Goal: Information Seeking & Learning: Learn about a topic

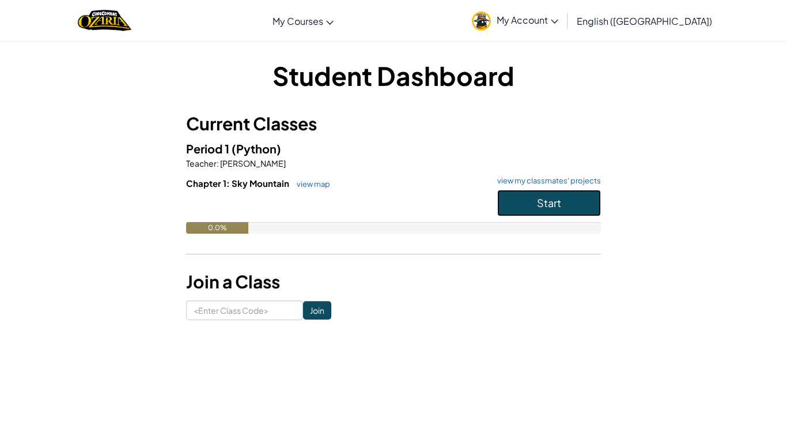
click at [569, 212] on button "Start" at bounding box center [549, 203] width 104 height 27
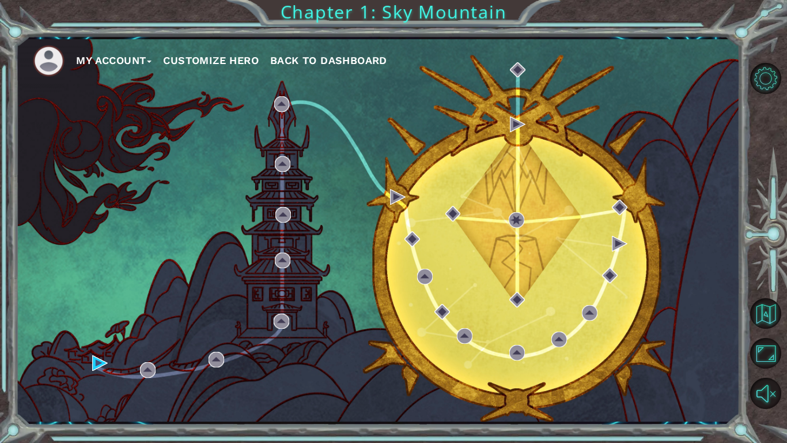
click at [221, 59] on button "Customize Hero" at bounding box center [211, 60] width 96 height 17
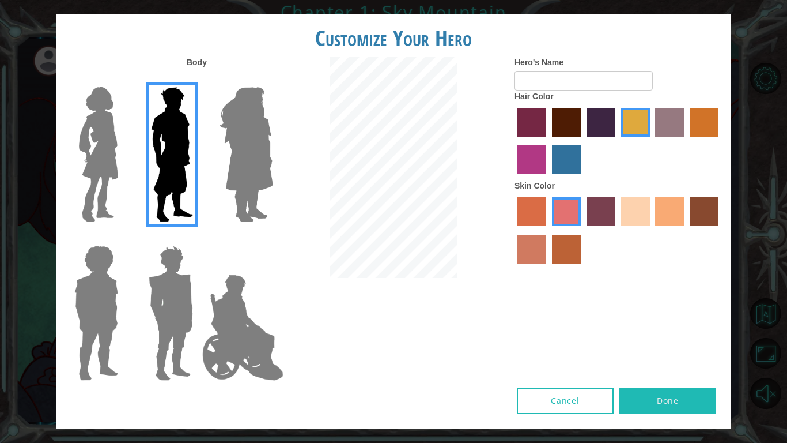
click at [259, 135] on img at bounding box center [246, 154] width 63 height 144
click at [273, 80] on input "Hero Amethyst" at bounding box center [273, 80] width 0 height 0
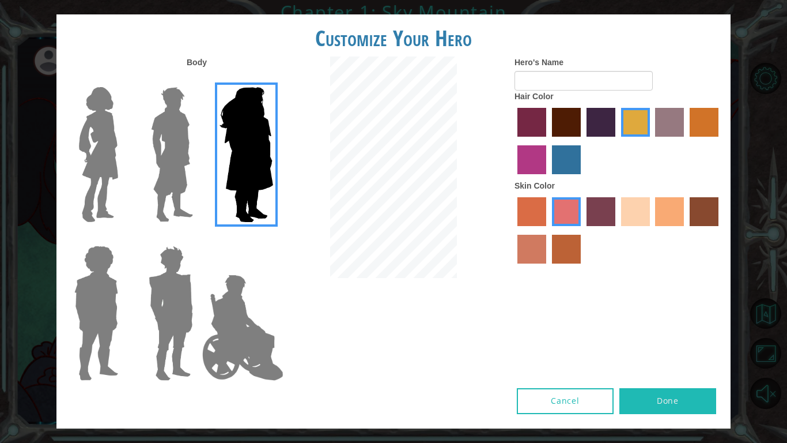
click at [233, 279] on img at bounding box center [243, 327] width 90 height 115
click at [273, 238] on input "Hero Jamie" at bounding box center [273, 238] width 0 height 0
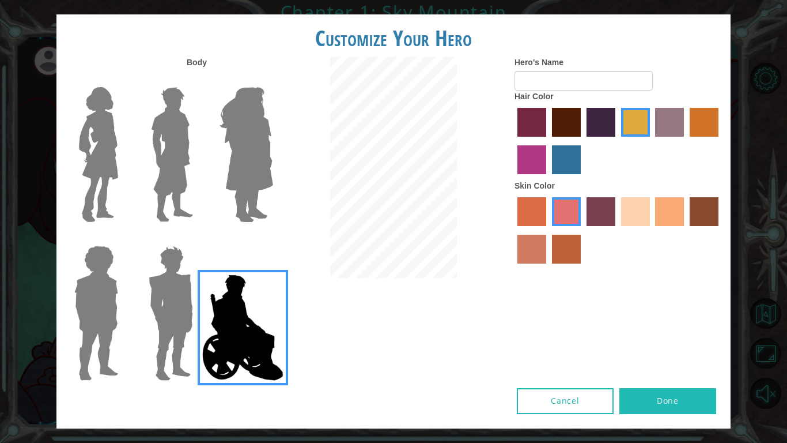
click at [140, 328] on label at bounding box center [169, 313] width 58 height 144
click at [198, 238] on input "Hero Garnet" at bounding box center [198, 238] width 0 height 0
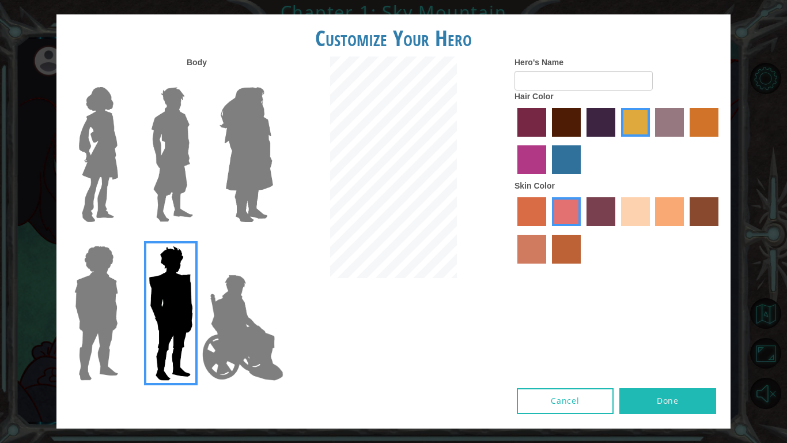
click at [96, 320] on img at bounding box center [96, 313] width 53 height 144
click at [123, 238] on input "Hero Steven" at bounding box center [123, 238] width 0 height 0
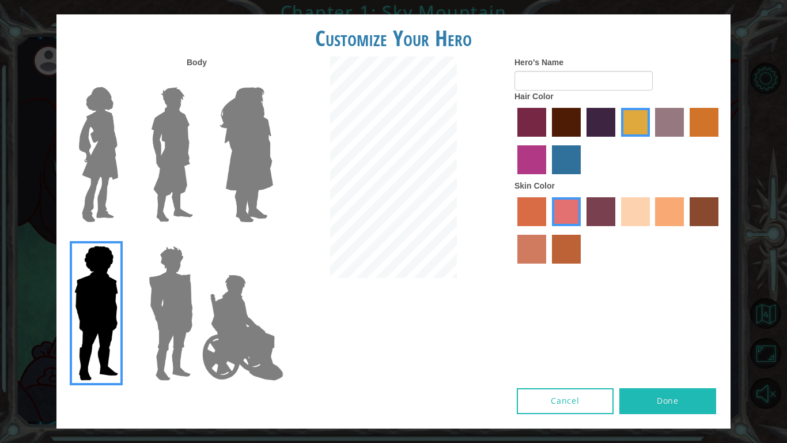
click at [175, 342] on img at bounding box center [171, 313] width 54 height 144
click at [198, 238] on input "Hero Garnet" at bounding box center [198, 238] width 0 height 0
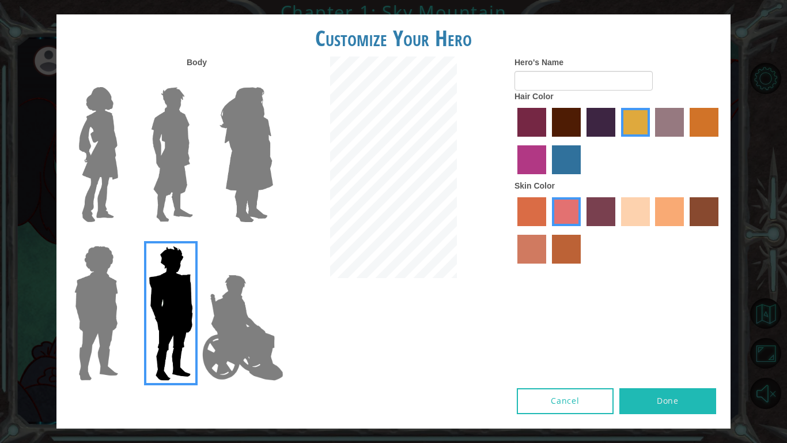
click at [175, 164] on img at bounding box center [171, 154] width 51 height 144
click at [198, 80] on input "Hero Lars" at bounding box center [198, 80] width 0 height 0
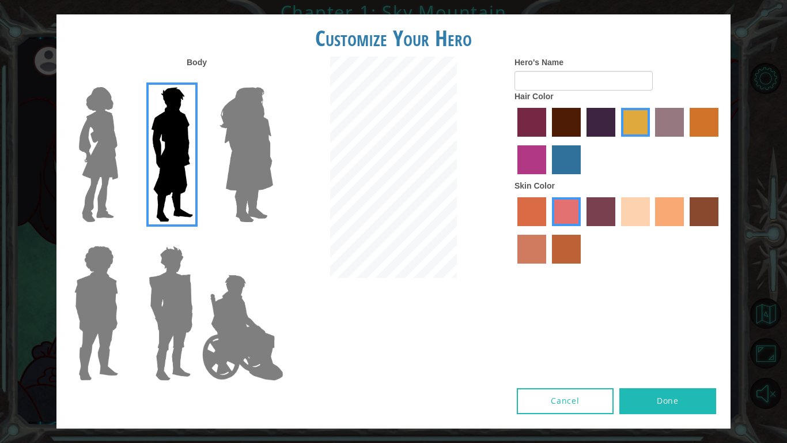
click at [569, 166] on label "lachmara hair color" at bounding box center [566, 159] width 29 height 29
click at [548, 178] on input "lachmara hair color" at bounding box center [548, 178] width 0 height 0
click at [671, 211] on label "tacao skin color" at bounding box center [669, 211] width 29 height 29
click at [652, 230] on input "tacao skin color" at bounding box center [652, 230] width 0 height 0
click at [645, 217] on label "sandy beach skin color" at bounding box center [635, 211] width 29 height 29
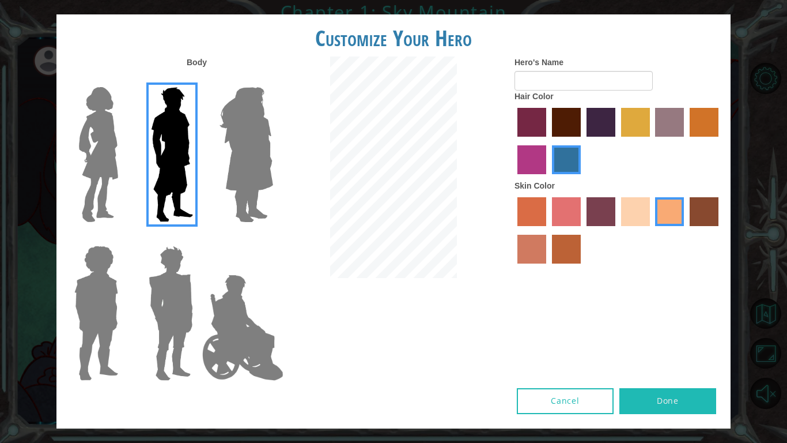
click at [617, 230] on input "sandy beach skin color" at bounding box center [617, 230] width 0 height 0
click at [685, 216] on div at bounding box center [618, 231] width 207 height 75
click at [672, 220] on label "tacao skin color" at bounding box center [669, 211] width 29 height 29
click at [652, 230] on input "tacao skin color" at bounding box center [652, 230] width 0 height 0
click at [560, 112] on label "maroon hair color" at bounding box center [566, 122] width 29 height 29
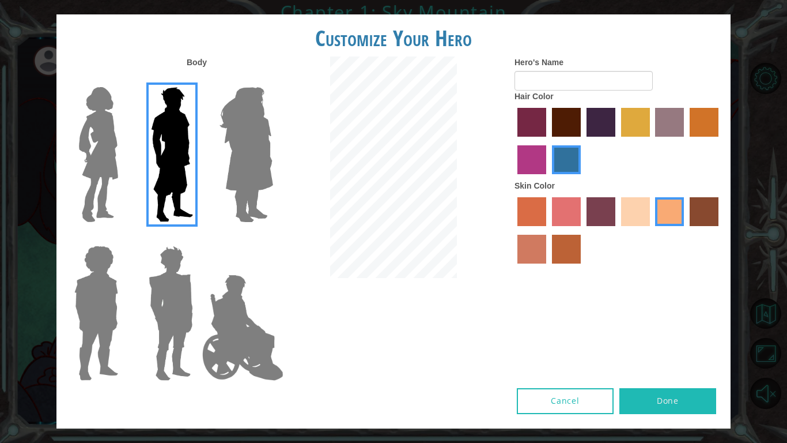
click at [548, 141] on input "maroon hair color" at bounding box center [548, 141] width 0 height 0
click at [592, 120] on label "hot purple hair color" at bounding box center [601, 122] width 29 height 29
click at [583, 141] on input "hot purple hair color" at bounding box center [583, 141] width 0 height 0
click at [581, 74] on input "Hero's Name" at bounding box center [584, 81] width 138 height 20
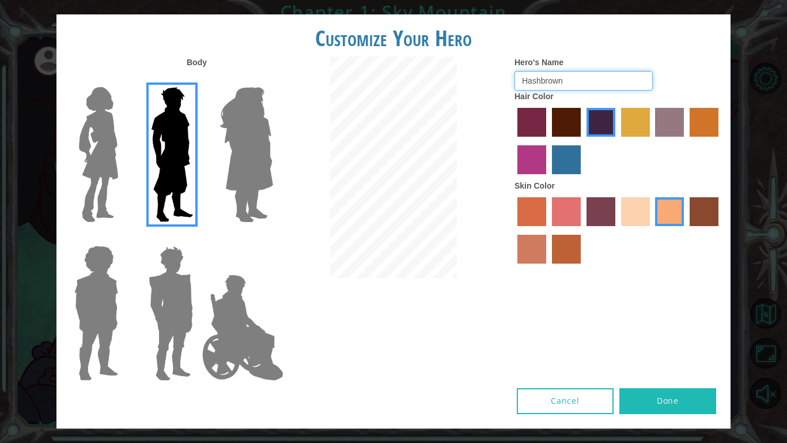
type input "Hashbrown"
click at [685, 399] on button "Done" at bounding box center [667, 401] width 97 height 26
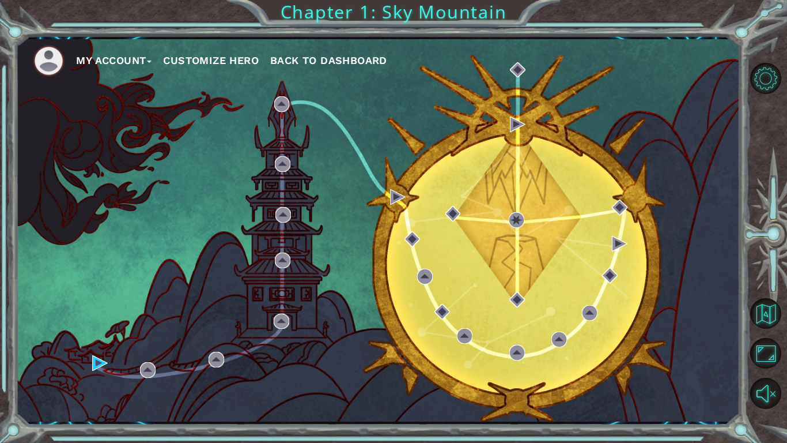
click at [177, 59] on button "Customize Hero" at bounding box center [211, 60] width 96 height 17
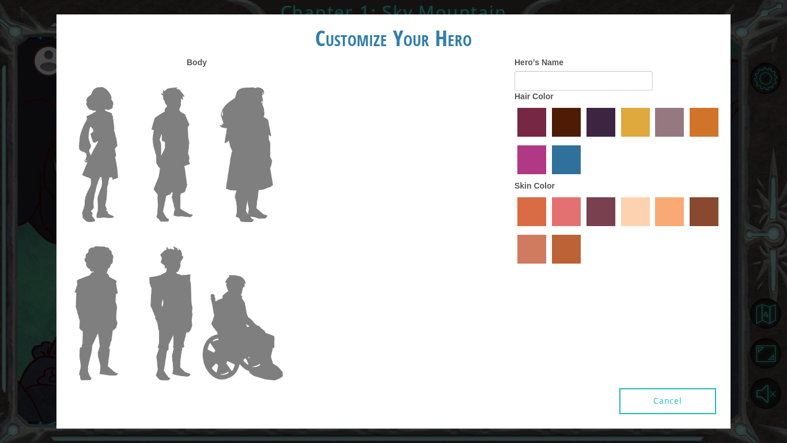
type input "Hashbrown"
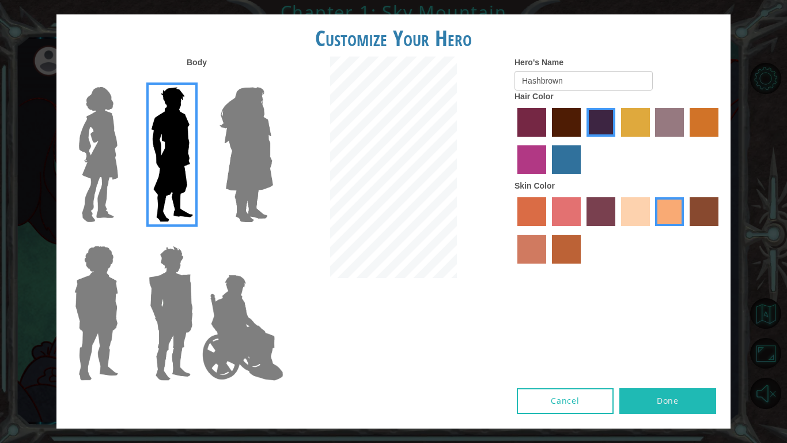
click at [658, 405] on button "Done" at bounding box center [667, 401] width 97 height 26
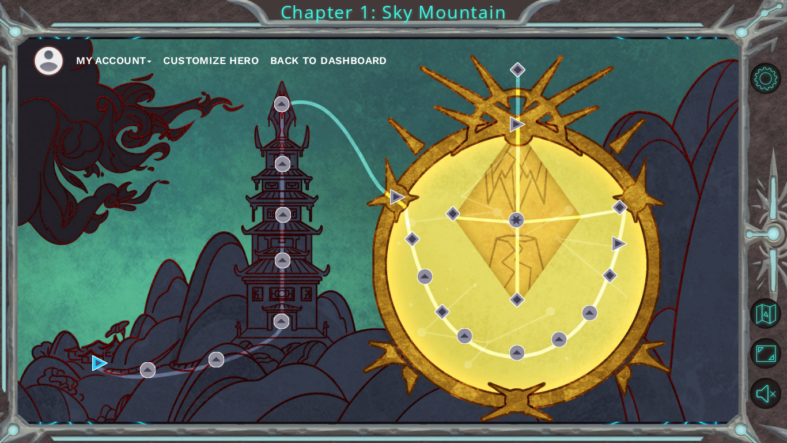
click at [228, 49] on ul "My Account Customize Hero Back to Dashboard" at bounding box center [386, 61] width 707 height 32
click at [226, 55] on button "Customize Hero" at bounding box center [211, 60] width 96 height 17
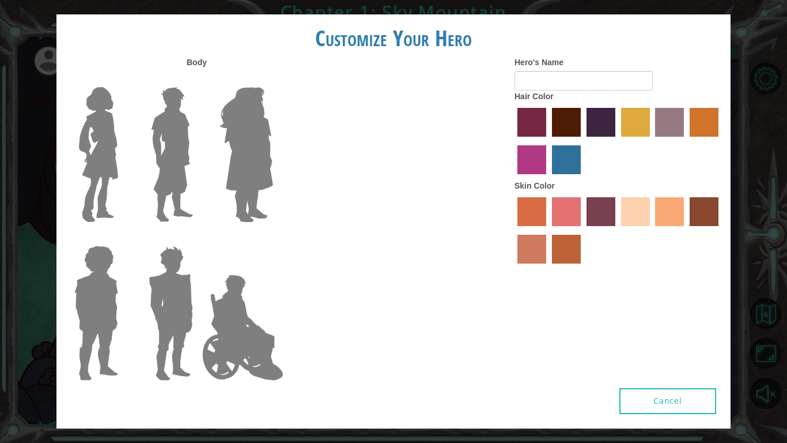
type input "Hashbrown"
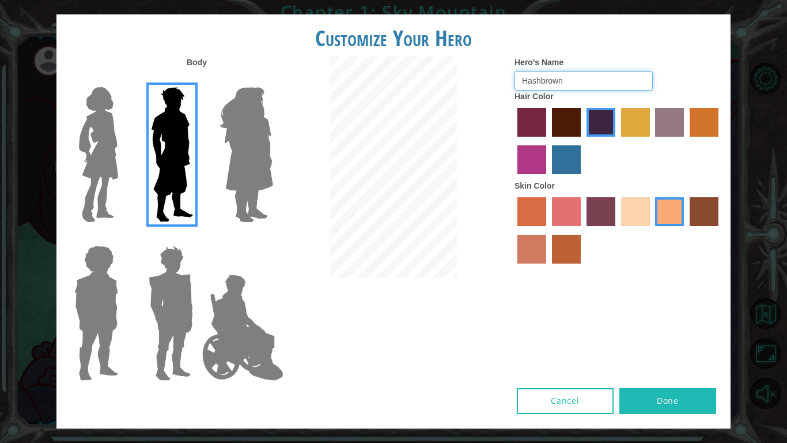
click at [569, 71] on input "Hashbrown" at bounding box center [584, 81] width 138 height 20
click at [599, 84] on input "Hashbrown" at bounding box center [584, 81] width 138 height 20
click at [644, 401] on button "Done" at bounding box center [667, 401] width 97 height 26
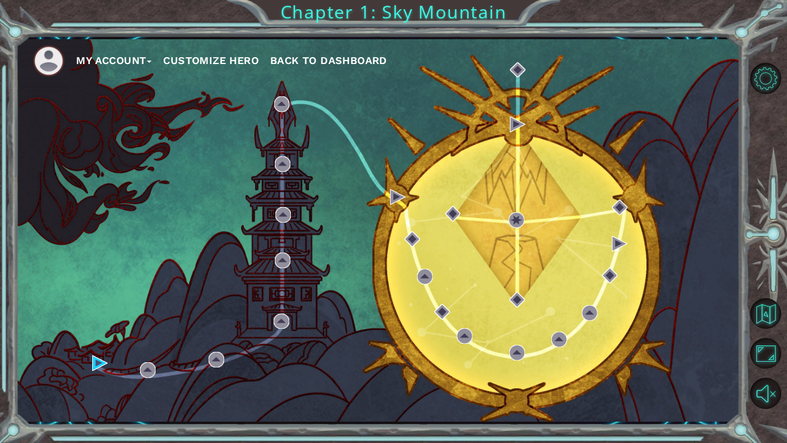
click at [338, 60] on span "Back to Dashboard" at bounding box center [328, 60] width 117 height 12
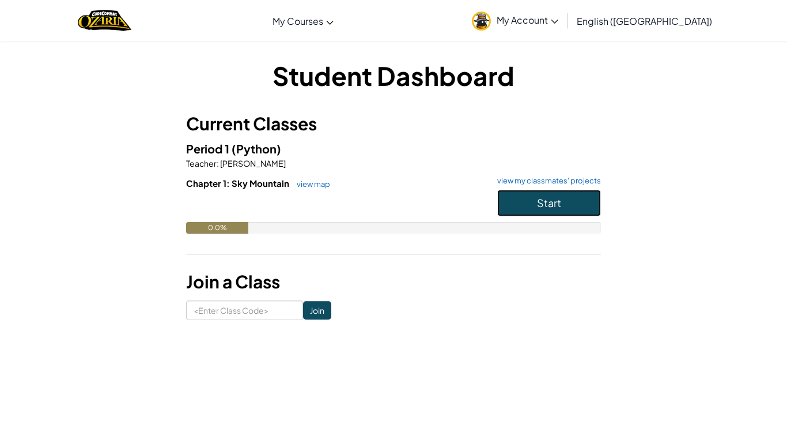
click at [527, 212] on button "Start" at bounding box center [549, 203] width 104 height 27
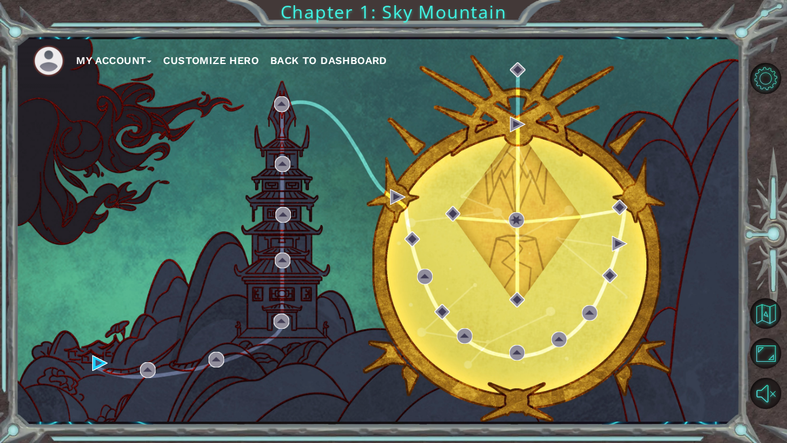
click at [205, 57] on button "Customize Hero" at bounding box center [211, 60] width 96 height 17
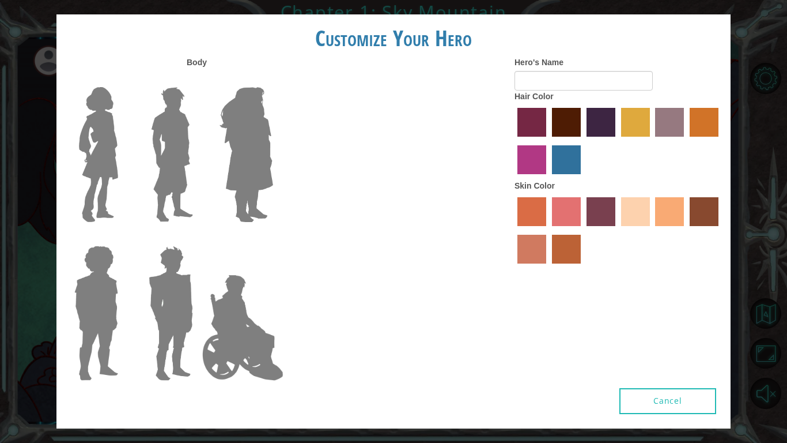
type input "Hashbrown"
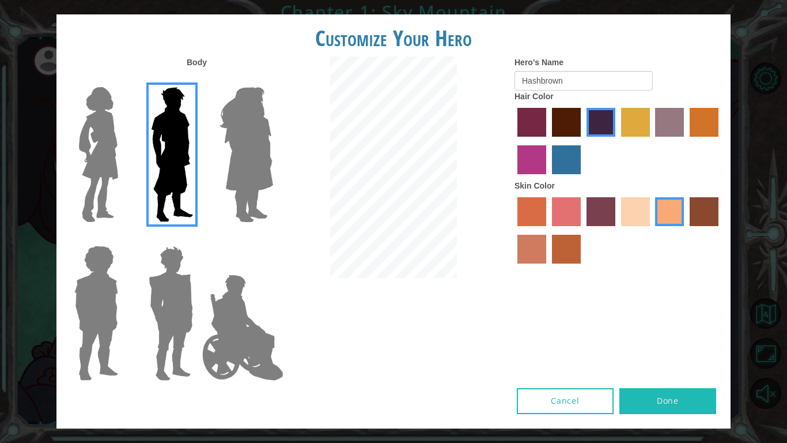
click at [680, 405] on button "Done" at bounding box center [667, 401] width 97 height 26
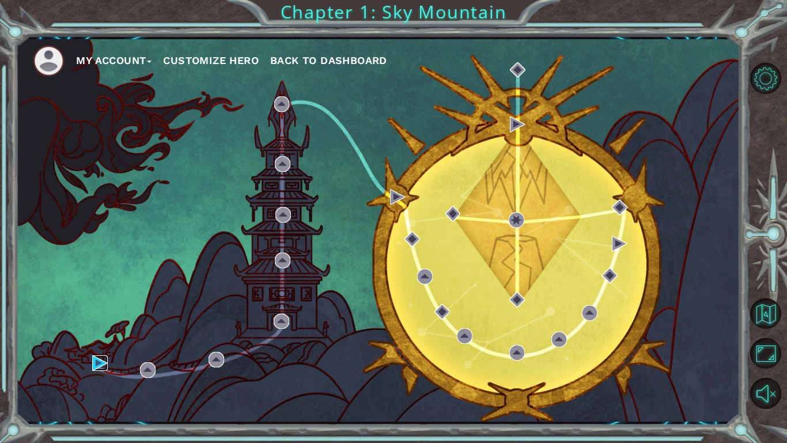
click at [92, 361] on img at bounding box center [100, 363] width 16 height 16
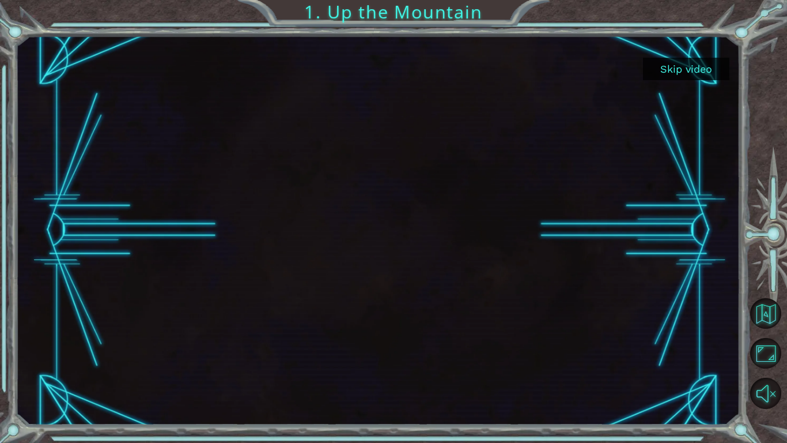
click at [690, 67] on button "Skip video" at bounding box center [686, 69] width 86 height 22
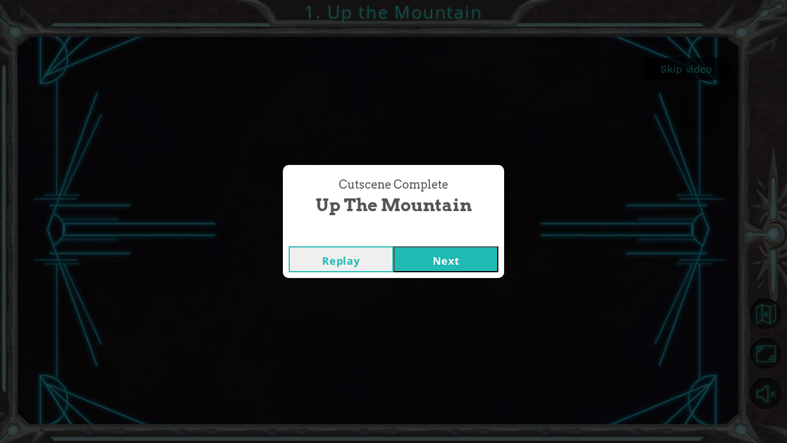
click at [360, 264] on button "Replay" at bounding box center [341, 259] width 105 height 26
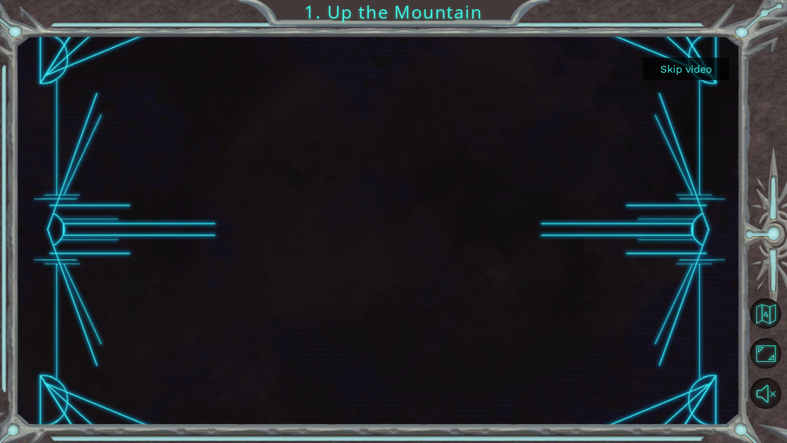
click at [426, 237] on iframe at bounding box center [378, 230] width 693 height 390
click at [668, 65] on button "Skip video" at bounding box center [686, 69] width 86 height 22
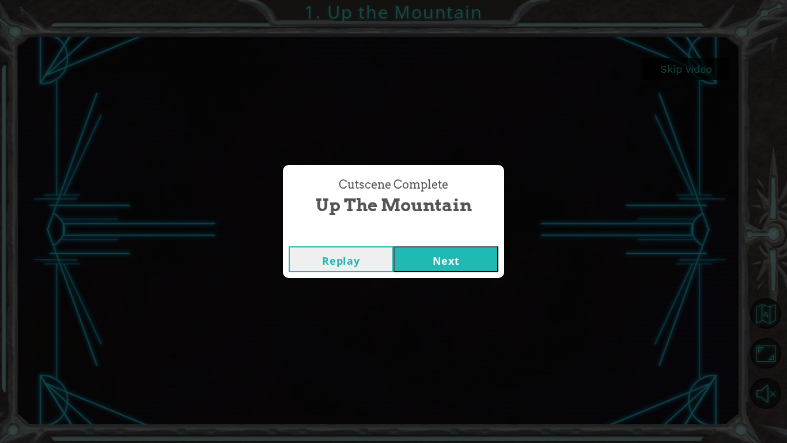
click at [444, 251] on button "Next" at bounding box center [446, 259] width 105 height 26
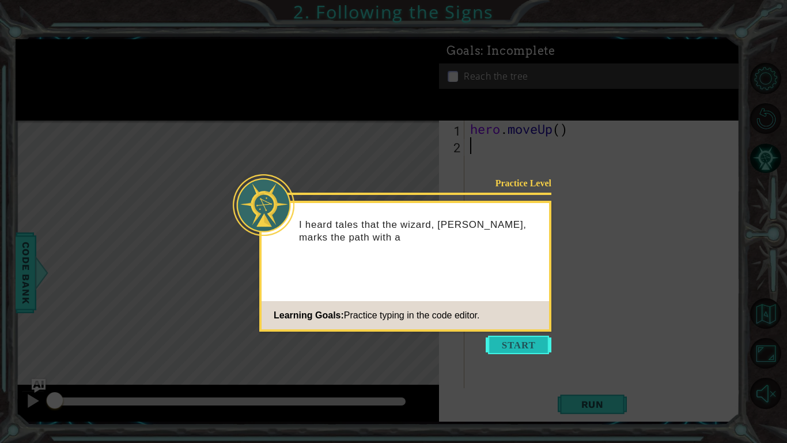
click at [511, 351] on button "Start" at bounding box center [519, 344] width 66 height 18
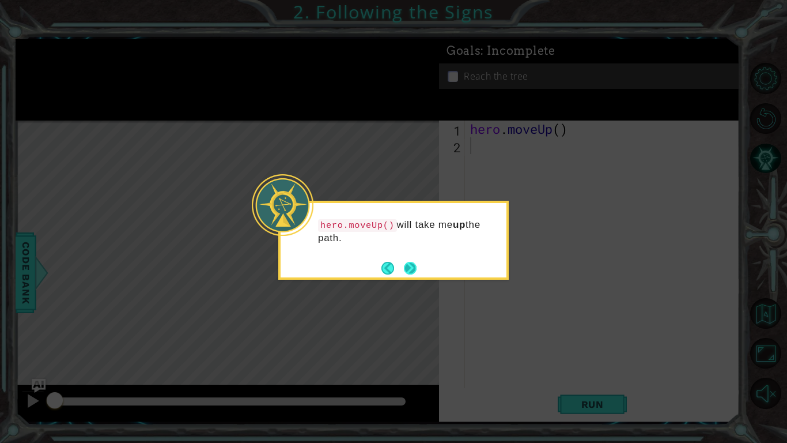
click at [407, 259] on footer at bounding box center [398, 267] width 35 height 17
click at [407, 262] on button "Next" at bounding box center [410, 268] width 13 height 13
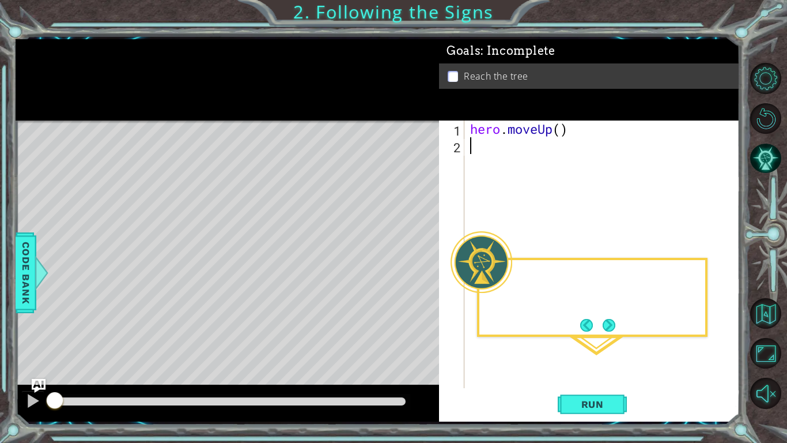
click at [407, 259] on div "Level Map" at bounding box center [282, 289] width 532 height 339
click at [606, 399] on span "Run" at bounding box center [593, 404] width 46 height 12
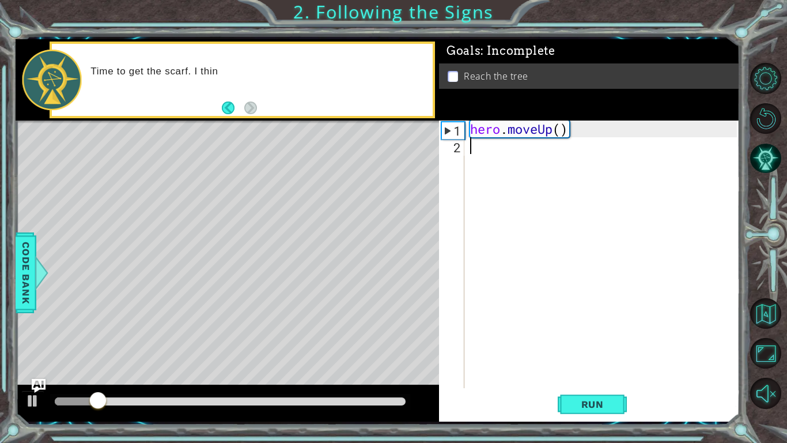
click at [265, 236] on div "Level Map" at bounding box center [282, 289] width 532 height 339
click at [162, 103] on div "Time to get the scarf. I think hero.moveUp() will help." at bounding box center [242, 80] width 380 height 72
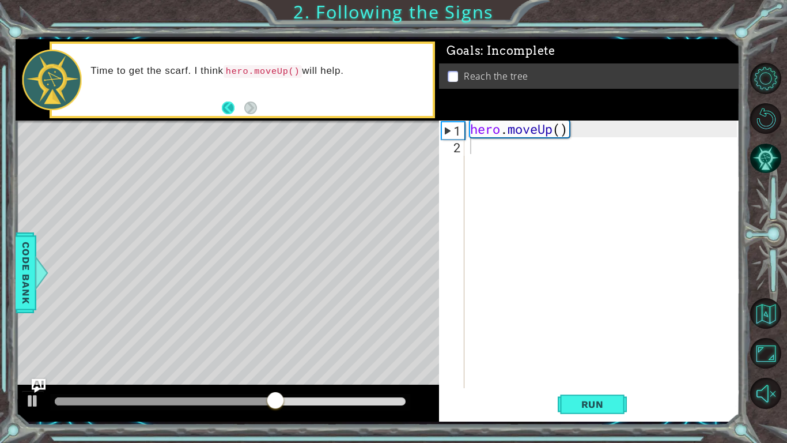
click at [226, 108] on button "Back" at bounding box center [233, 107] width 22 height 13
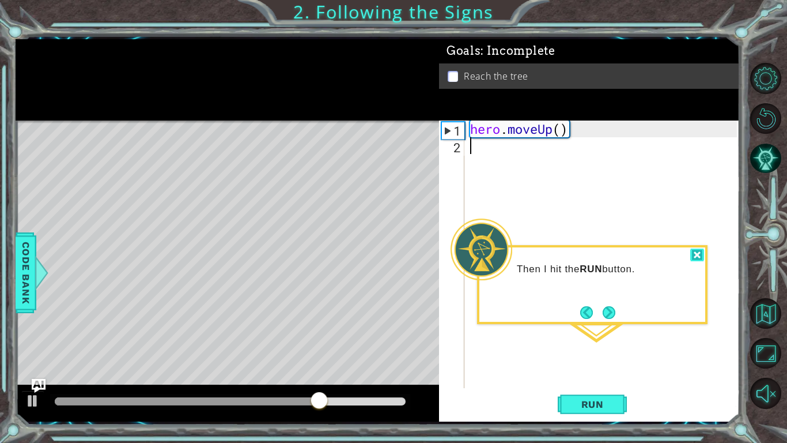
click at [701, 256] on div at bounding box center [697, 254] width 14 height 13
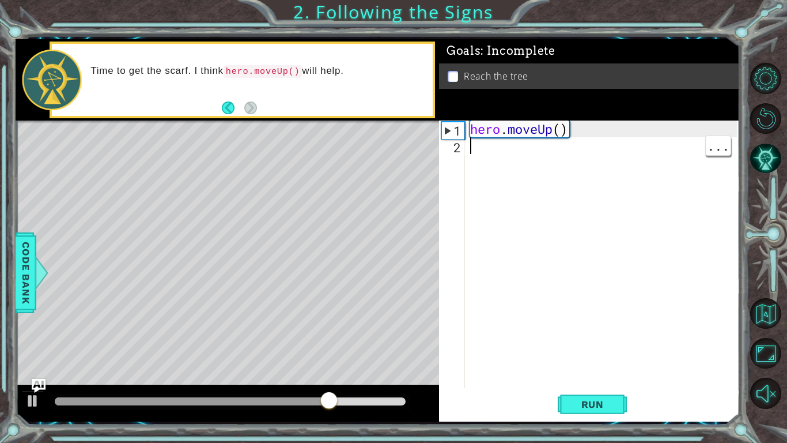
click at [694, 260] on div "hero . moveUp ( )" at bounding box center [605, 270] width 275 height 301
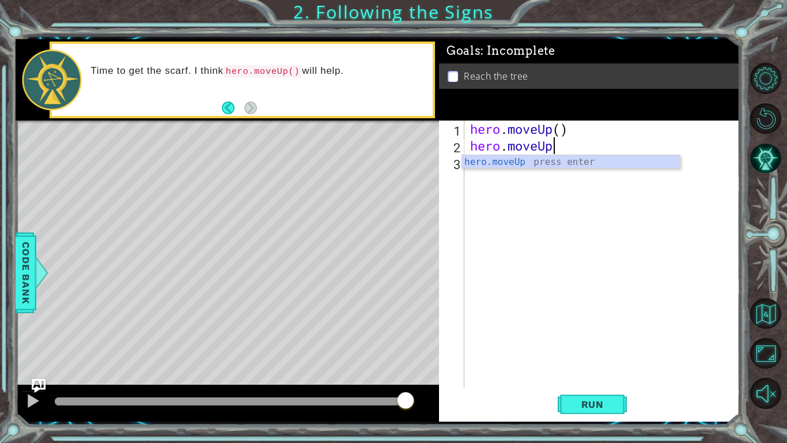
scroll to position [0, 3]
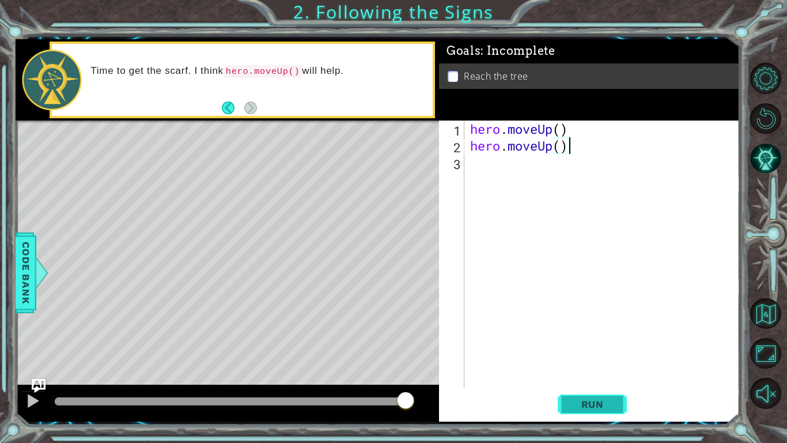
type textarea "hero.moveUp()"
click at [575, 398] on span "Run" at bounding box center [593, 404] width 46 height 12
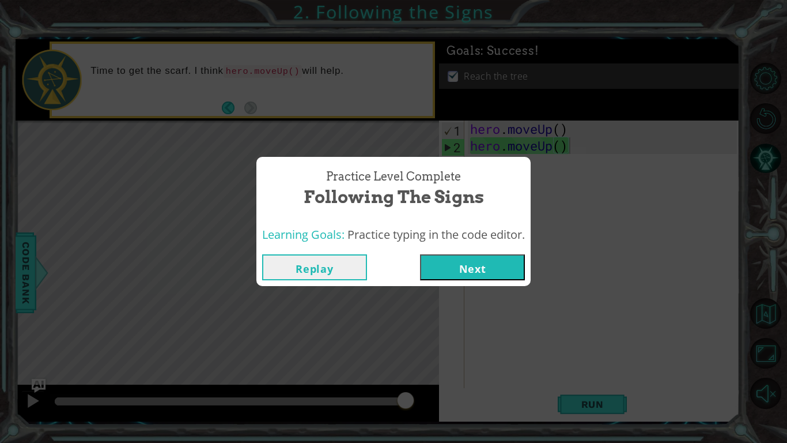
click at [463, 273] on button "Next" at bounding box center [472, 267] width 105 height 26
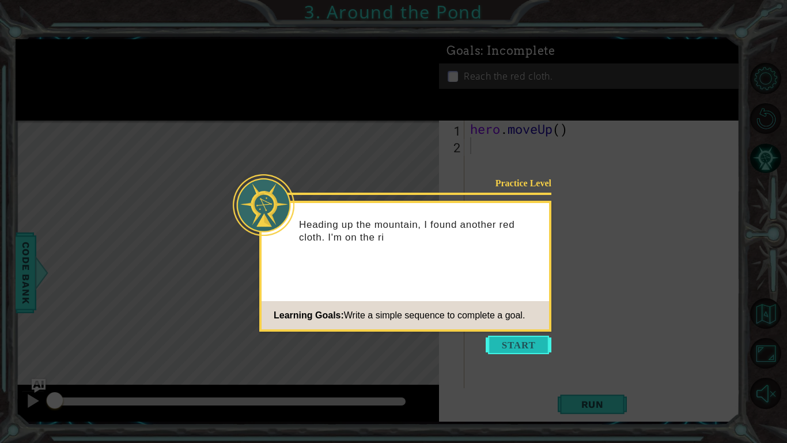
click at [506, 345] on button "Start" at bounding box center [519, 344] width 66 height 18
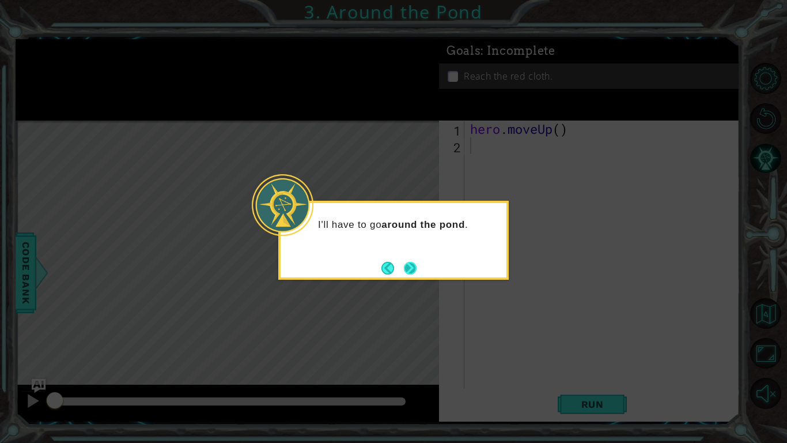
click at [409, 266] on button "Next" at bounding box center [410, 268] width 13 height 13
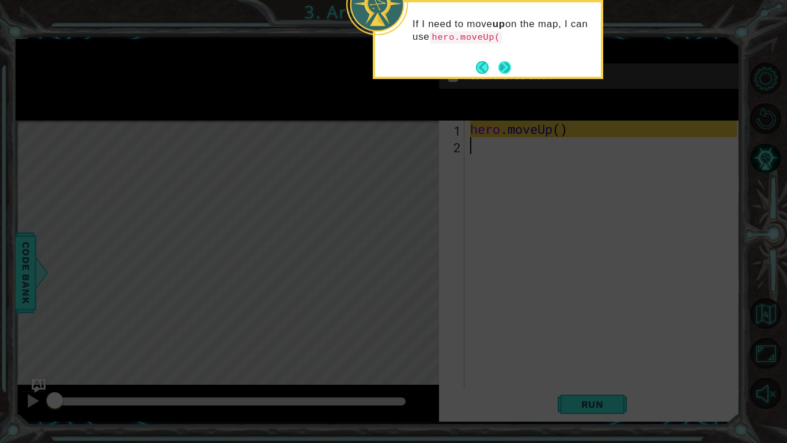
click at [508, 63] on button "Next" at bounding box center [504, 67] width 13 height 13
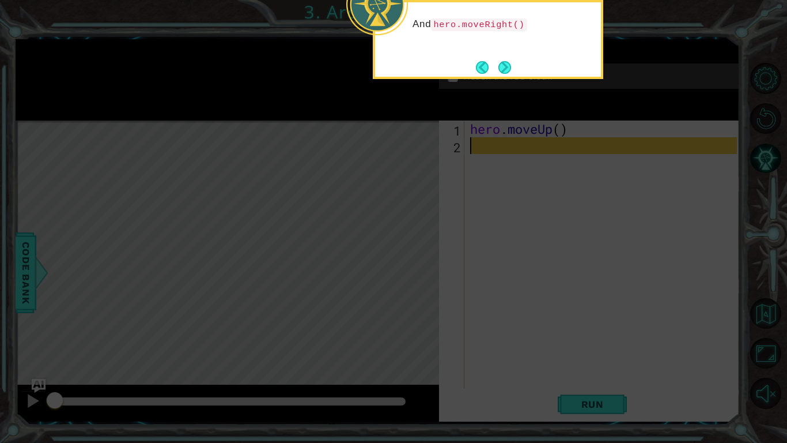
click at [508, 63] on button "Next" at bounding box center [504, 67] width 13 height 13
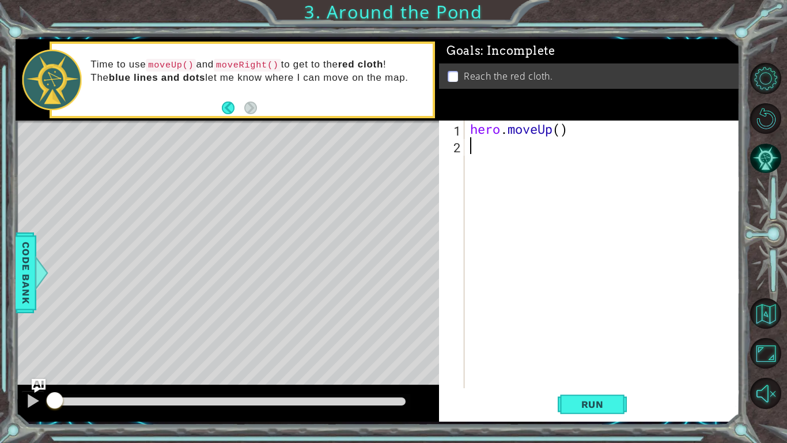
click at [563, 132] on div "hero . moveUp ( )" at bounding box center [605, 270] width 275 height 301
type textarea "hero.moveUp(2)"
click at [537, 173] on div "hero . moveUp ( 2 )" at bounding box center [605, 270] width 275 height 301
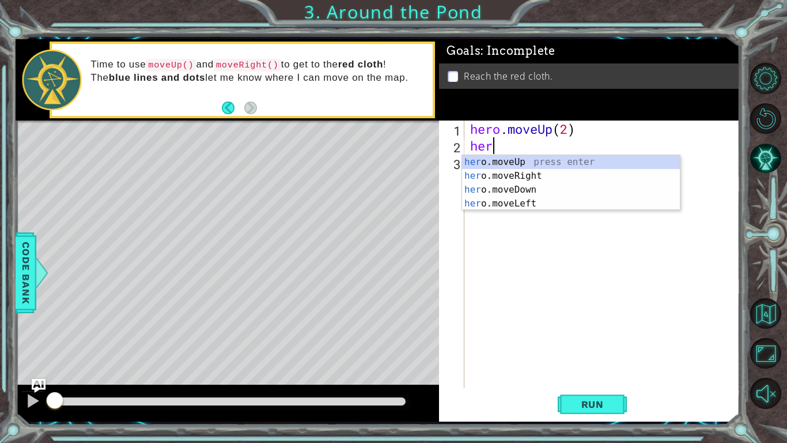
scroll to position [0, 1]
click at [568, 126] on div "hero . moveUp ( 2 ) her" at bounding box center [605, 270] width 275 height 301
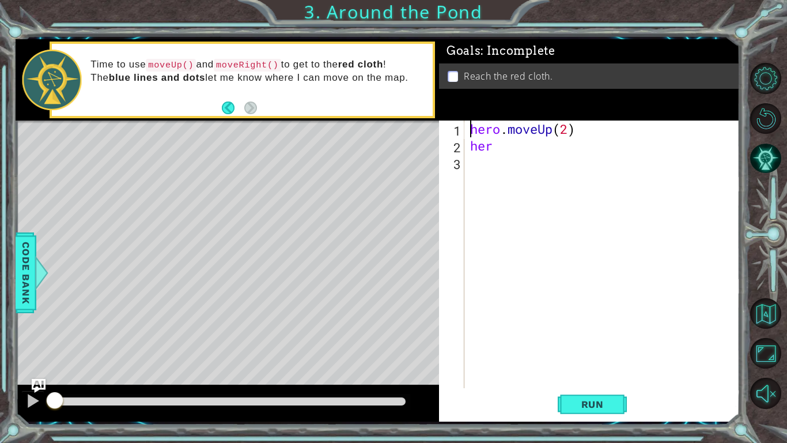
click at [568, 126] on div "hero . moveUp ( 2 ) her" at bounding box center [605, 270] width 275 height 301
click at [521, 152] on div "hero . moveUp ( ) her" at bounding box center [605, 270] width 275 height 301
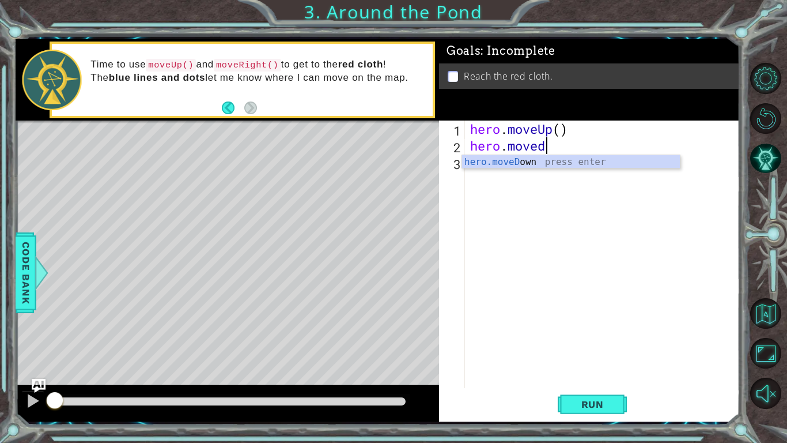
type textarea "hero.move"
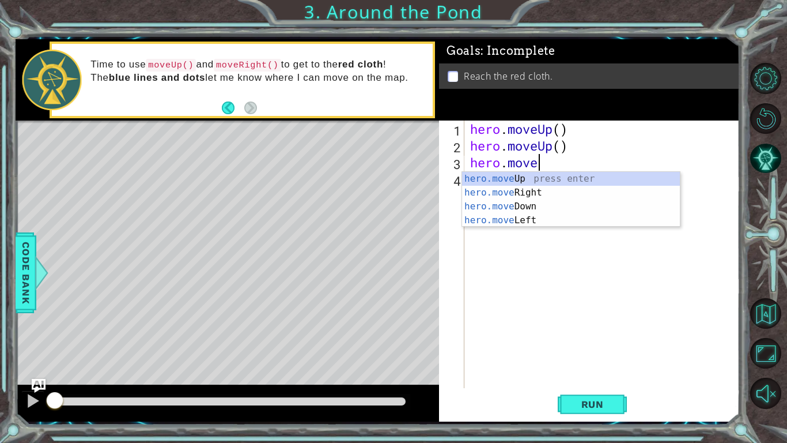
scroll to position [0, 2]
type textarea "hero.moveR"
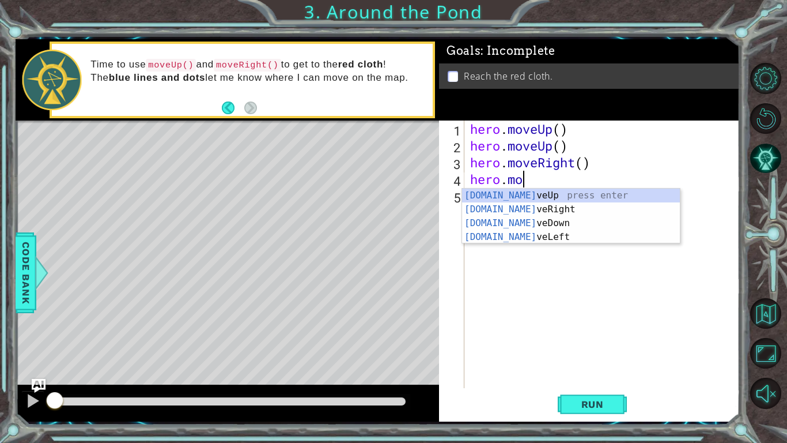
scroll to position [0, 2]
type textarea "hero.move"
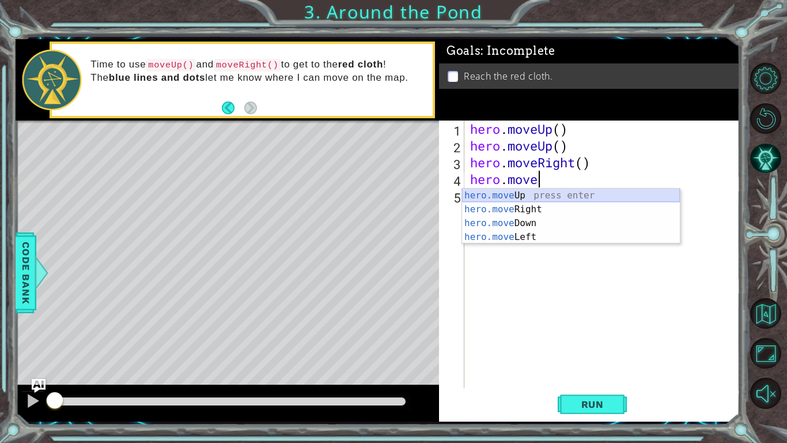
scroll to position [0, 0]
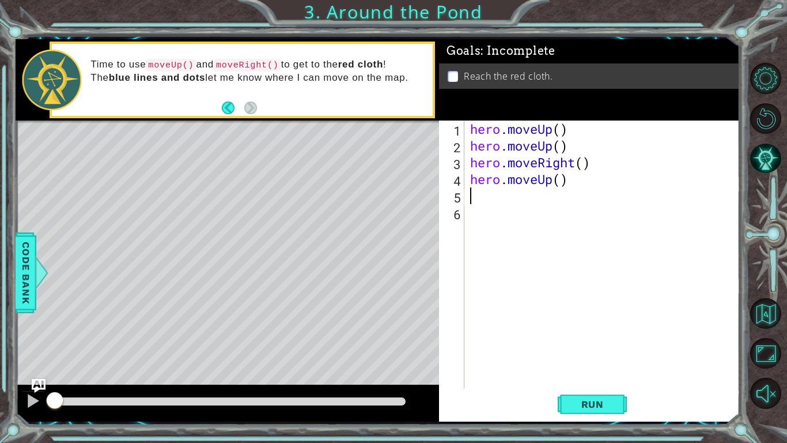
type textarea "hero.moveUp()"
click at [509, 198] on div "hero . moveUp ( ) hero . moveUp ( ) hero . moveRight ( ) hero . moveUp ( )" at bounding box center [605, 270] width 275 height 301
type textarea "hero.moveUp()"
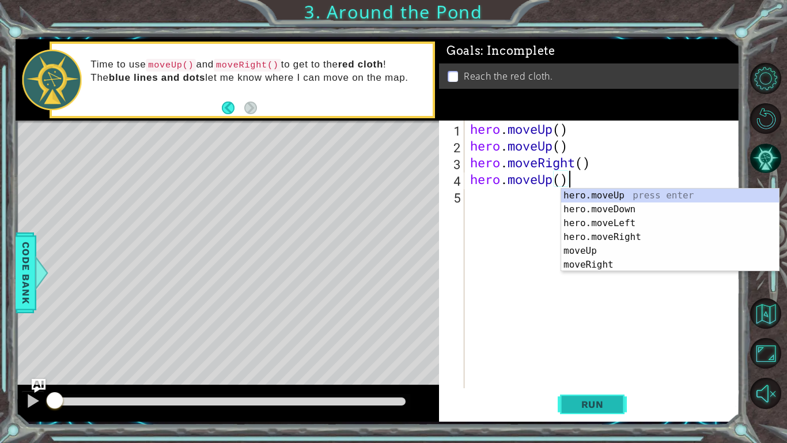
click at [592, 404] on span "Run" at bounding box center [593, 404] width 46 height 12
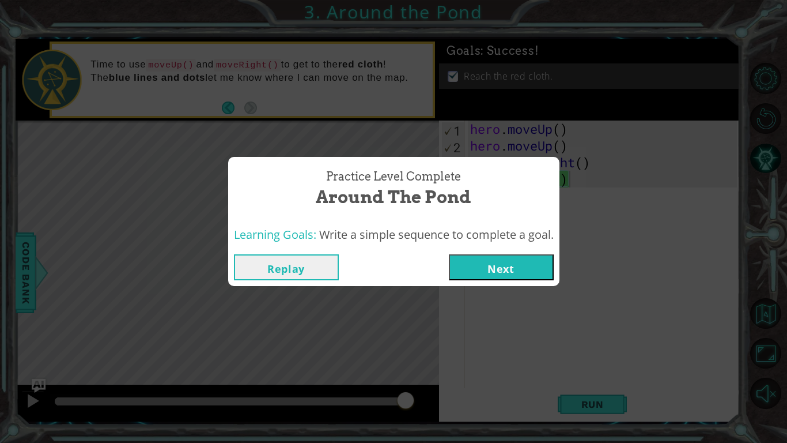
click at [519, 267] on button "Next" at bounding box center [501, 267] width 105 height 26
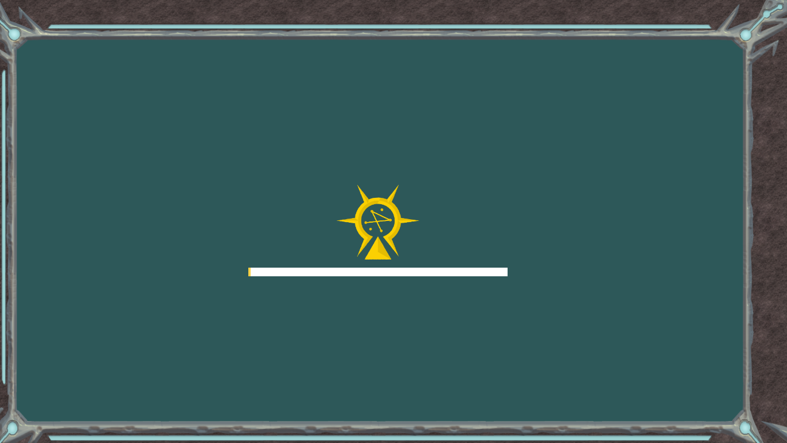
click at [522, 274] on div "Goals Error loading from server. Try refreshing the page. You'll need to join a…" at bounding box center [393, 221] width 787 height 443
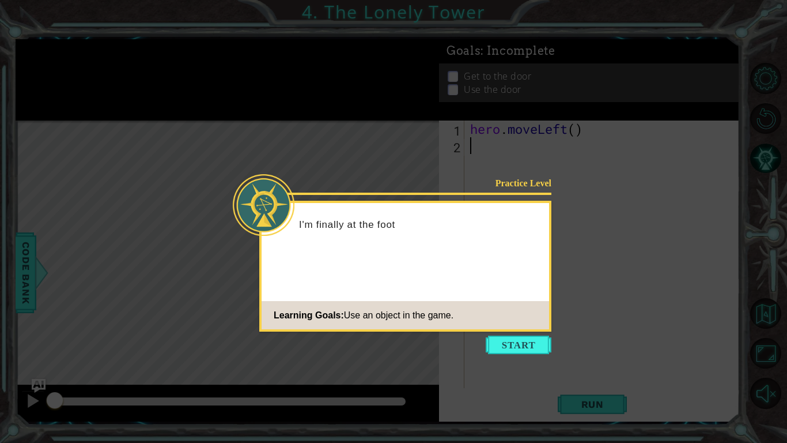
click at [524, 360] on icon at bounding box center [393, 221] width 787 height 443
click at [524, 356] on icon at bounding box center [393, 221] width 787 height 443
click at [521, 355] on icon at bounding box center [393, 221] width 787 height 443
click at [521, 347] on button "Start" at bounding box center [519, 344] width 66 height 18
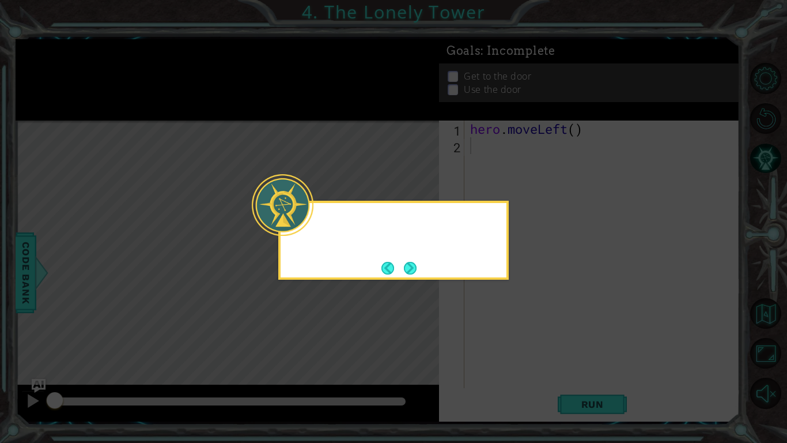
click at [525, 339] on icon at bounding box center [393, 221] width 787 height 443
click at [414, 271] on button "Next" at bounding box center [410, 268] width 13 height 13
click at [415, 267] on button "Next" at bounding box center [410, 268] width 13 height 13
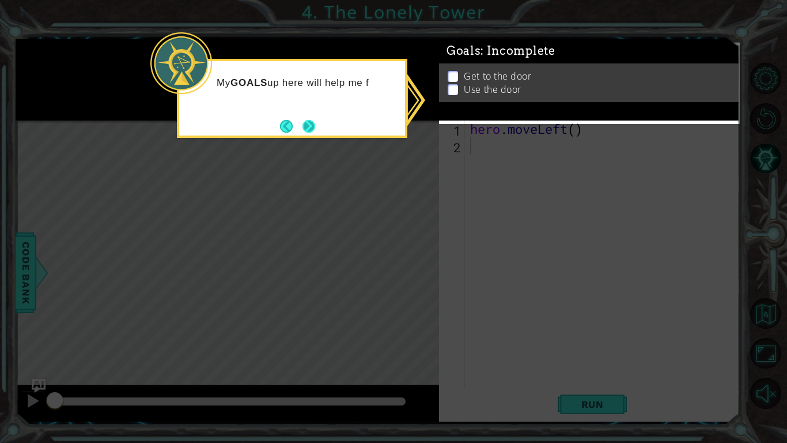
click at [311, 125] on button "Next" at bounding box center [309, 126] width 13 height 13
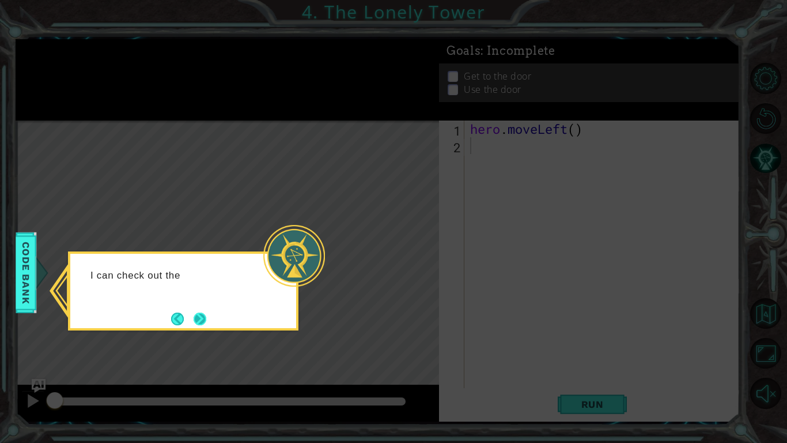
click at [198, 322] on button "Next" at bounding box center [200, 318] width 13 height 13
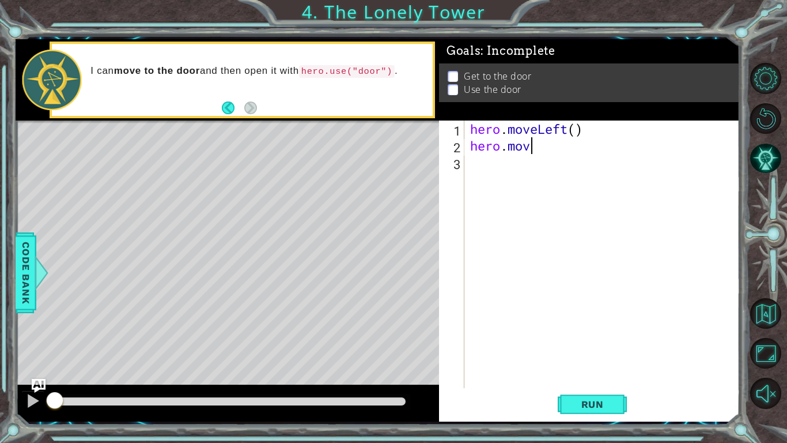
scroll to position [0, 2]
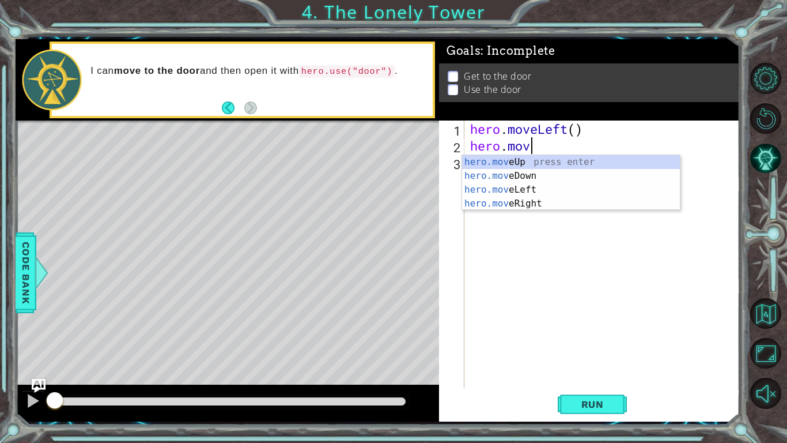
type textarea "hero.move"
click at [543, 190] on div "hero.move Up press enter hero.move Down press enter hero.move Left press enter …" at bounding box center [571, 196] width 218 height 83
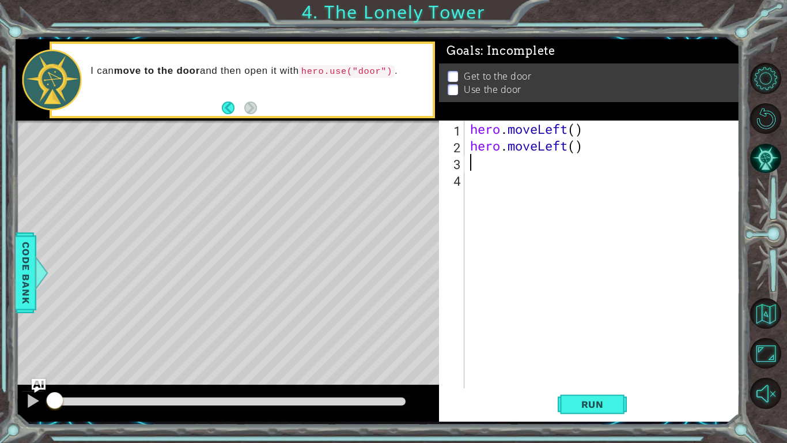
type textarea "h"
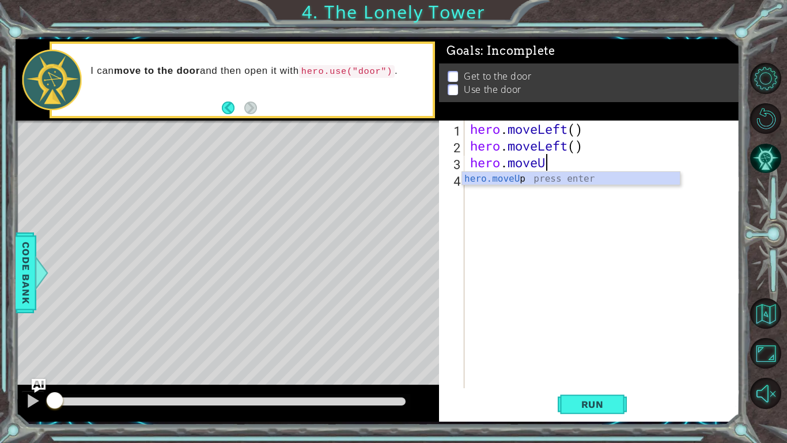
scroll to position [0, 3]
type textarea "hero.moveUp"
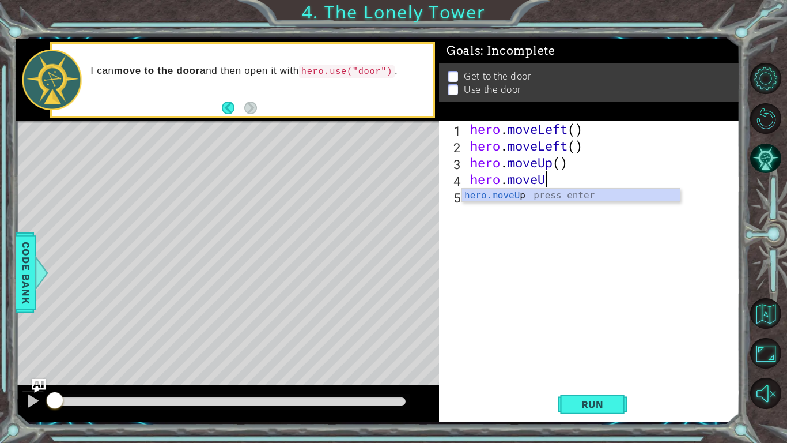
type textarea "hero.moveUp"
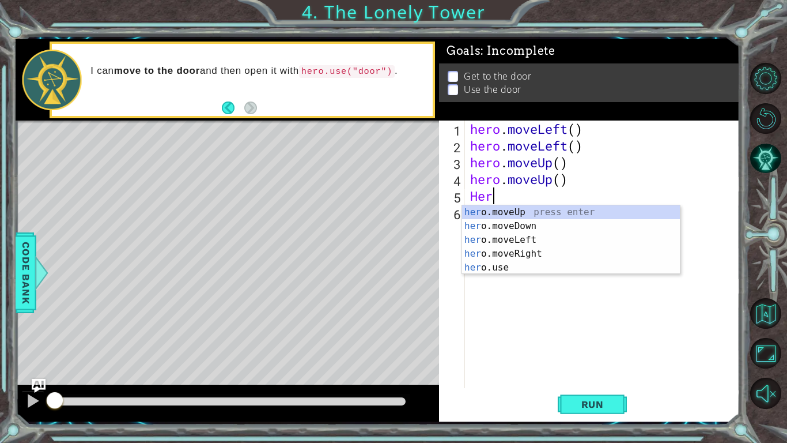
scroll to position [0, 0]
type textarea "H"
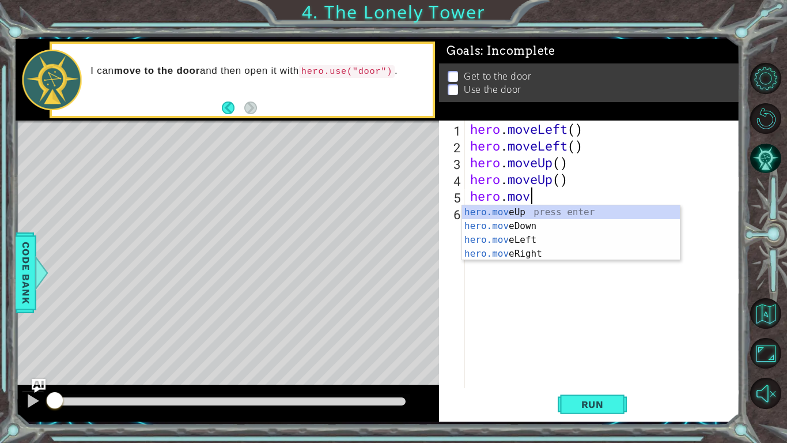
type textarea "hero.move"
click at [516, 254] on div "hero.move Up press enter hero.move Down press enter hero.move Left press enter …" at bounding box center [571, 246] width 218 height 83
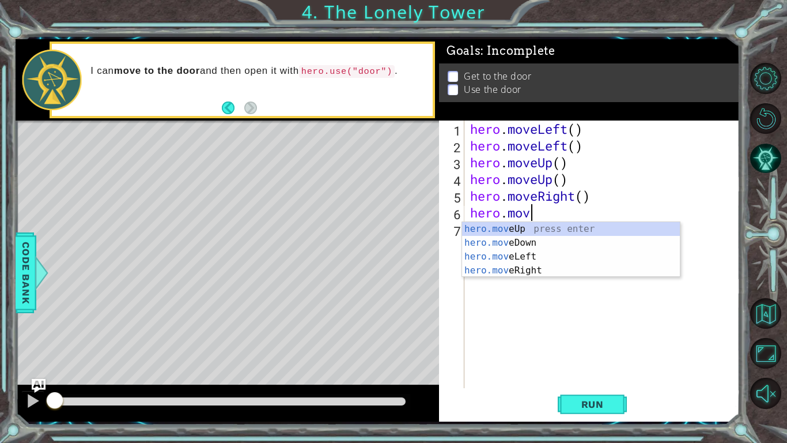
type textarea "hero.move"
click at [502, 270] on div "hero.move Up press enter hero.move Down press enter hero.move Left press enter …" at bounding box center [571, 263] width 218 height 83
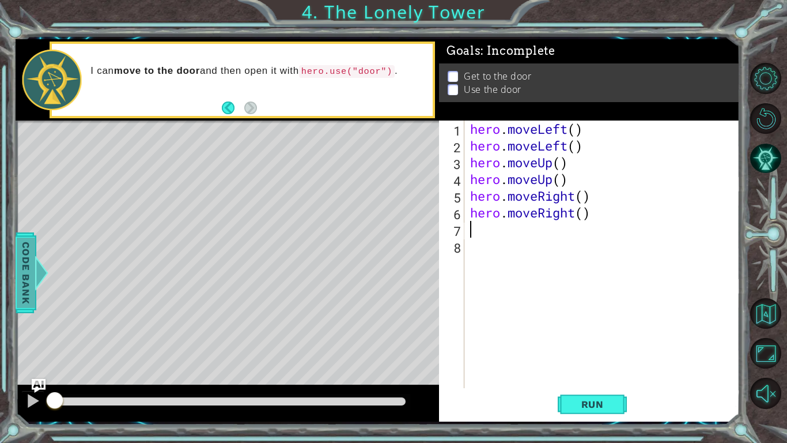
click at [18, 252] on span "Code Bank" at bounding box center [26, 272] width 18 height 70
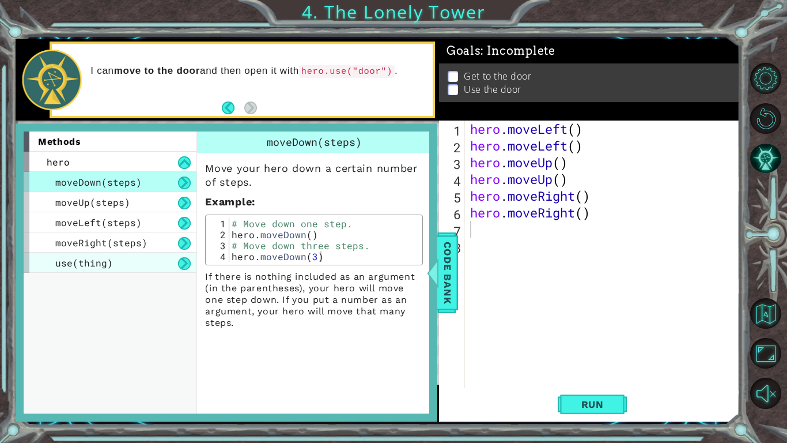
click at [95, 264] on span "use(thing)" at bounding box center [84, 262] width 58 height 12
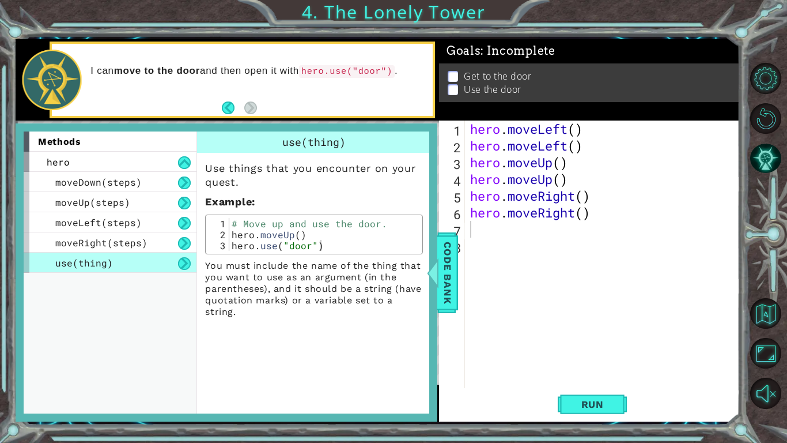
click at [506, 239] on div "hero . moveLeft ( ) hero . moveLeft ( ) hero . moveUp ( ) hero . moveUp ( ) her…" at bounding box center [605, 270] width 275 height 301
click at [506, 233] on div "hero . moveLeft ( ) hero . moveLeft ( ) hero . moveUp ( ) hero . moveUp ( ) her…" at bounding box center [605, 270] width 275 height 301
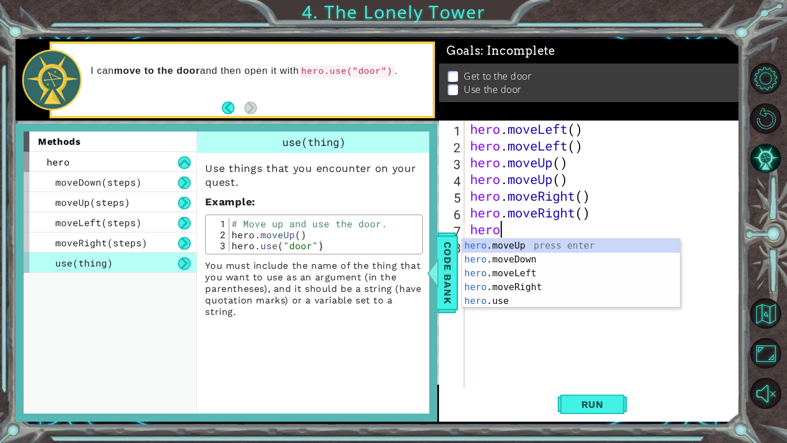
scroll to position [0, 1]
click at [502, 301] on div "hero .moveUp press enter hero .moveDown press enter hero .moveLeft press enter …" at bounding box center [571, 287] width 218 height 97
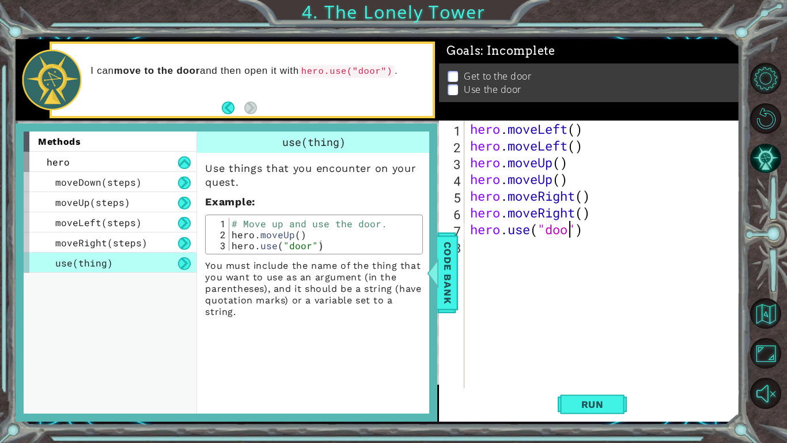
scroll to position [0, 5]
type textarea "hero.use("door")"
click at [587, 399] on span "Run" at bounding box center [593, 404] width 46 height 12
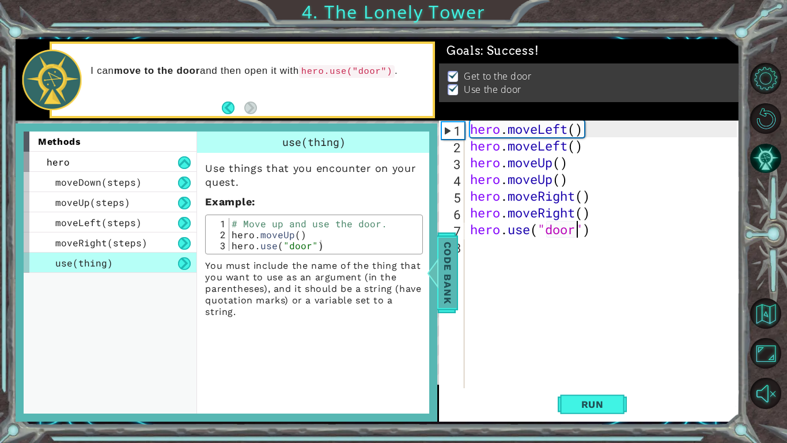
click at [448, 278] on span "Code Bank" at bounding box center [447, 272] width 18 height 70
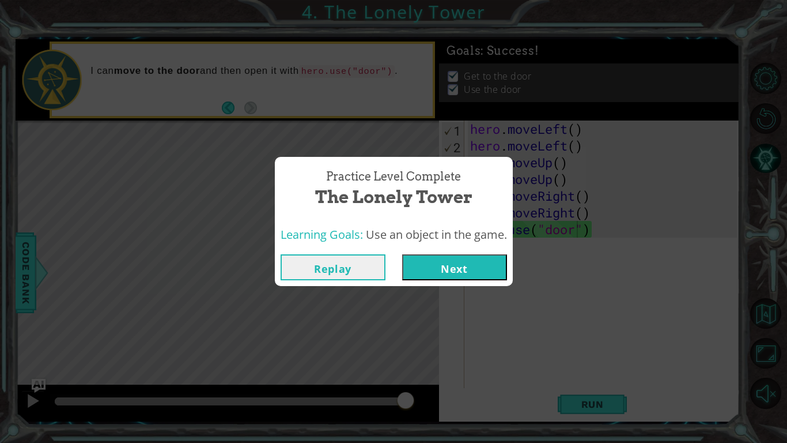
click at [488, 268] on button "Next" at bounding box center [454, 267] width 105 height 26
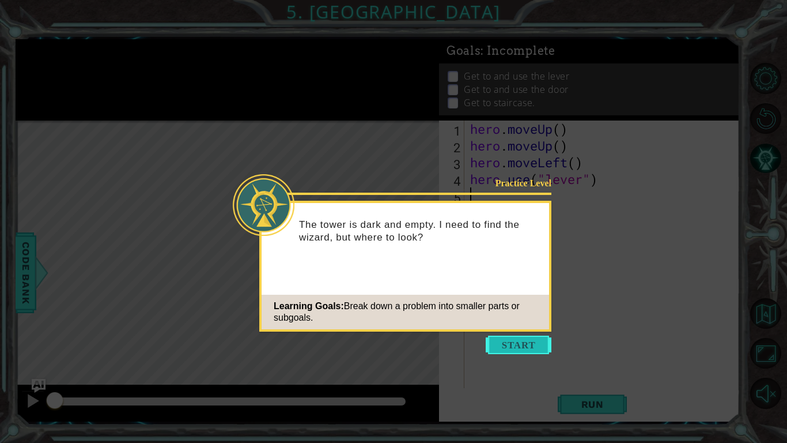
click at [542, 349] on button "Start" at bounding box center [519, 344] width 66 height 18
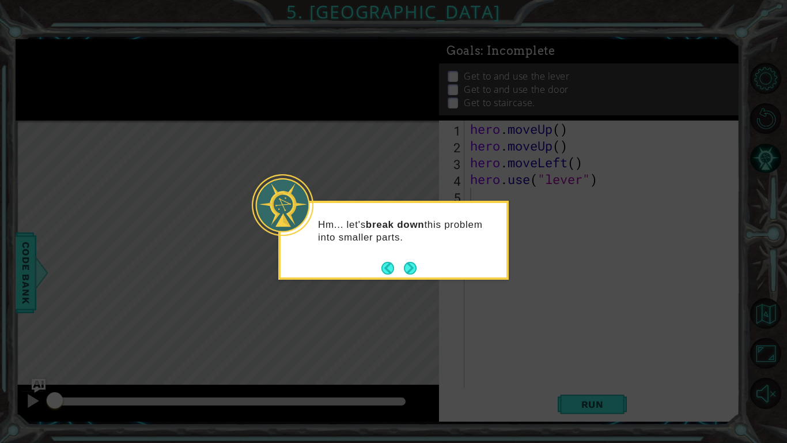
click at [413, 279] on div "Hm... let's break down this problem into smaller parts." at bounding box center [393, 240] width 230 height 79
click at [420, 289] on icon at bounding box center [393, 221] width 787 height 443
click at [414, 279] on icon at bounding box center [393, 221] width 787 height 443
click at [402, 273] on button "Back" at bounding box center [392, 268] width 22 height 13
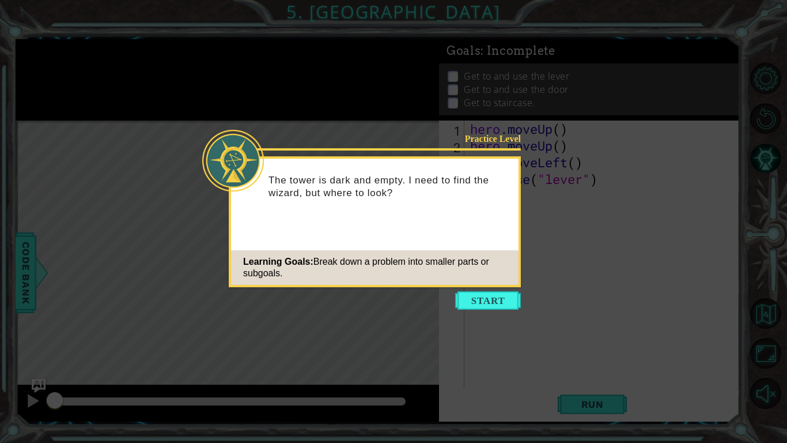
click at [417, 289] on icon at bounding box center [393, 221] width 787 height 443
click at [479, 312] on icon at bounding box center [393, 221] width 787 height 443
click at [479, 311] on icon at bounding box center [393, 221] width 787 height 443
click at [479, 310] on icon at bounding box center [393, 221] width 787 height 443
click at [482, 320] on icon at bounding box center [393, 221] width 787 height 443
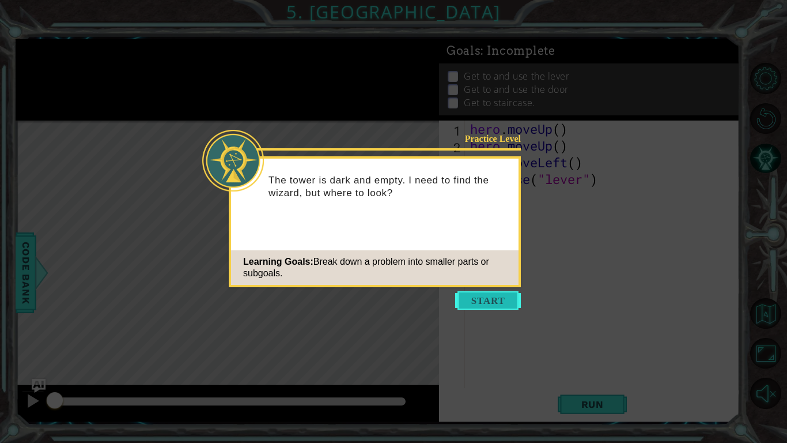
click at [464, 294] on button "Start" at bounding box center [488, 300] width 66 height 18
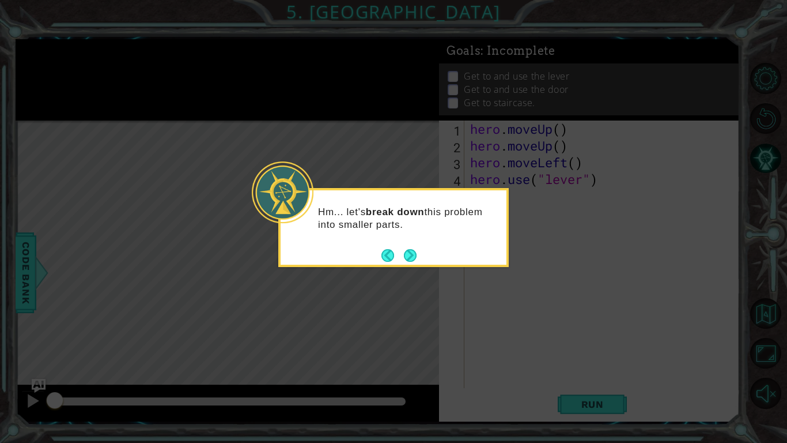
click at [474, 302] on icon at bounding box center [393, 221] width 787 height 443
click at [417, 262] on button "Next" at bounding box center [410, 255] width 13 height 13
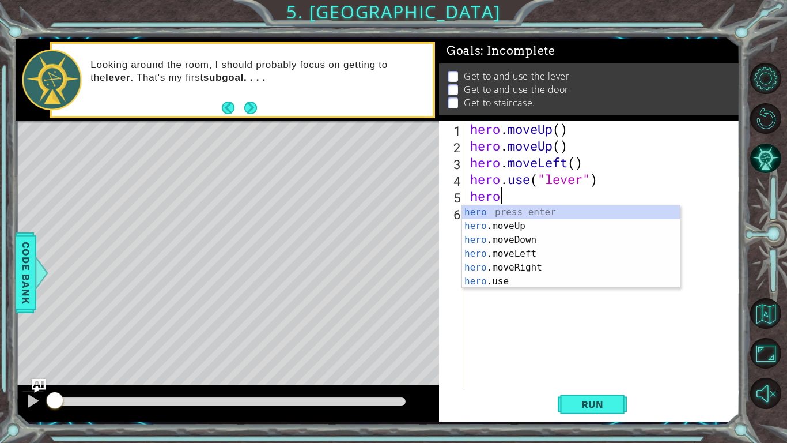
scroll to position [0, 1]
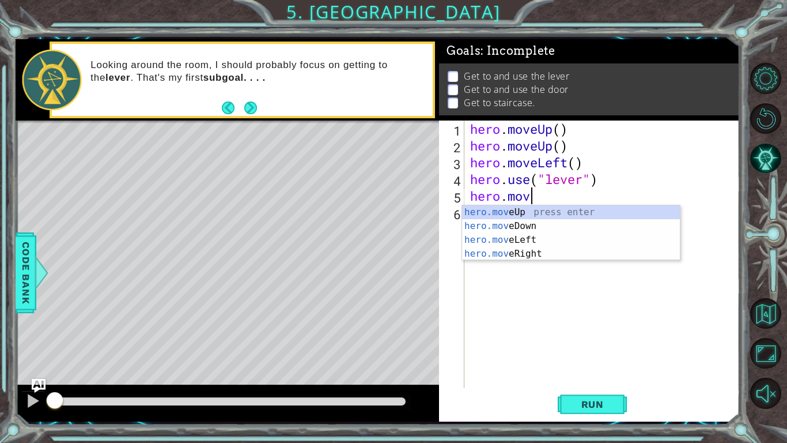
type textarea "hero.move"
click at [494, 252] on div "hero.move Up press enter hero.move Down press enter hero.move Left press enter …" at bounding box center [571, 246] width 218 height 83
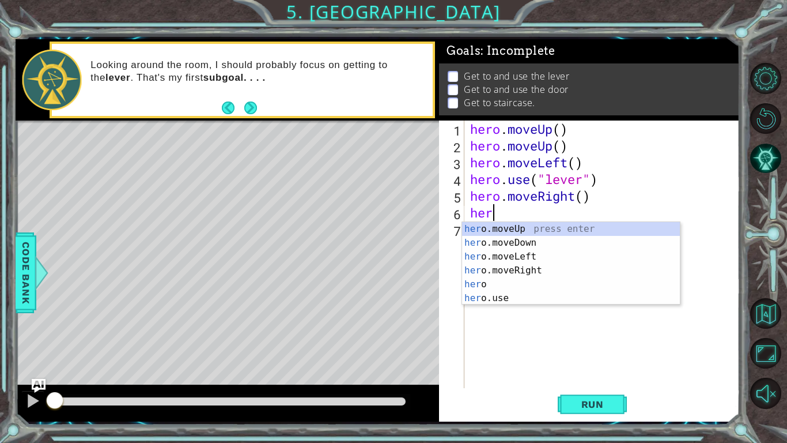
type textarea "hero"
click at [511, 283] on div "hero press enter hero .moveUp press enter hero .moveDown press enter hero .move…" at bounding box center [571, 277] width 218 height 111
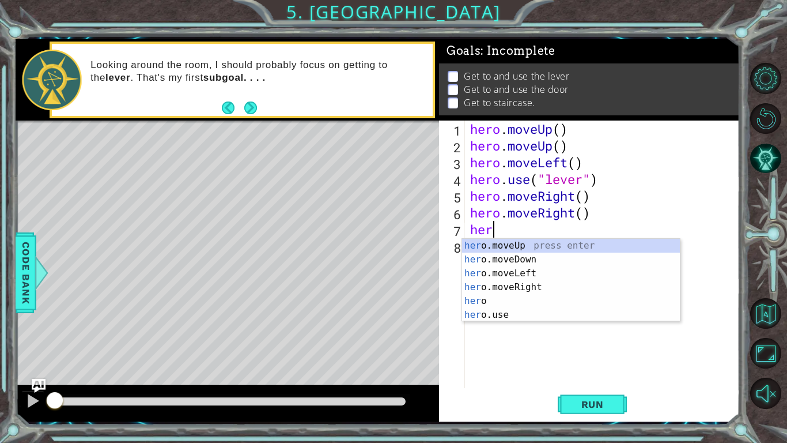
type textarea "hero"
click at [490, 301] on div "hero press enter hero .moveUp press enter hero .moveDown press enter hero .move…" at bounding box center [571, 294] width 218 height 111
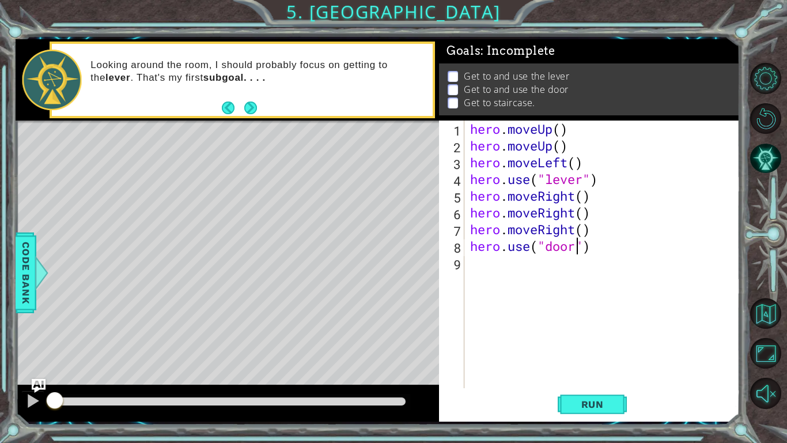
scroll to position [0, 5]
type textarea "hero.use("door")"
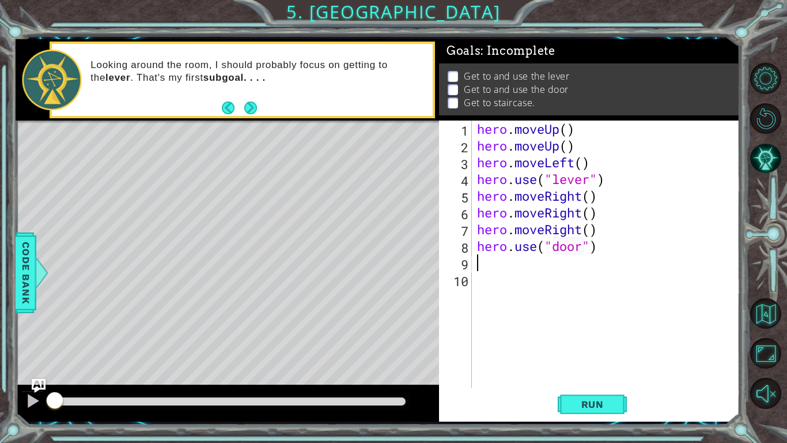
scroll to position [0, 0]
click at [592, 402] on span "Run" at bounding box center [593, 404] width 46 height 12
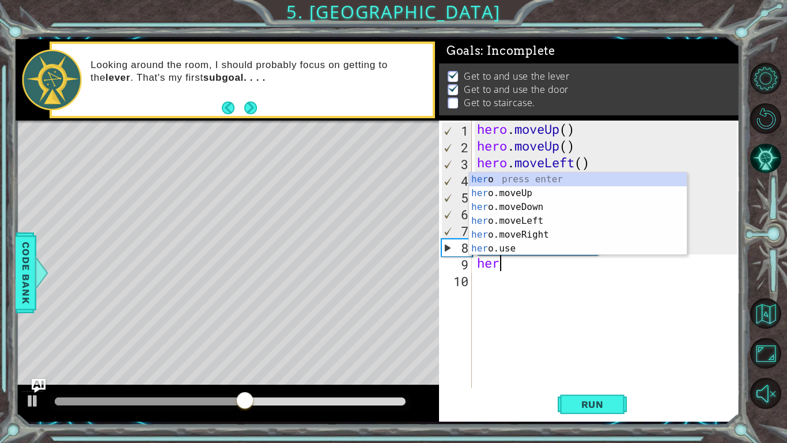
type textarea "hero"
click at [544, 194] on div "hero press enter hero .moveUp press enter hero .moveDown press enter hero .move…" at bounding box center [578, 227] width 218 height 111
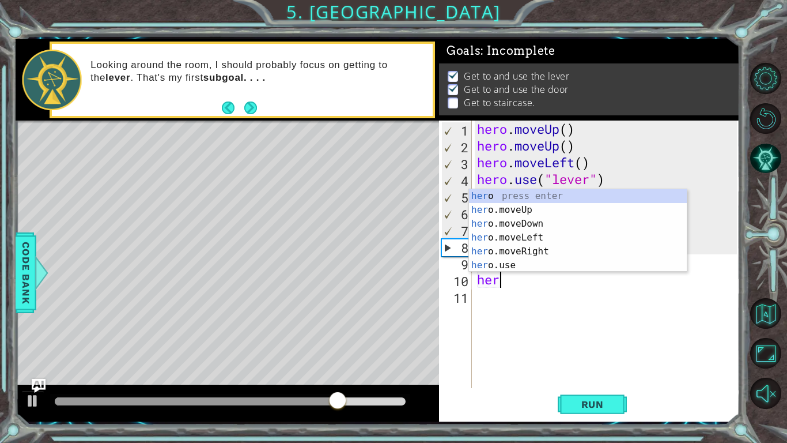
type textarea "hero"
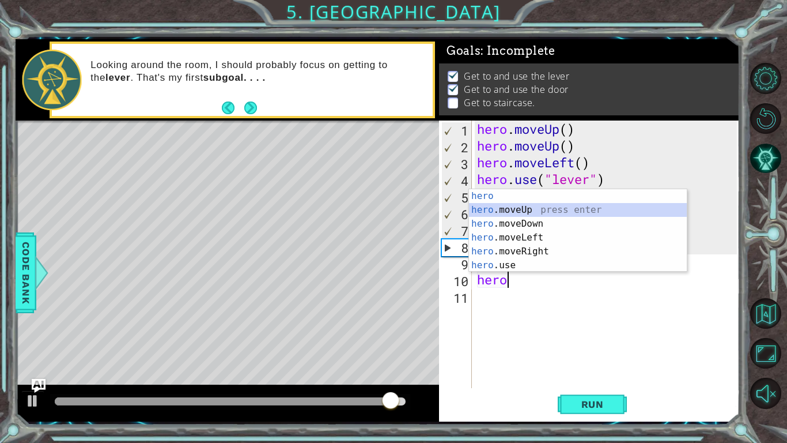
click at [564, 212] on div "hero press enter hero .moveUp press enter hero .moveDown press enter hero .move…" at bounding box center [578, 244] width 218 height 111
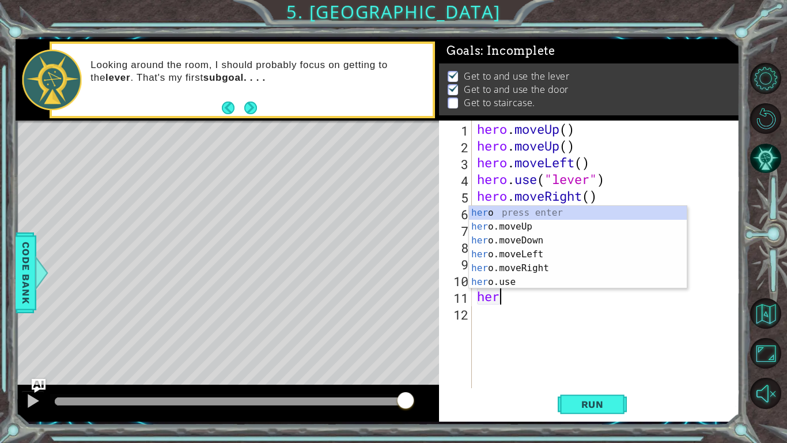
type textarea "hero"
click at [505, 258] on div "hero press enter hero .moveUp press enter hero .moveDown press enter hero .move…" at bounding box center [578, 261] width 218 height 111
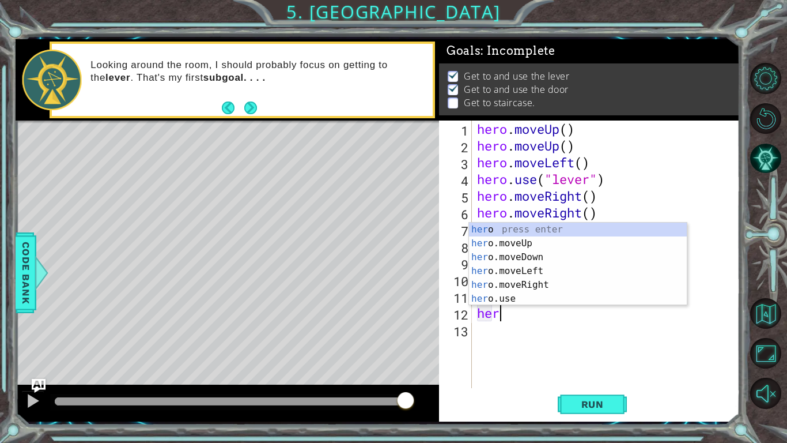
type textarea "hero"
click at [532, 269] on div "hero press enter hero .moveUp press enter hero .moveDown press enter hero .move…" at bounding box center [578, 277] width 218 height 111
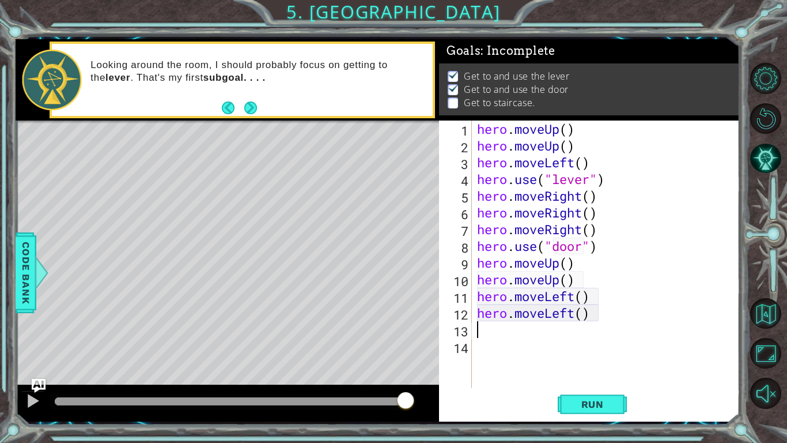
type textarea "h"
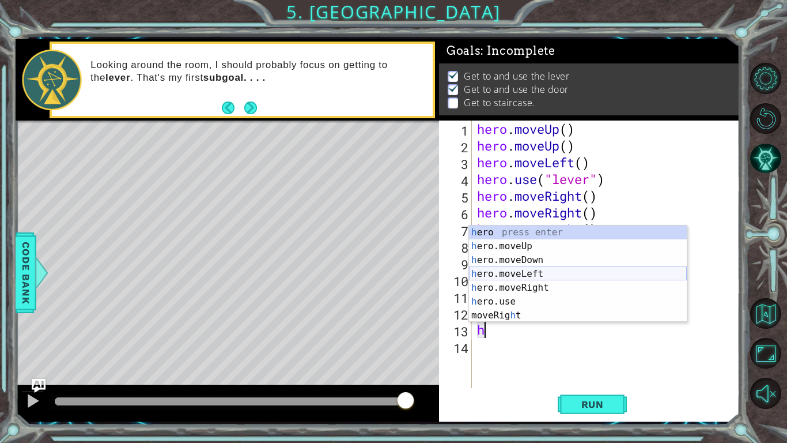
click at [527, 276] on div "h ero press enter h ero.moveUp press enter h ero.moveDown press enter h ero.mov…" at bounding box center [578, 287] width 218 height 124
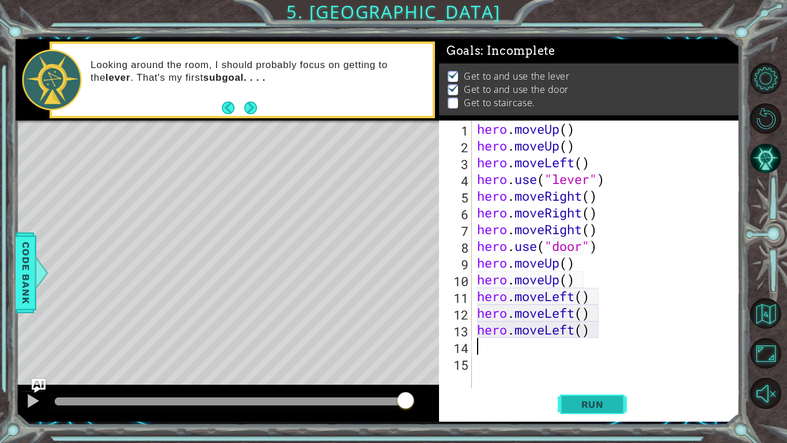
click at [580, 407] on span "Run" at bounding box center [593, 404] width 46 height 12
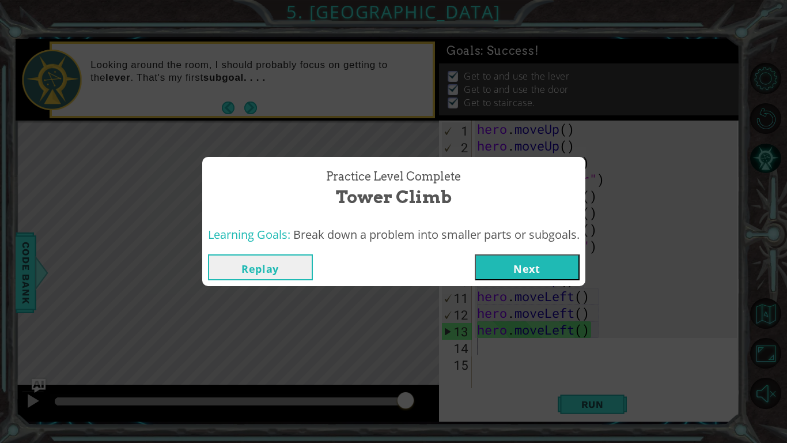
click at [547, 265] on button "Next" at bounding box center [527, 267] width 105 height 26
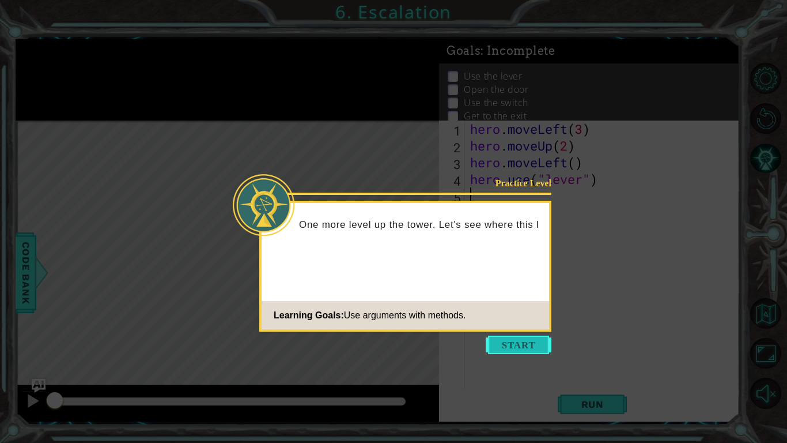
click at [534, 342] on button "Start" at bounding box center [519, 344] width 66 height 18
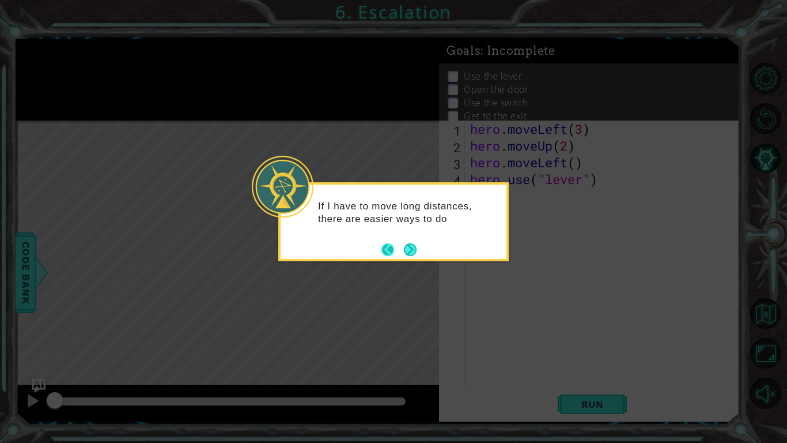
click at [400, 252] on button "Back" at bounding box center [392, 249] width 22 height 13
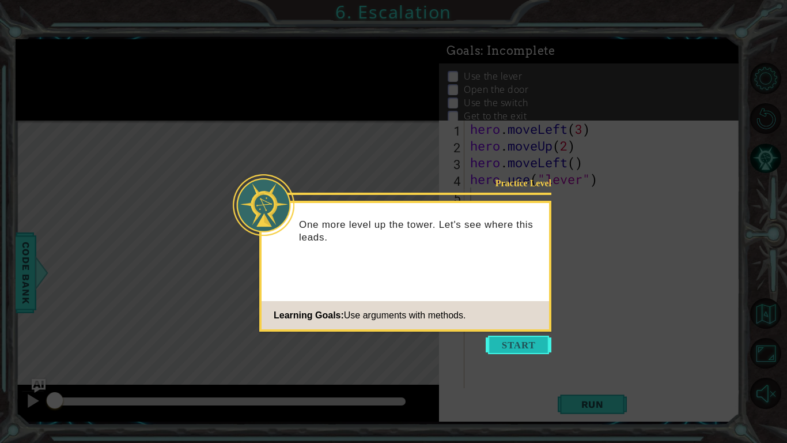
click at [512, 341] on button "Start" at bounding box center [519, 344] width 66 height 18
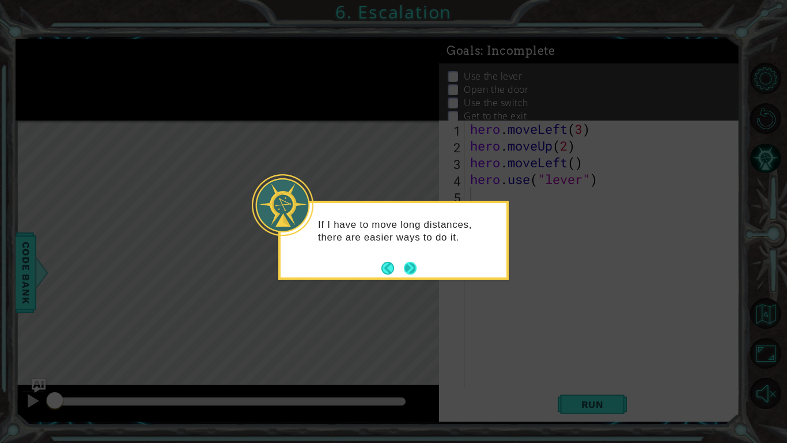
click at [413, 270] on button "Next" at bounding box center [410, 268] width 13 height 13
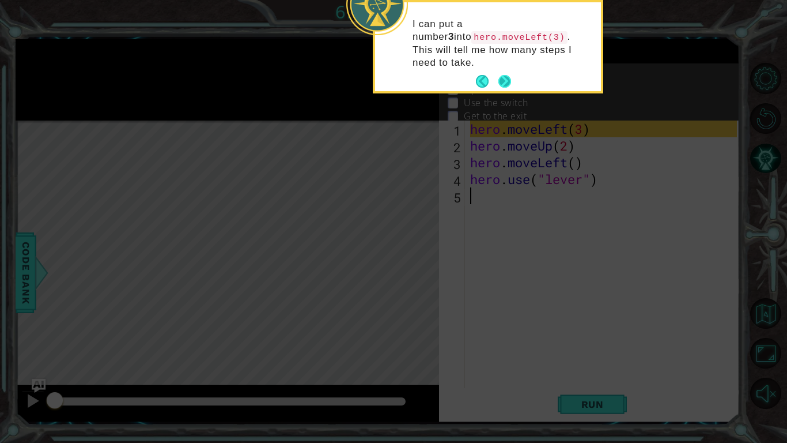
click at [511, 75] on button "Next" at bounding box center [504, 81] width 13 height 13
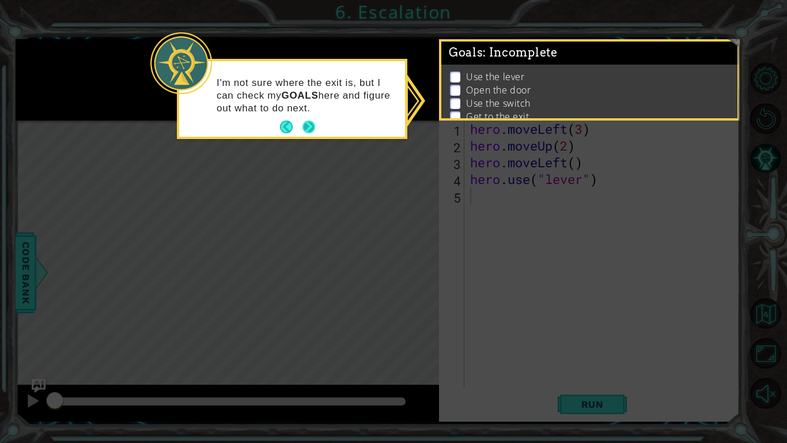
click at [311, 127] on button "Next" at bounding box center [309, 126] width 13 height 13
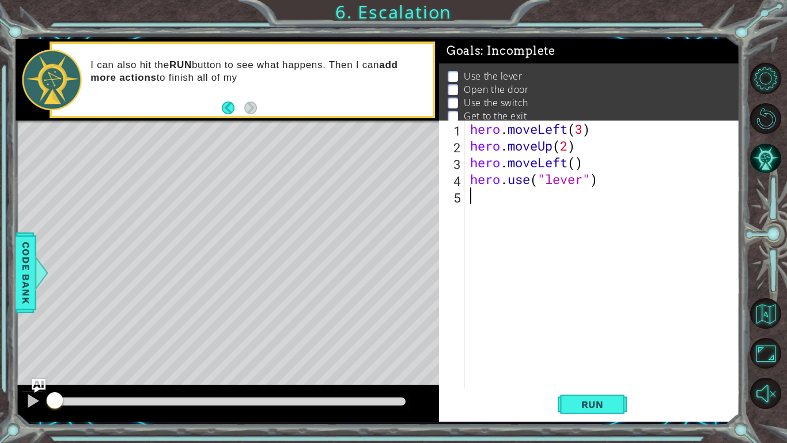
click at [323, 72] on p "I can also hit the RUN button to see what happens. Then I can add more actions …" at bounding box center [257, 71] width 334 height 25
click at [611, 198] on div "hero . moveLeft ( 3 ) hero . moveUp ( 2 ) hero . moveLeft ( ) hero . use ( "lev…" at bounding box center [605, 270] width 275 height 301
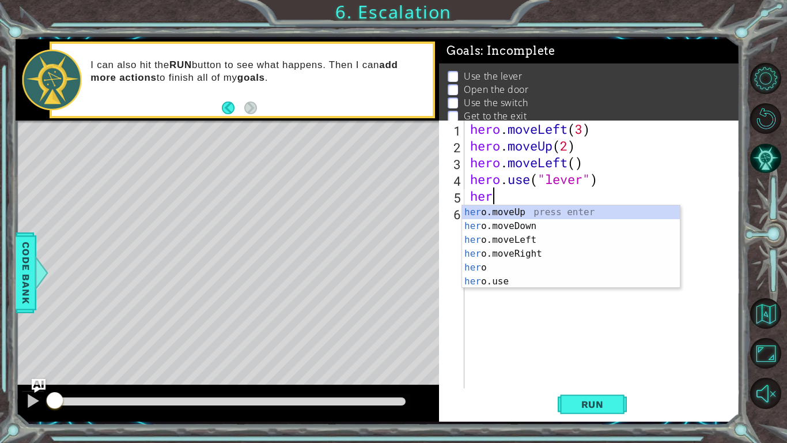
scroll to position [0, 1]
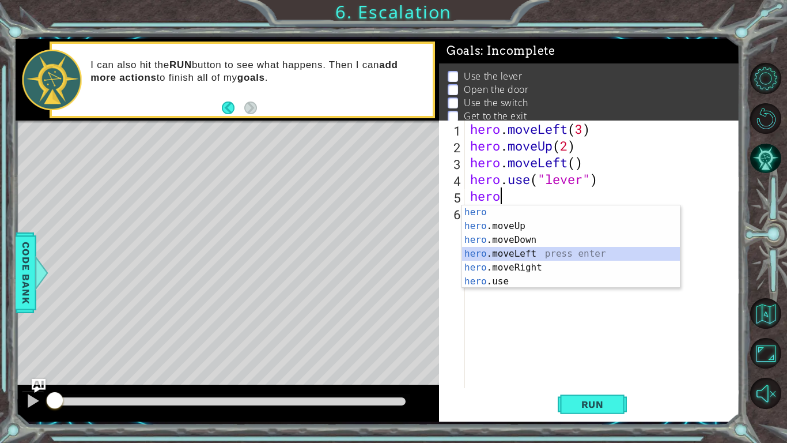
click at [594, 255] on div "hero press enter hero .moveUp press enter hero .moveDown press enter hero .move…" at bounding box center [571, 260] width 218 height 111
type textarea "hero.moveLeft(1)"
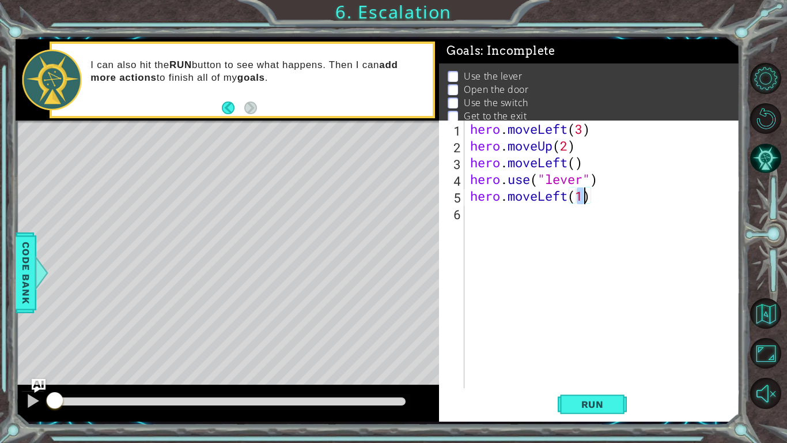
click at [583, 220] on div "hero . moveLeft ( 3 ) hero . moveUp ( 2 ) hero . moveLeft ( ) hero . use ( "lev…" at bounding box center [605, 270] width 275 height 301
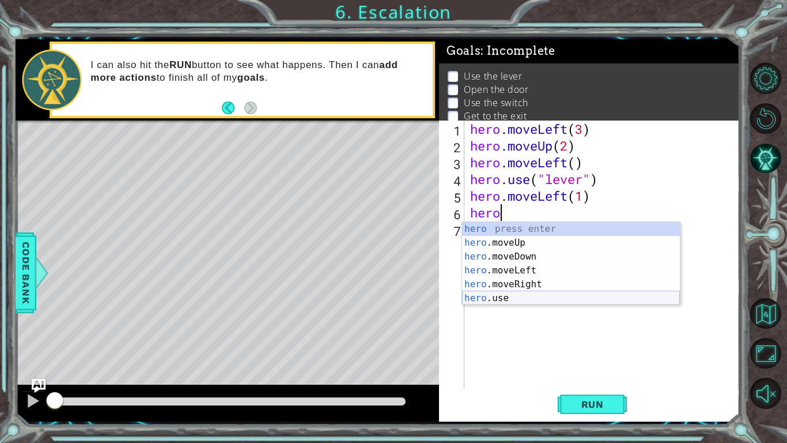
click at [564, 301] on div "hero press enter hero .moveUp press enter hero .moveDown press enter hero .move…" at bounding box center [571, 277] width 218 height 111
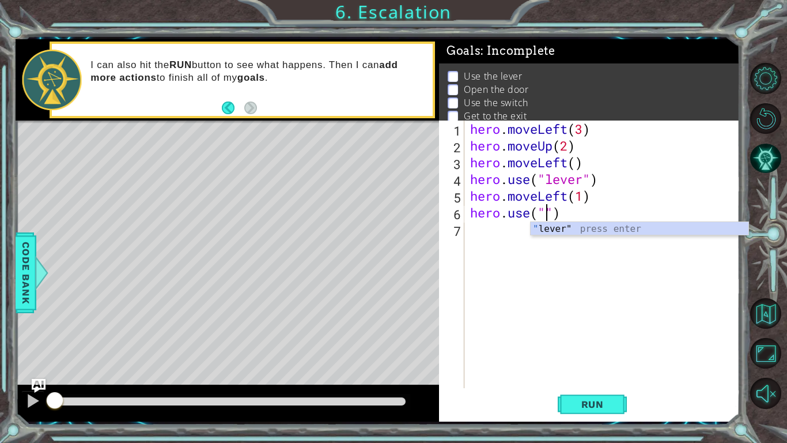
scroll to position [0, 3]
type textarea "hero.use("door")"
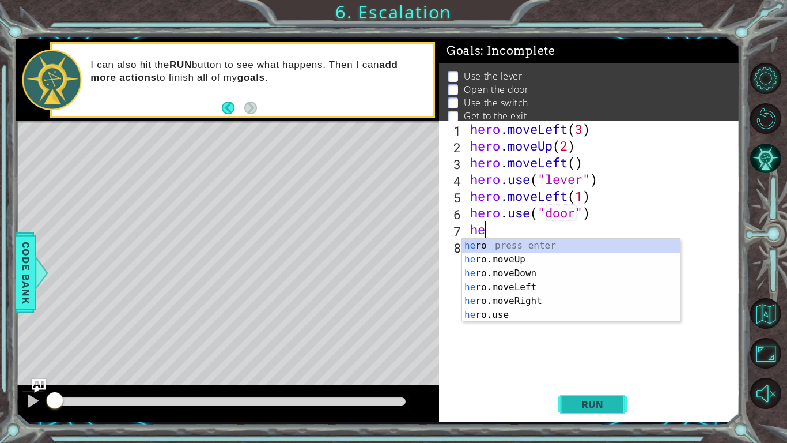
scroll to position [0, 0]
type textarea "h"
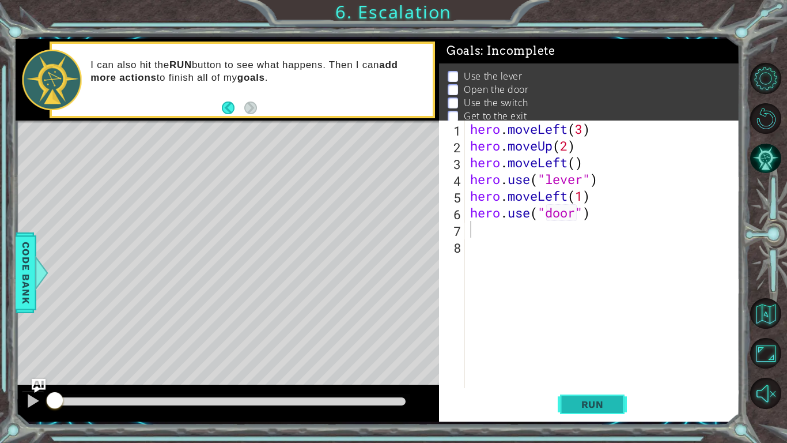
click at [618, 399] on button "Run" at bounding box center [592, 404] width 69 height 30
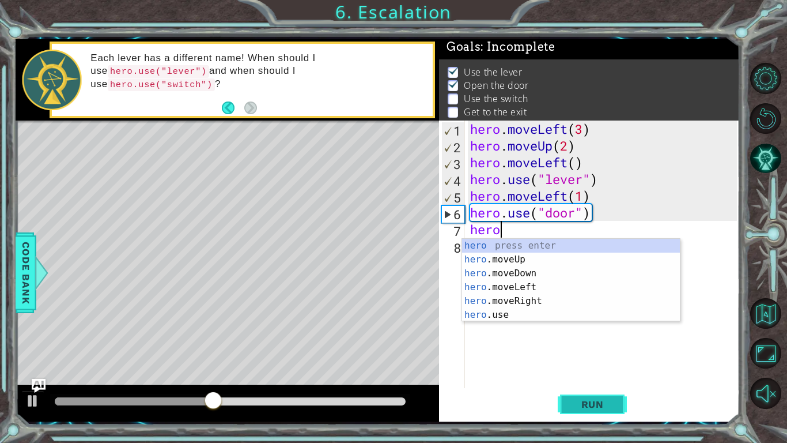
scroll to position [0, 1]
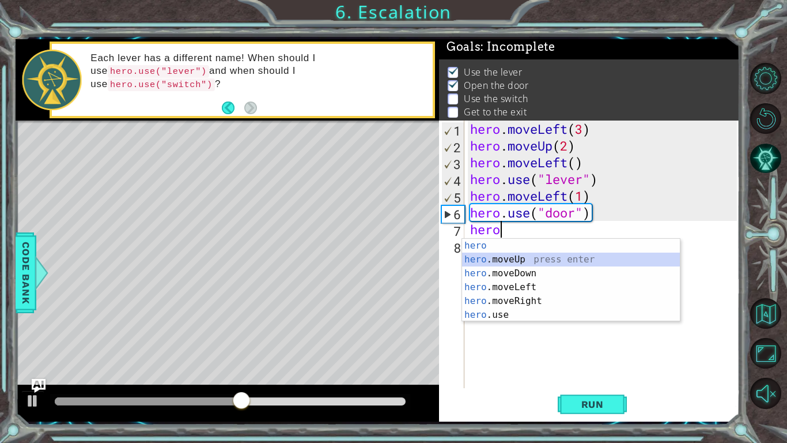
click at [520, 261] on div "hero press enter hero .moveUp press enter hero .moveDown press enter hero .move…" at bounding box center [571, 294] width 218 height 111
type textarea "hero.moveUp(1)"
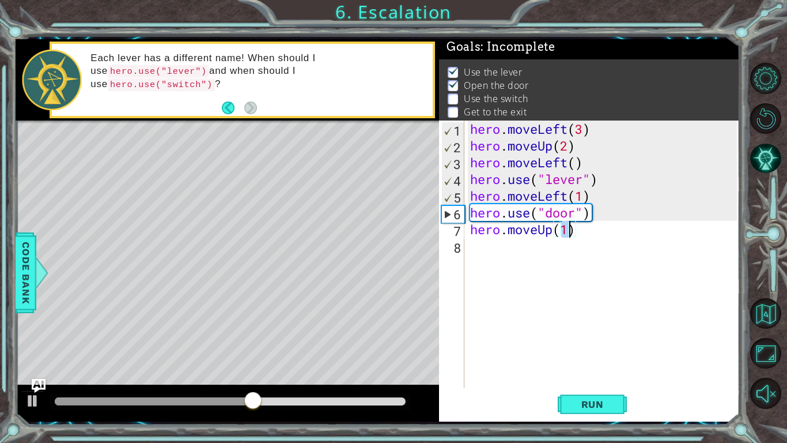
click at [519, 255] on div "hero . moveLeft ( 3 ) hero . moveUp ( 2 ) hero . moveLeft ( ) hero . use ( "lev…" at bounding box center [605, 270] width 275 height 301
type textarea "h"
click at [568, 236] on div "hero . moveLeft ( 3 ) hero . moveUp ( 2 ) hero . moveLeft ( ) hero . use ( "lev…" at bounding box center [605, 270] width 275 height 301
type textarea "hero.moveUp(2)"
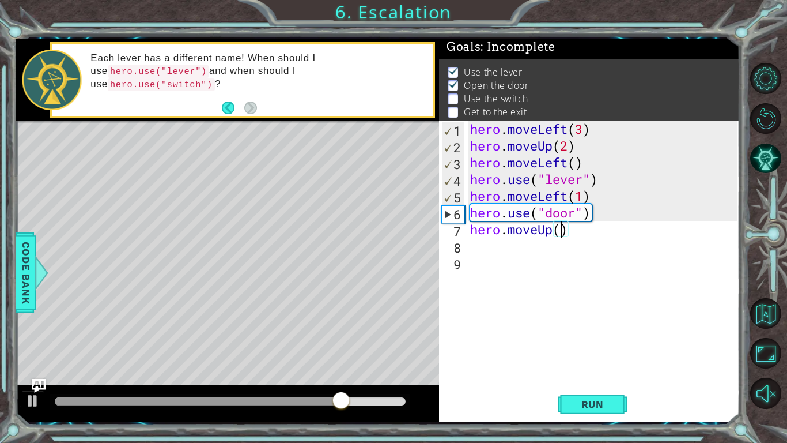
scroll to position [0, 4]
click at [549, 248] on div "hero . moveLeft ( 3 ) hero . moveUp ( 2 ) hero . moveLeft ( ) hero . use ( "lev…" at bounding box center [605, 270] width 275 height 301
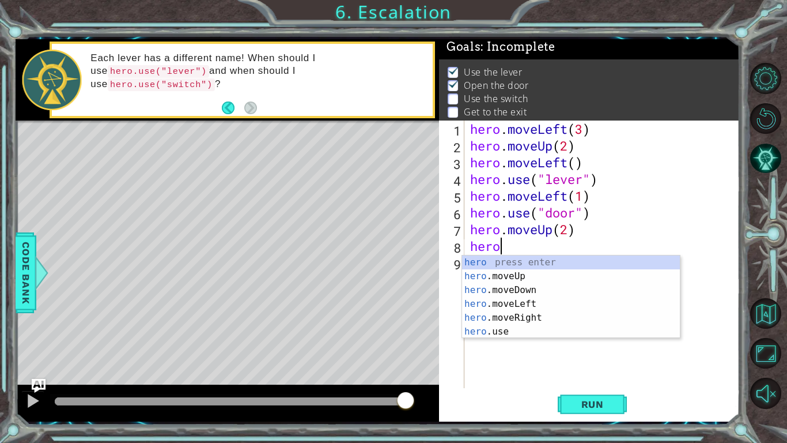
scroll to position [0, 1]
click at [506, 316] on div "hero press enter hero .moveUp press enter hero .moveDown press enter hero .move…" at bounding box center [571, 310] width 218 height 111
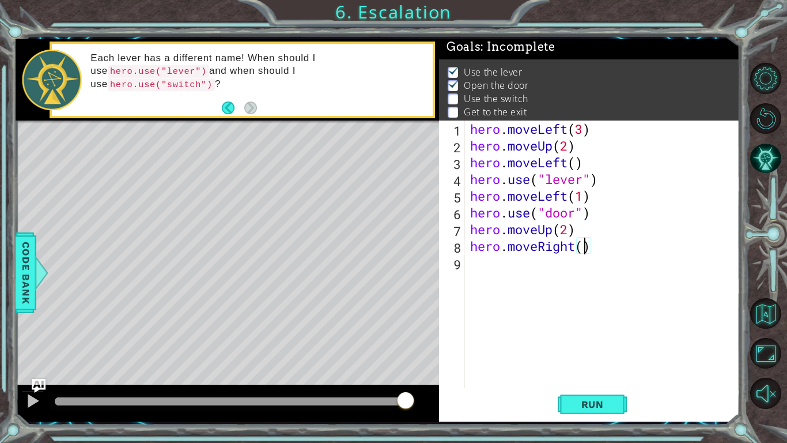
type textarea "hero.moveRight(2)"
click at [544, 267] on div "hero . moveLeft ( 3 ) hero . moveUp ( 2 ) hero . moveLeft ( ) hero . use ( "lev…" at bounding box center [605, 270] width 275 height 301
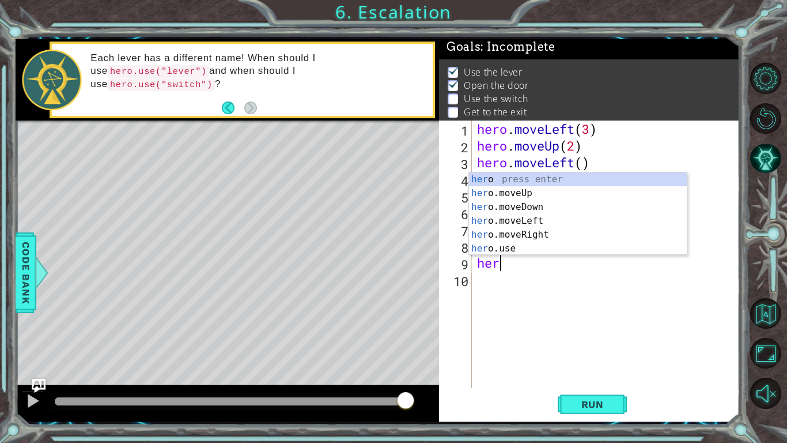
scroll to position [0, 1]
click at [533, 248] on div "hero press enter hero .moveUp press enter hero .moveDown press enter hero .move…" at bounding box center [578, 227] width 218 height 111
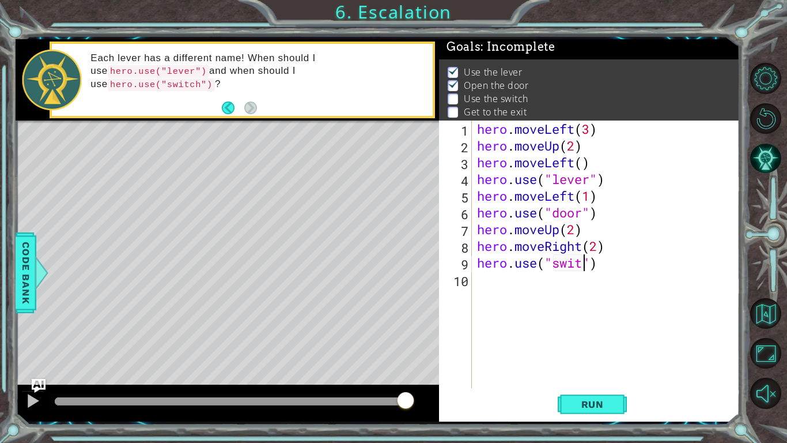
scroll to position [0, 5]
type textarea "hero.use("switch")"
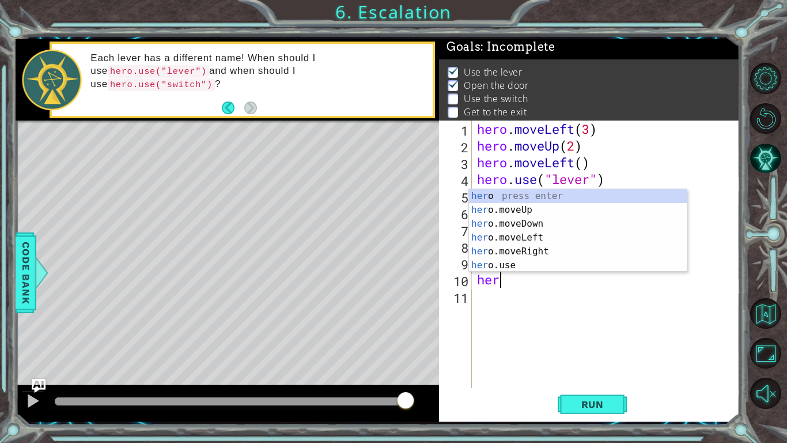
scroll to position [0, 1]
click at [560, 249] on div "hero press enter hero .moveUp press enter hero .moveDown press enter hero .move…" at bounding box center [578, 244] width 218 height 111
type textarea "hero.moveRight(1)"
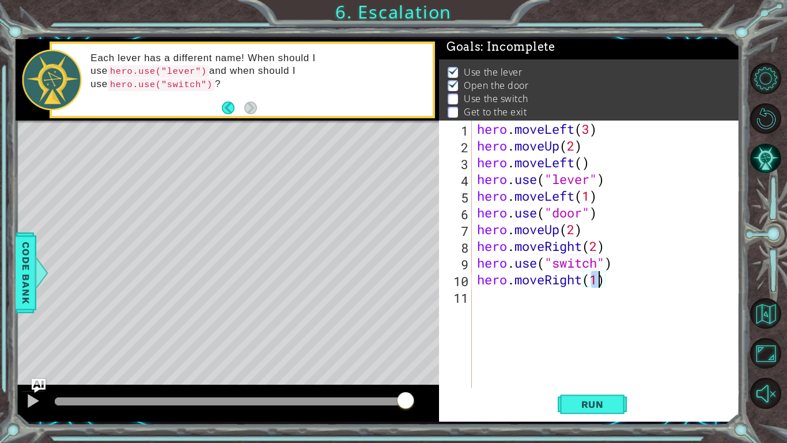
click at [553, 309] on div "hero . moveLeft ( 3 ) hero . moveUp ( 2 ) hero . moveLeft ( ) hero . use ( "lev…" at bounding box center [609, 270] width 268 height 301
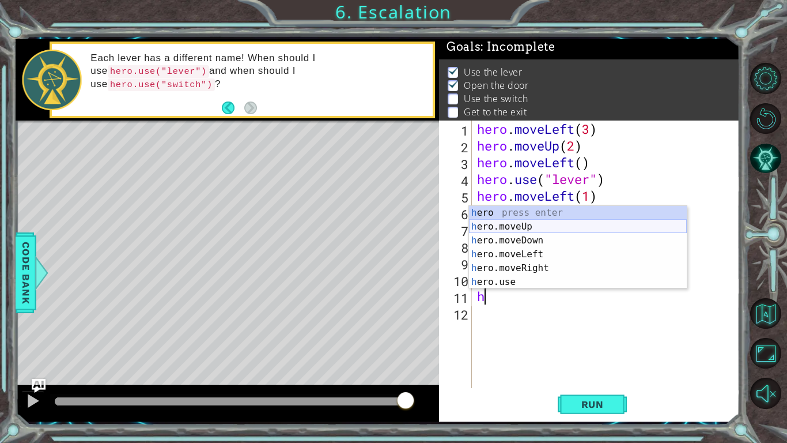
click at [520, 224] on div "h ero press enter h ero.moveUp press enter h ero.moveDown press enter h ero.mov…" at bounding box center [578, 261] width 218 height 111
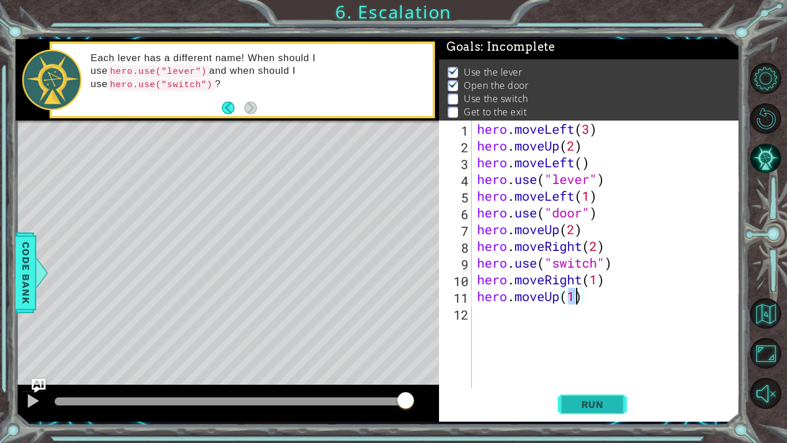
type textarea "hero.moveUp(1)"
click at [570, 402] on span "Run" at bounding box center [593, 404] width 46 height 12
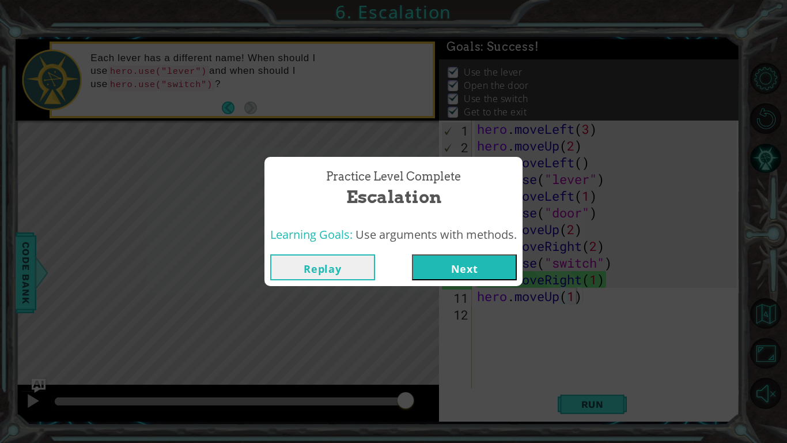
click at [433, 270] on button "Next" at bounding box center [464, 267] width 105 height 26
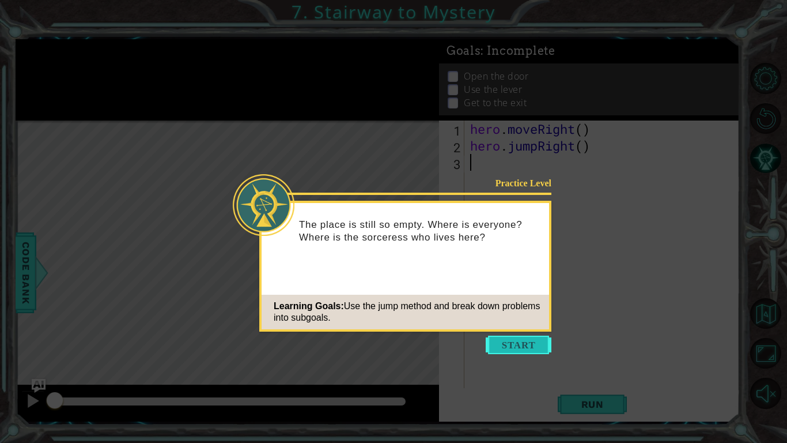
click at [528, 335] on button "Start" at bounding box center [519, 344] width 66 height 18
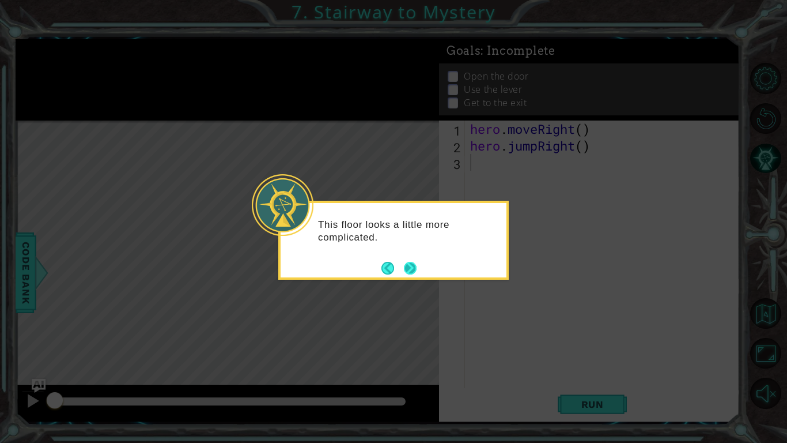
click at [407, 265] on button "Next" at bounding box center [410, 268] width 13 height 13
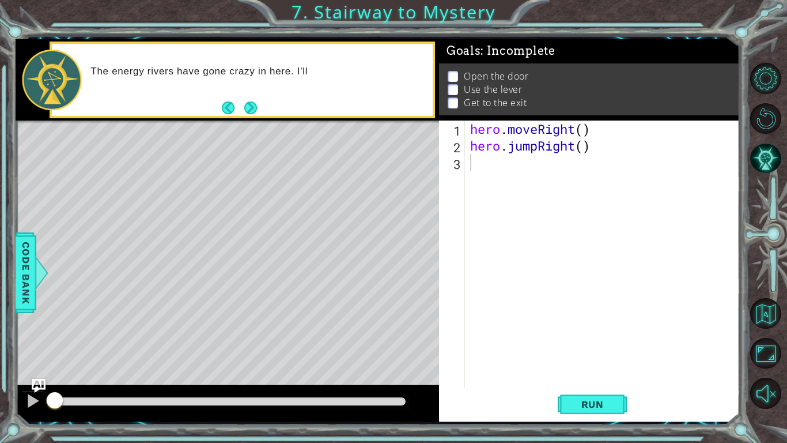
click at [235, 117] on div "The energy rivers have gone crazy in here. I'll" at bounding box center [242, 79] width 385 height 77
click at [244, 108] on button "Next" at bounding box center [250, 107] width 13 height 13
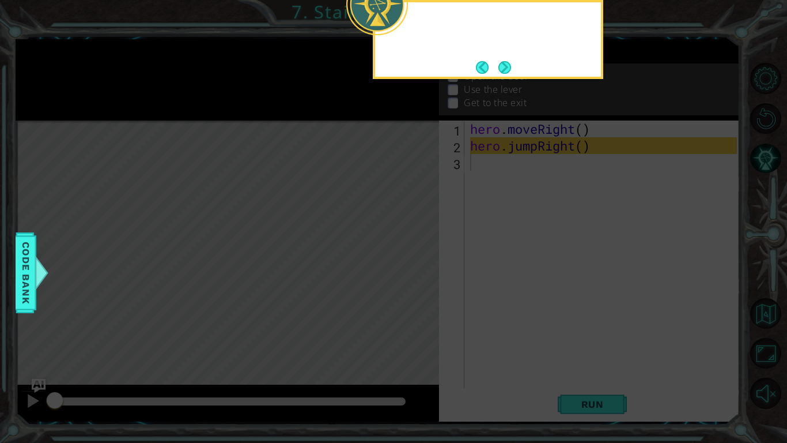
click at [244, 108] on icon at bounding box center [393, 71] width 787 height 742
click at [502, 66] on button "Next" at bounding box center [504, 67] width 13 height 13
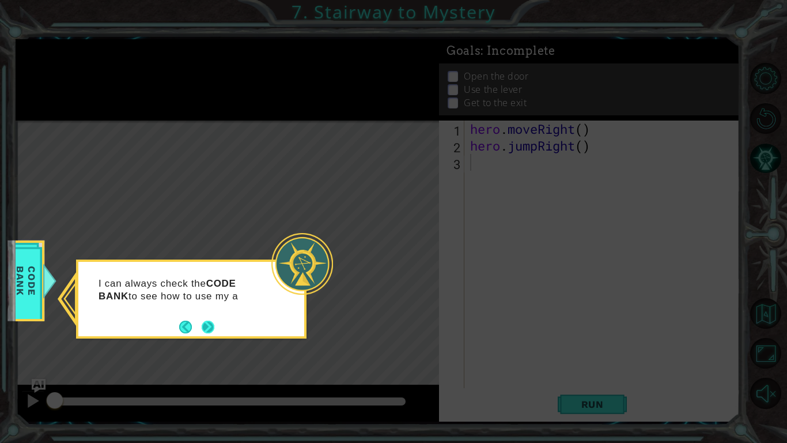
click at [207, 327] on button "Next" at bounding box center [208, 326] width 13 height 13
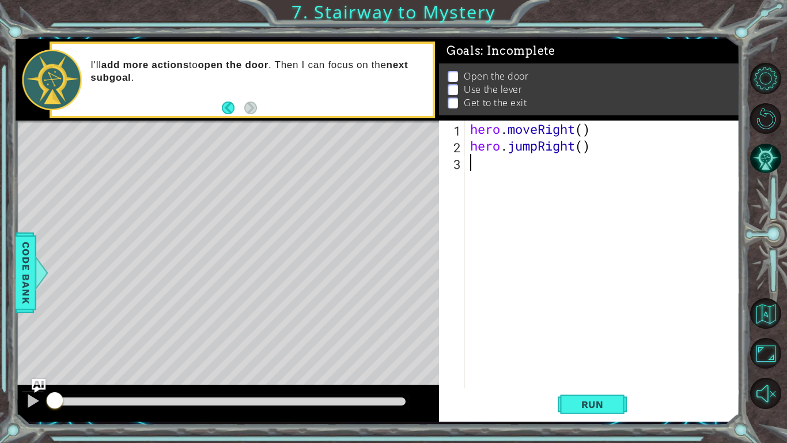
click at [324, 105] on div "I'll add more actions to open the door . Then I can focus on the next subgoal ." at bounding box center [257, 80] width 350 height 54
click at [485, 161] on div "hero . moveRight ( ) hero . jumpRight ( )" at bounding box center [605, 270] width 275 height 301
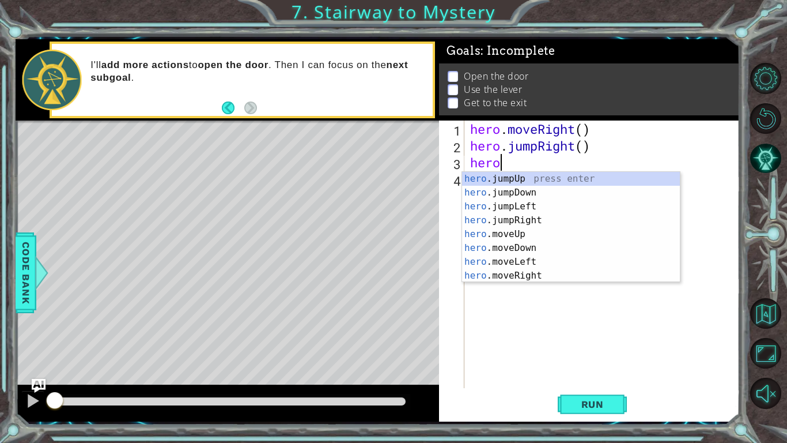
scroll to position [0, 1]
click at [525, 275] on div "hero .jumpUp press enter hero .jumpDown press enter hero .jumpLeft press enter …" at bounding box center [571, 241] width 218 height 138
type textarea "hero.moveRight(1)"
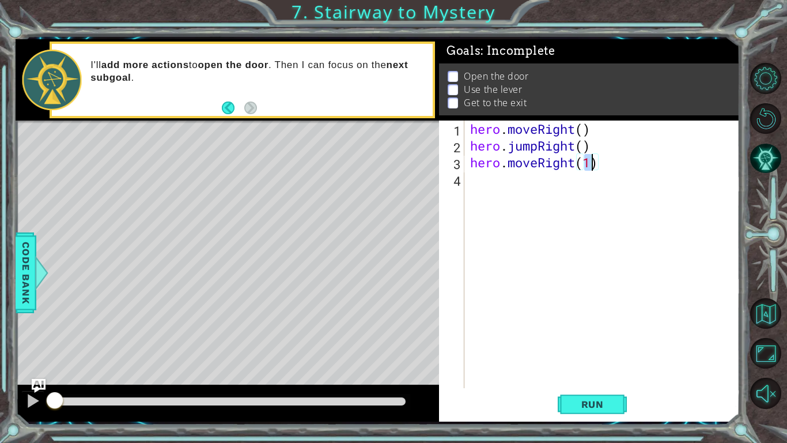
click at [548, 176] on div "hero . moveRight ( ) hero . jumpRight ( ) hero . moveRight ( 1 )" at bounding box center [605, 270] width 275 height 301
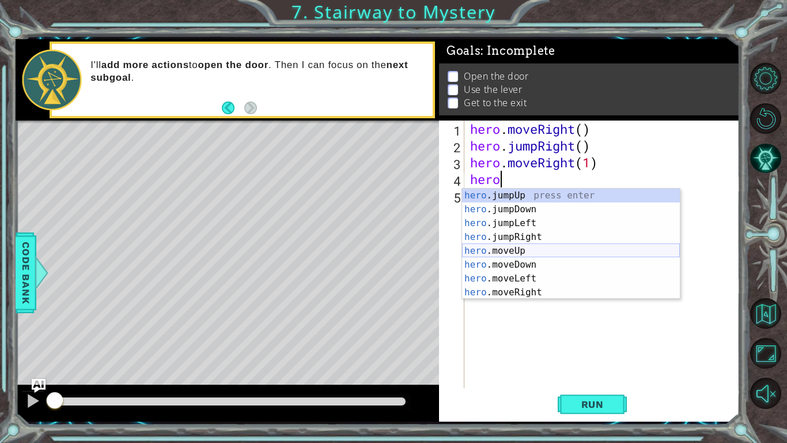
click at [523, 245] on div "hero .jumpUp press enter hero .jumpDown press enter hero .jumpLeft press enter …" at bounding box center [571, 257] width 218 height 138
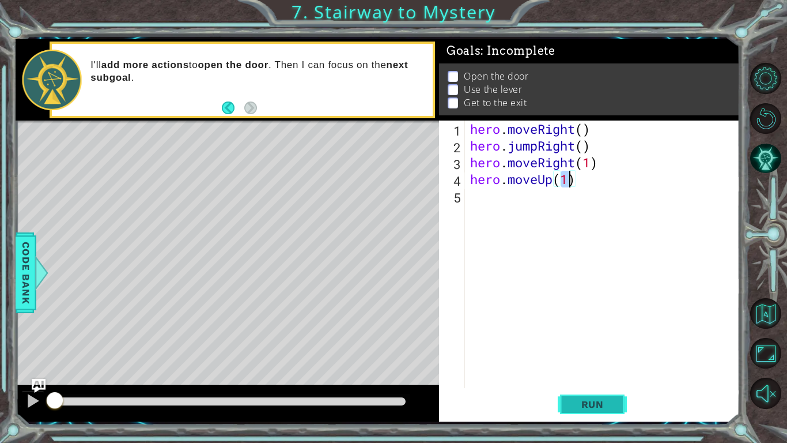
type textarea "hero.moveUp(1)"
click at [599, 402] on span "Run" at bounding box center [593, 404] width 46 height 12
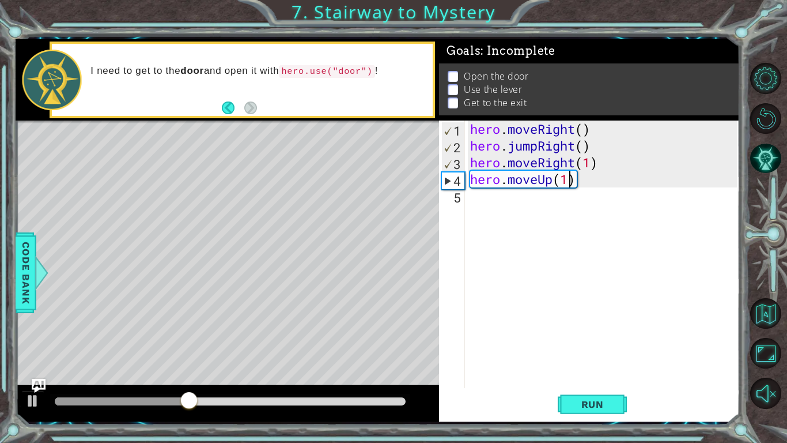
click at [517, 205] on div "hero . moveRight ( ) hero . jumpRight ( ) hero . moveRight ( 1 ) hero . moveUp …" at bounding box center [605, 270] width 275 height 301
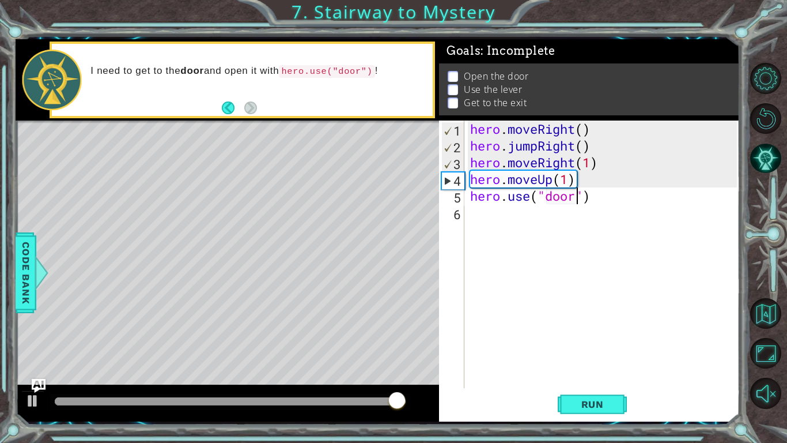
scroll to position [0, 5]
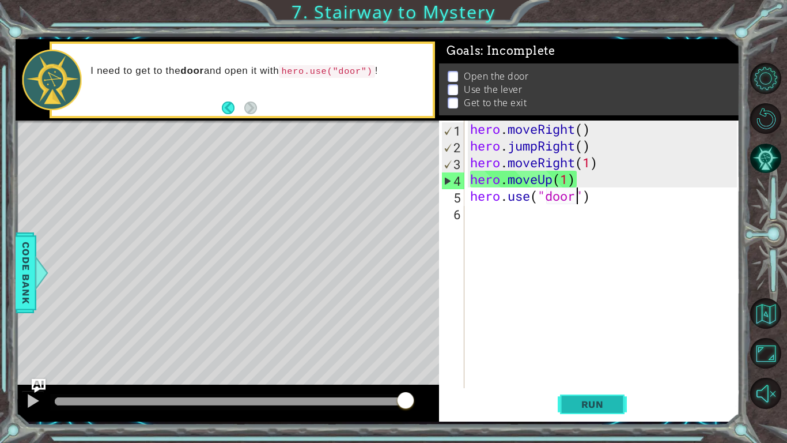
type textarea "hero.use("door")"
click at [609, 399] on span "Run" at bounding box center [593, 404] width 46 height 12
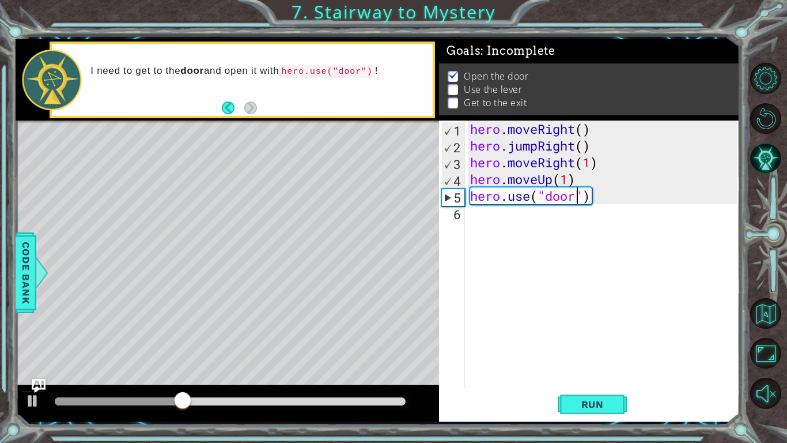
click at [579, 216] on div "hero . moveRight ( ) hero . jumpRight ( ) hero . moveRight ( 1 ) hero . moveUp …" at bounding box center [605, 270] width 275 height 301
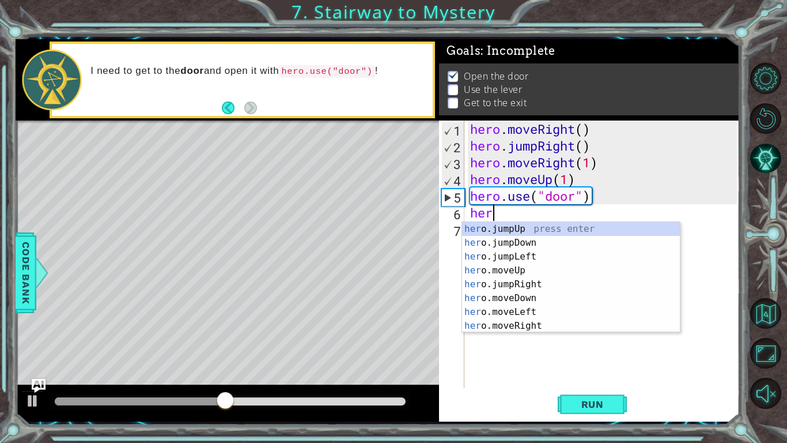
scroll to position [0, 1]
click at [591, 286] on div "hero .jumpUp press enter hero .jumpDown press enter hero .jumpLeft press enter …" at bounding box center [571, 291] width 218 height 138
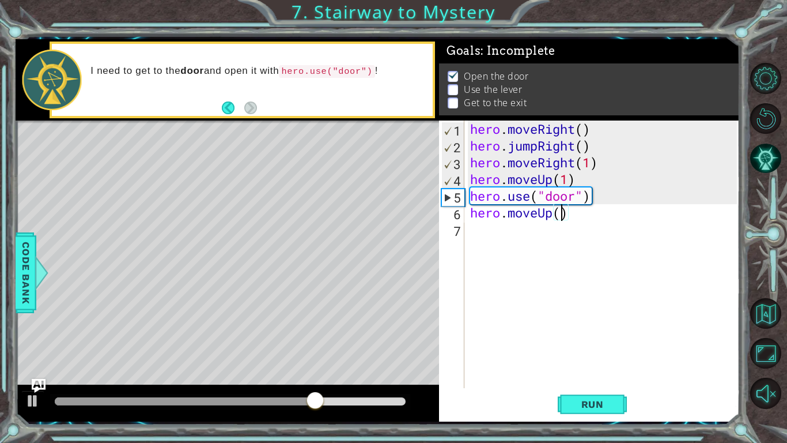
type textarea "hero.moveUp(2)"
click at [497, 242] on div "hero . moveRight ( ) hero . jumpRight ( ) hero . moveRight ( 1 ) hero . moveUp …" at bounding box center [605, 270] width 275 height 301
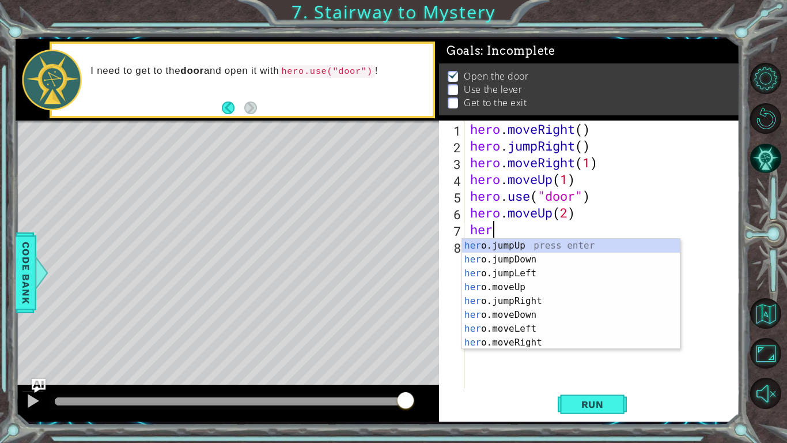
type textarea "hero"
click at [503, 271] on div "hero .jumpUp press enter hero .jumpDown press enter hero .jumpLeft press enter …" at bounding box center [571, 308] width 218 height 138
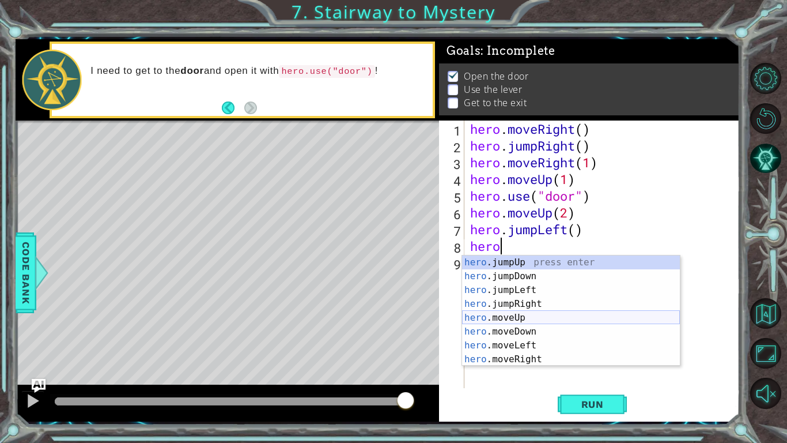
scroll to position [14, 0]
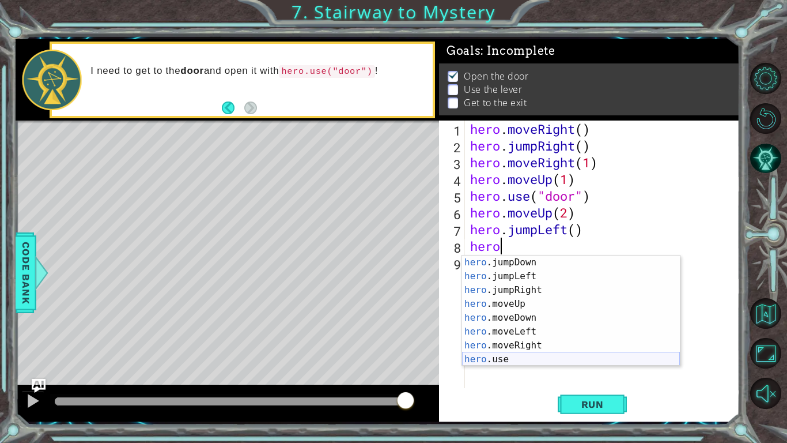
click at [520, 358] on div "hero .jumpDown press enter hero .jumpLeft press enter hero .jumpRight press ent…" at bounding box center [571, 324] width 218 height 138
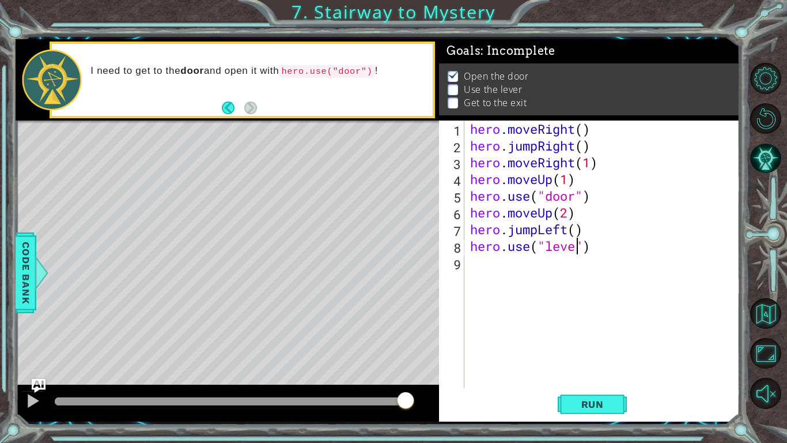
type textarea "hero.use("lever")"
click at [546, 266] on div "hero . moveRight ( ) hero . jumpRight ( ) hero . moveRight ( 1 ) hero . moveUp …" at bounding box center [605, 270] width 275 height 301
click at [538, 232] on div "hero . moveRight ( ) hero . jumpRight ( ) hero . moveRight ( 1 ) hero . moveUp …" at bounding box center [605, 270] width 275 height 301
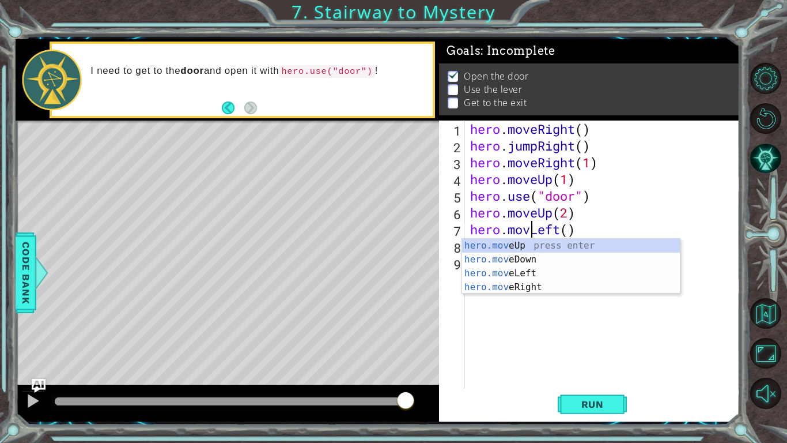
type textarea "hero.moveLeft()"
click at [487, 343] on div "hero . moveRight ( ) hero . jumpRight ( ) hero . moveRight ( 1 ) hero . moveUp …" at bounding box center [605, 270] width 275 height 301
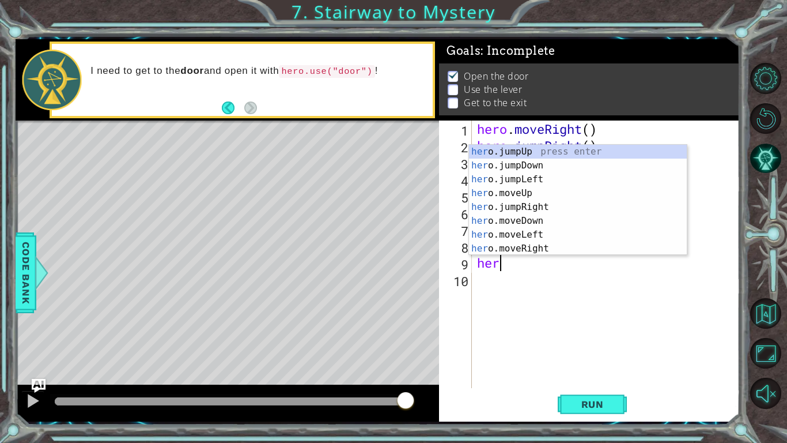
type textarea "hero"
click at [564, 303] on div "hero . moveRight ( ) hero . jumpRight ( ) hero . moveRight ( 1 ) hero . moveUp …" at bounding box center [609, 270] width 268 height 301
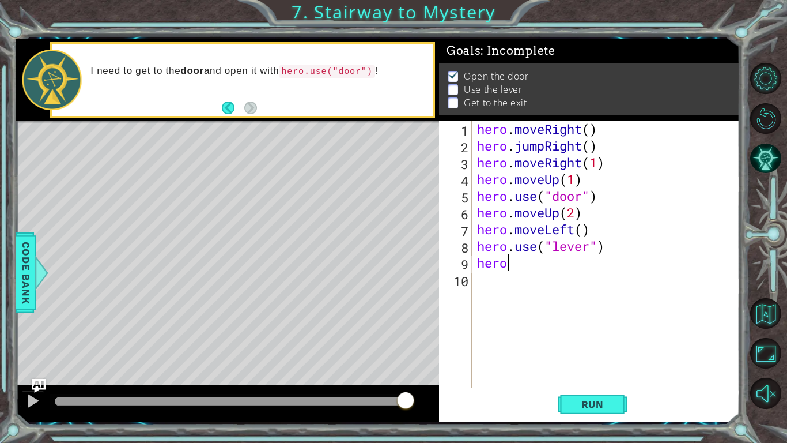
click at [616, 267] on div "hero . moveRight ( ) hero . jumpRight ( ) hero . moveRight ( 1 ) hero . moveUp …" at bounding box center [609, 270] width 268 height 301
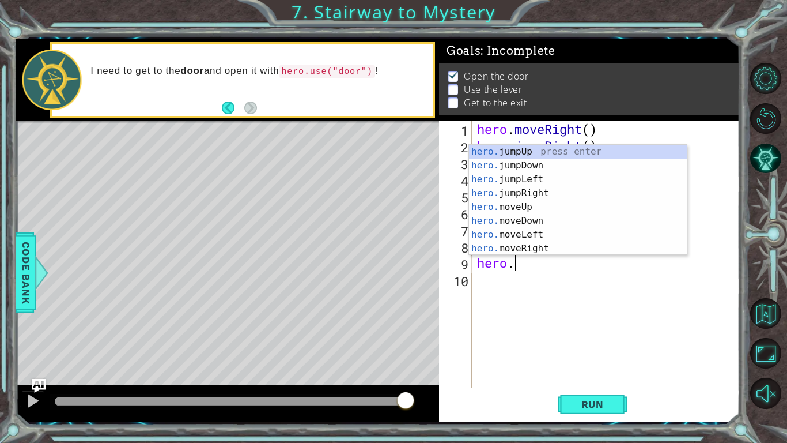
scroll to position [0, 1]
click at [517, 235] on div "hero. jumpUp press enter hero. jumpDown press enter hero. jumpLeft press enter …" at bounding box center [578, 214] width 218 height 138
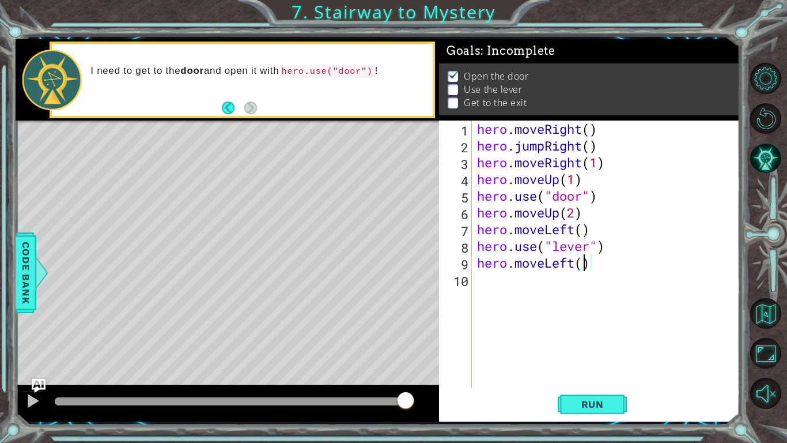
type textarea "hero.moveLeft(2)"
click at [582, 286] on div "hero . moveRight ( ) hero . jumpRight ( ) hero . moveRight ( 1 ) hero . moveUp …" at bounding box center [609, 270] width 268 height 301
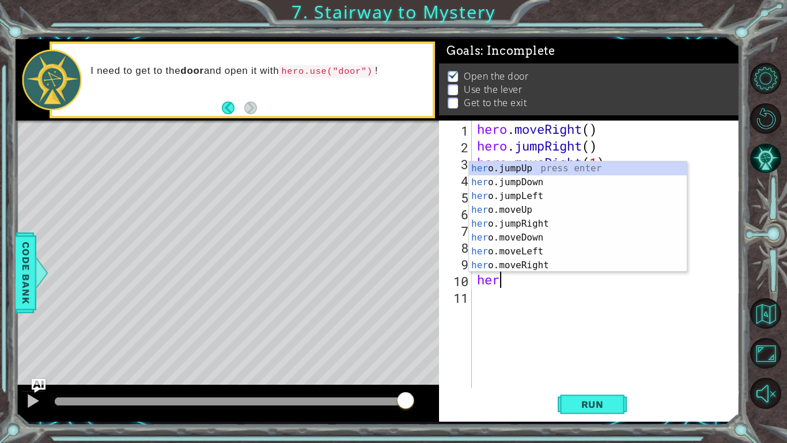
type textarea "hero"
click at [574, 170] on div "hero .jumpUp press enter hero .jumpDown press enter hero .jumpLeft press enter …" at bounding box center [578, 230] width 218 height 138
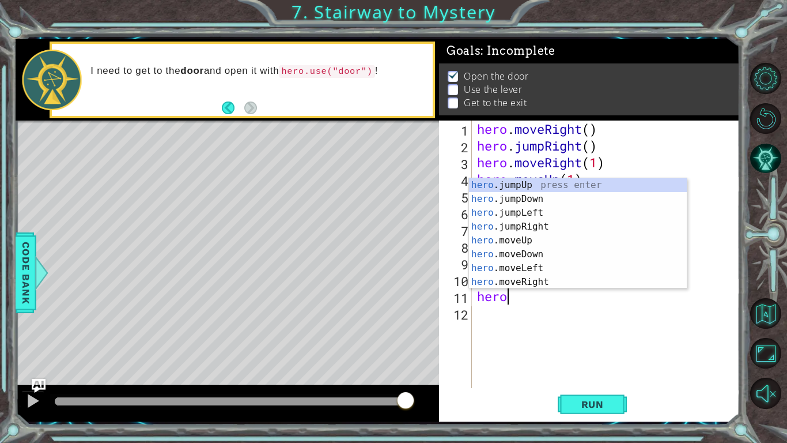
scroll to position [0, 1]
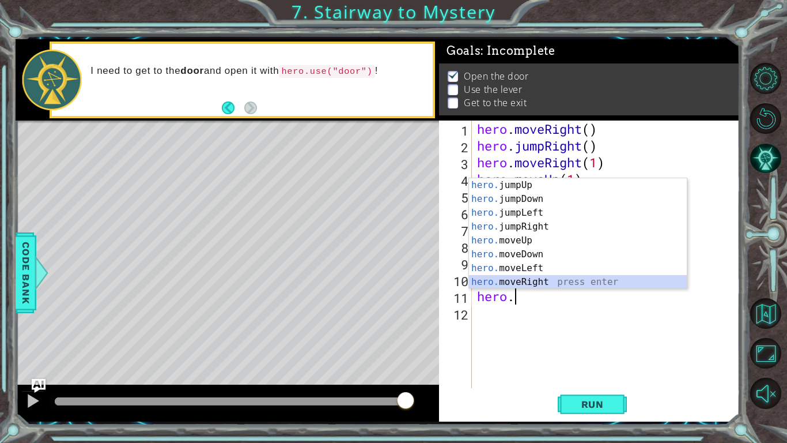
click at [539, 278] on div "hero. jumpUp press enter hero. jumpDown press enter hero. jumpLeft press enter …" at bounding box center [578, 247] width 218 height 138
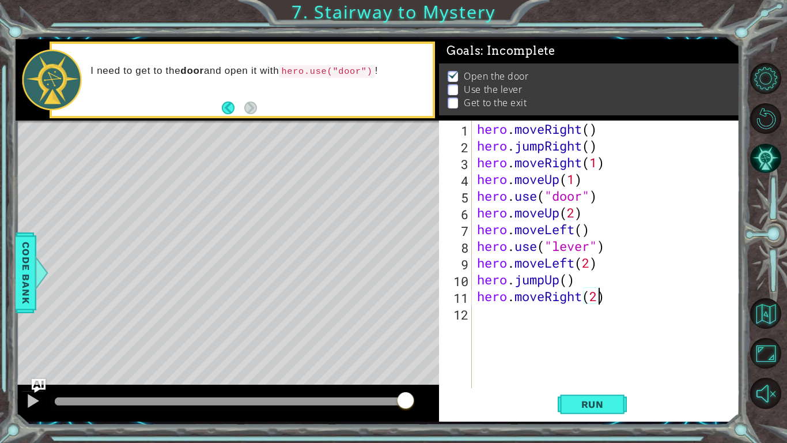
scroll to position [0, 5]
type textarea "hero.moveRight(2)"
click at [570, 407] on span "Run" at bounding box center [593, 404] width 46 height 12
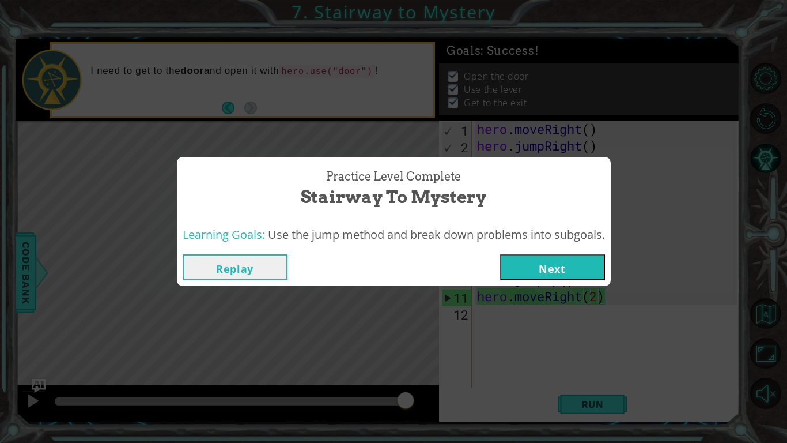
click at [566, 272] on button "Next" at bounding box center [552, 267] width 105 height 26
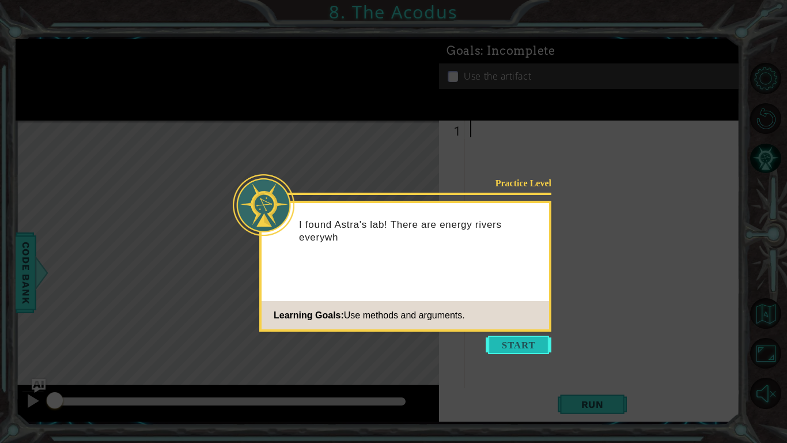
click at [530, 341] on button "Start" at bounding box center [519, 344] width 66 height 18
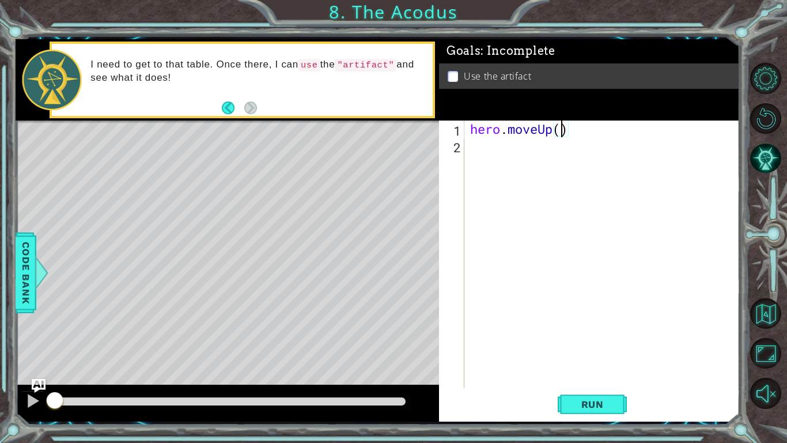
type textarea "hero.moveUp(2)"
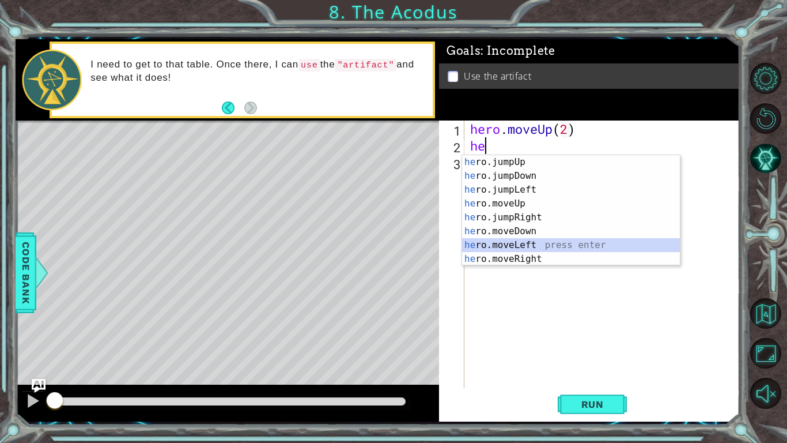
type textarea "hero.moveLeft(1)"
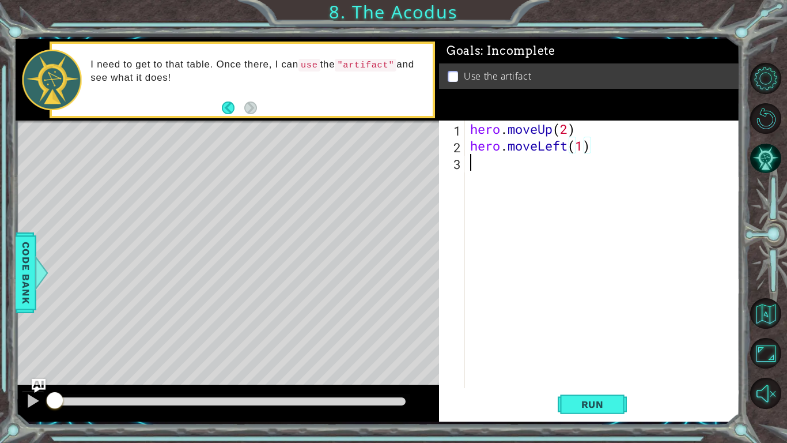
click at [511, 156] on div "hero . moveUp ( 2 ) hero . moveLeft ( 1 )" at bounding box center [605, 270] width 275 height 301
type textarea "hero.moveDown(2)"
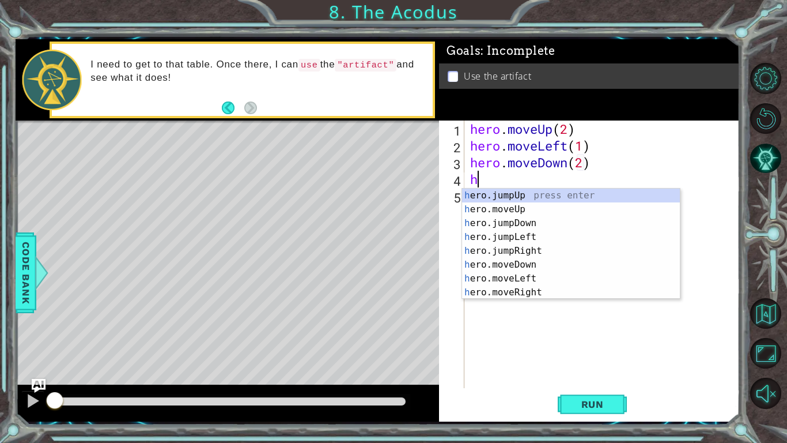
type textarea "he"
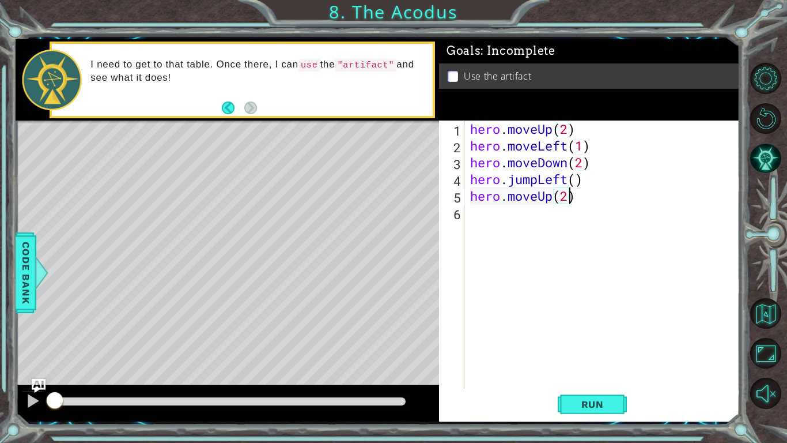
scroll to position [0, 4]
type textarea "hero.moveUp(2)"
click at [572, 408] on span "Run" at bounding box center [593, 404] width 46 height 12
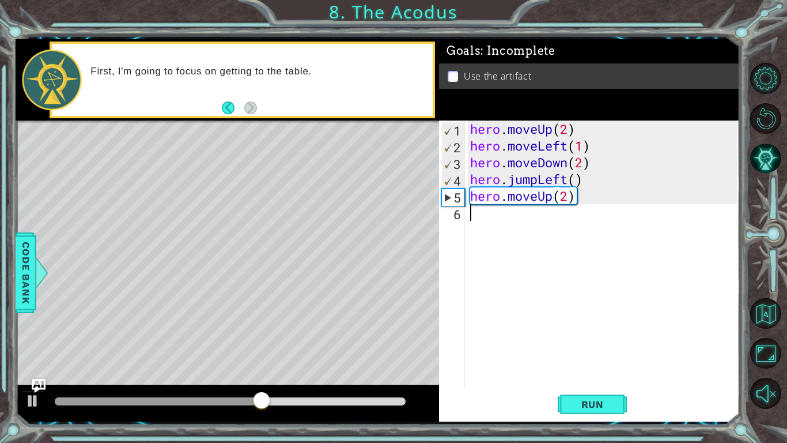
click at [610, 252] on div "hero . moveUp ( 2 ) hero . moveLeft ( 1 ) hero . moveDown ( 2 ) hero . jumpLeft…" at bounding box center [605, 270] width 275 height 301
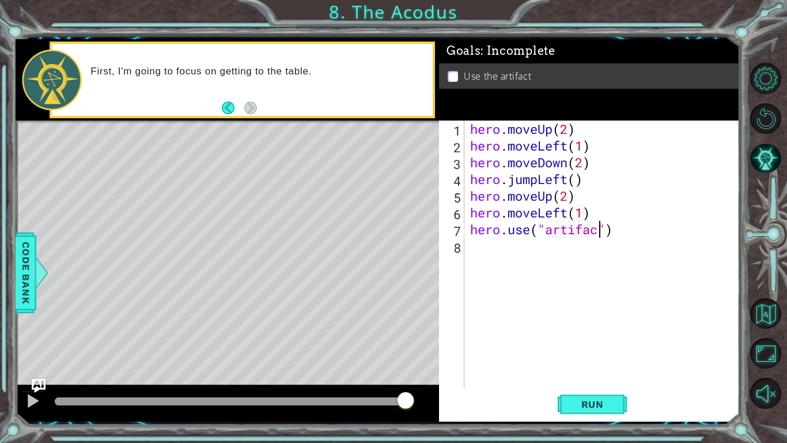
scroll to position [0, 6]
click at [586, 418] on button "Run" at bounding box center [592, 404] width 69 height 30
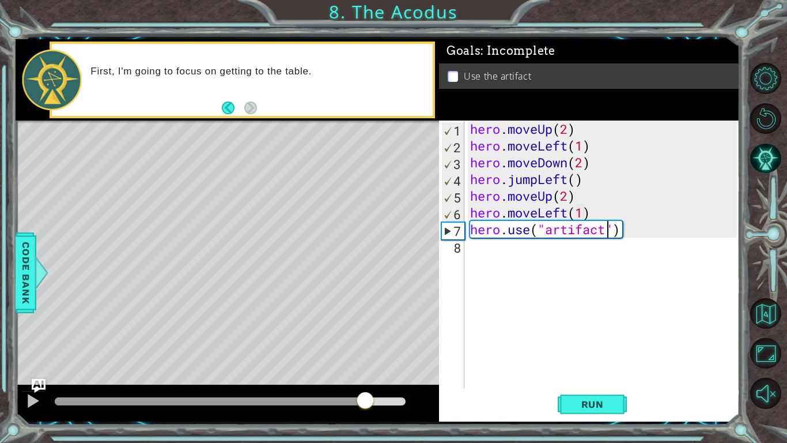
click at [365, 404] on div at bounding box center [230, 401] width 351 height 8
click at [39, 400] on div at bounding box center [32, 400] width 15 height 15
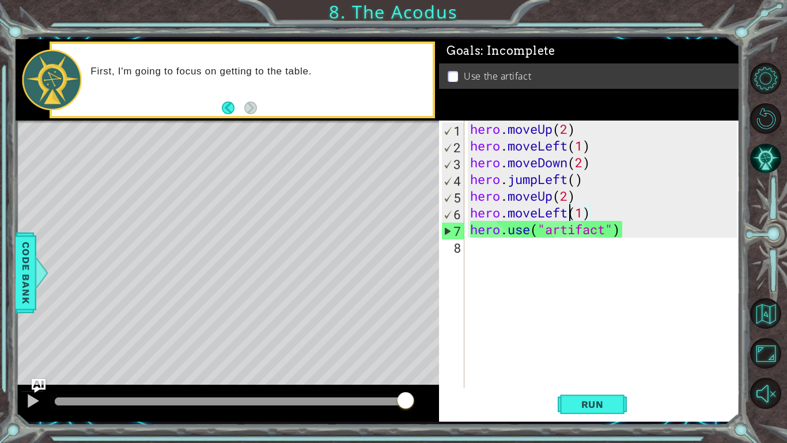
click at [570, 216] on div "hero . moveUp ( 2 ) hero . moveLeft ( 1 ) hero . moveDown ( 2 ) hero . jumpLeft…" at bounding box center [605, 270] width 275 height 301
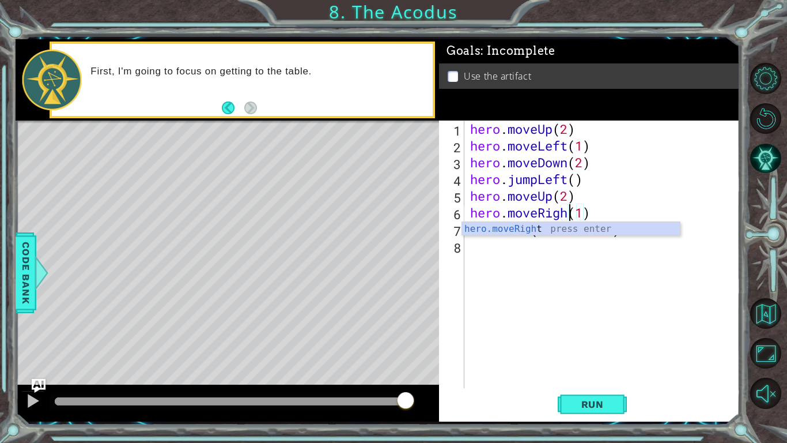
scroll to position [0, 5]
type textarea "hero.moveRight(1)"
click at [603, 416] on button "Run" at bounding box center [592, 404] width 69 height 30
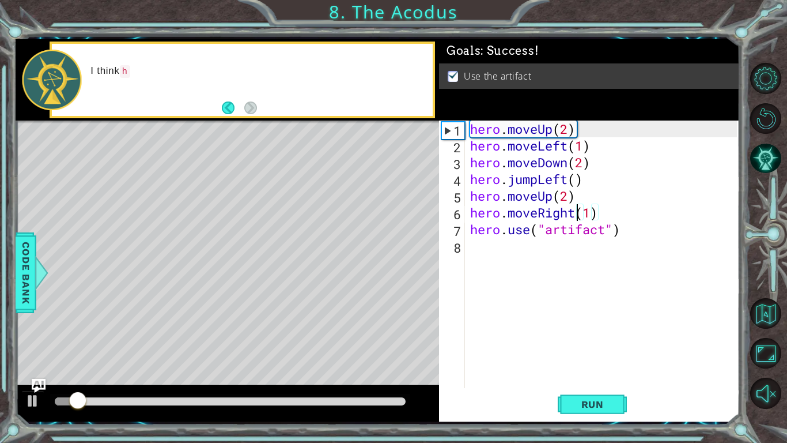
click at [403, 400] on div at bounding box center [230, 401] width 351 height 8
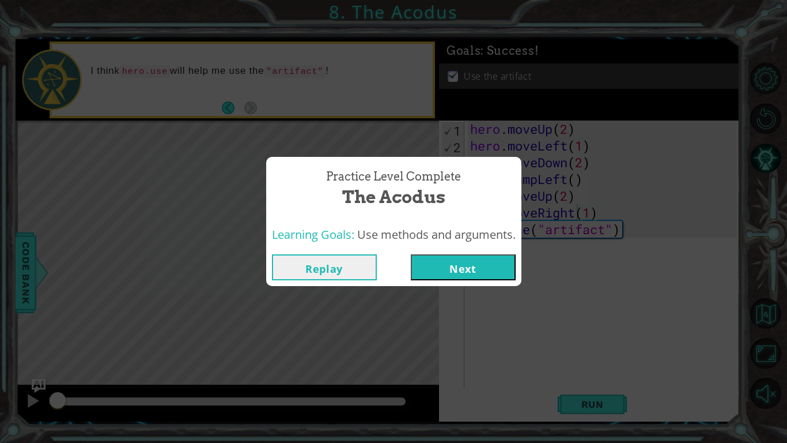
click at [487, 259] on button "Next" at bounding box center [463, 267] width 105 height 26
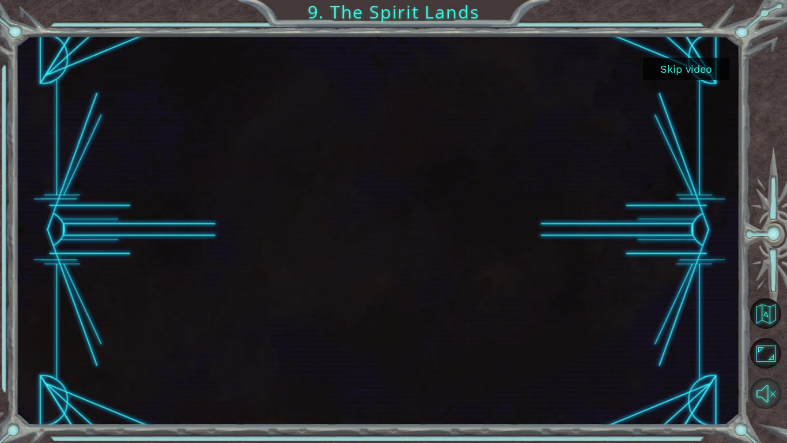
click at [769, 398] on button "Unmute" at bounding box center [765, 392] width 31 height 31
click at [689, 67] on button "Skip video" at bounding box center [686, 69] width 86 height 22
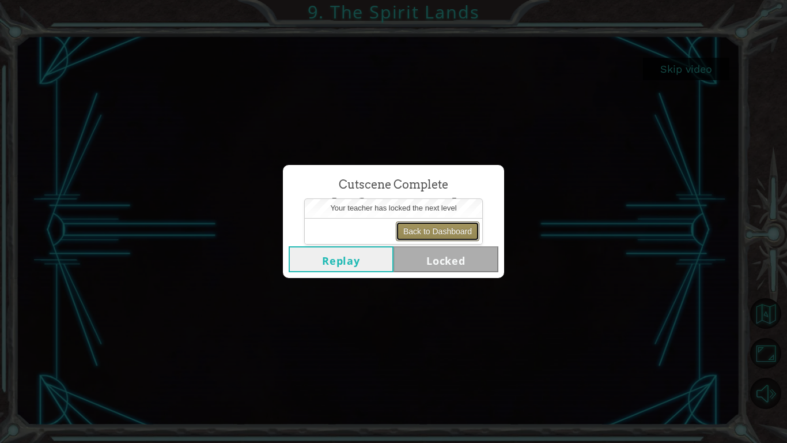
click at [447, 233] on button "Back to Dashboard" at bounding box center [438, 231] width 84 height 20
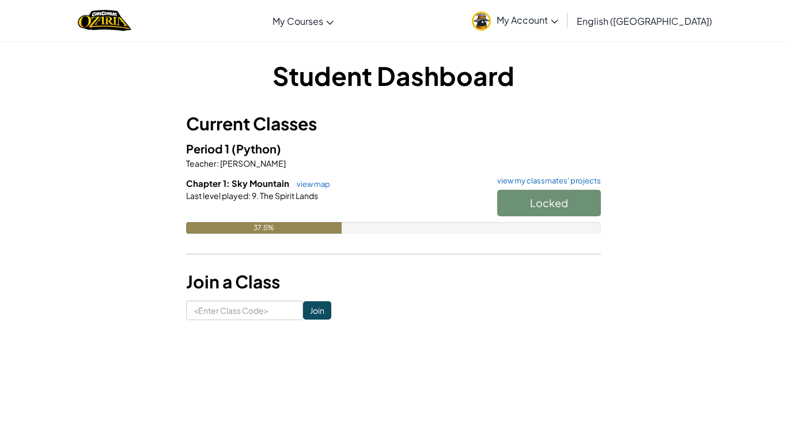
click at [569, 205] on div "Locked" at bounding box center [543, 206] width 115 height 32
click at [571, 210] on div "Locked" at bounding box center [543, 206] width 115 height 32
click at [564, 29] on link "My Account" at bounding box center [515, 20] width 98 height 36
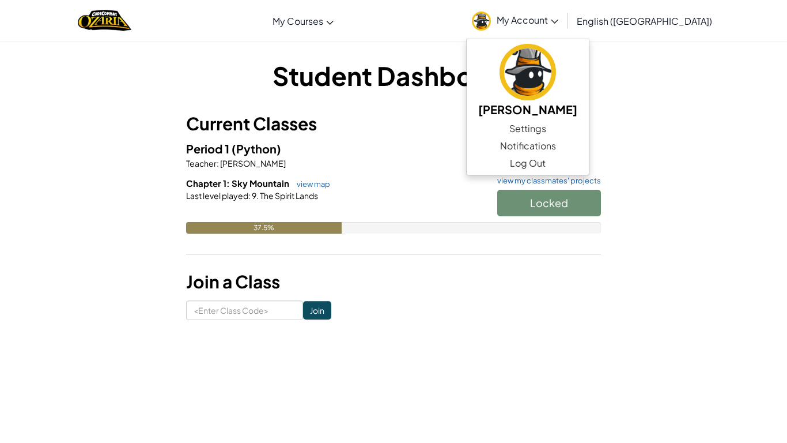
click at [540, 203] on div "Locked" at bounding box center [543, 206] width 115 height 32
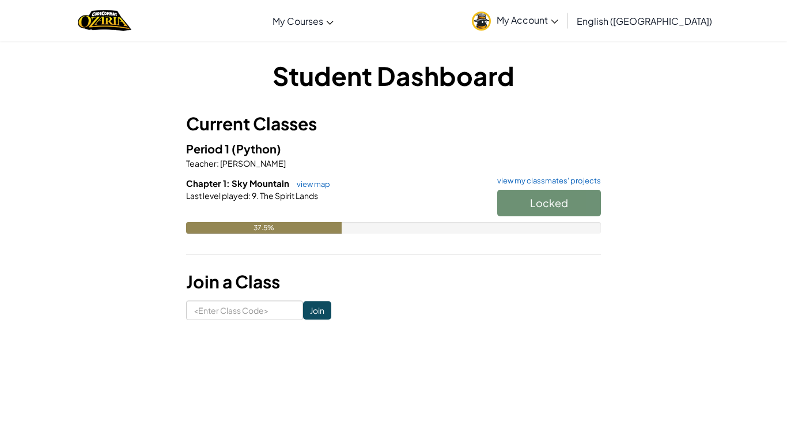
click at [551, 209] on div "Locked" at bounding box center [543, 206] width 115 height 32
click at [313, 186] on link "view map" at bounding box center [310, 183] width 39 height 9
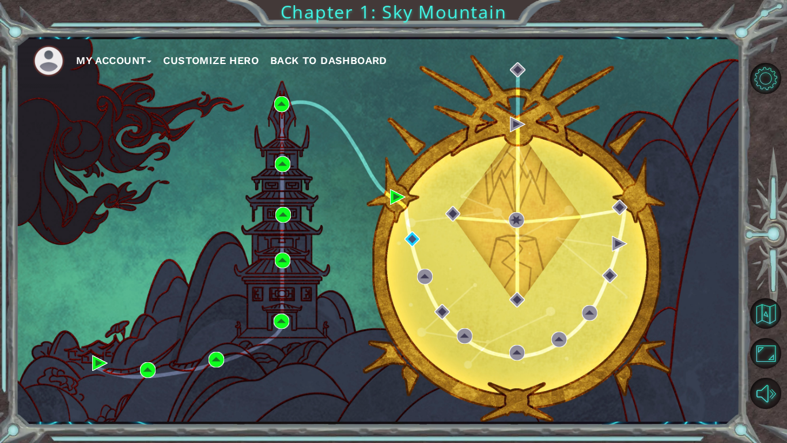
click at [194, 55] on button "Customize Hero" at bounding box center [211, 60] width 96 height 17
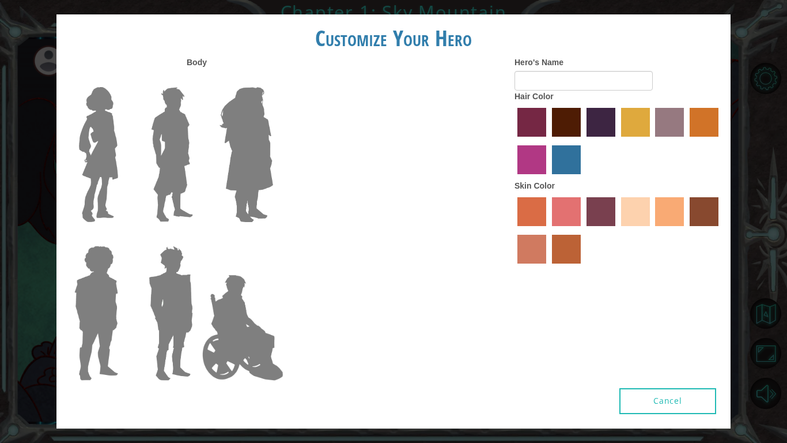
type input "Hashbrown"
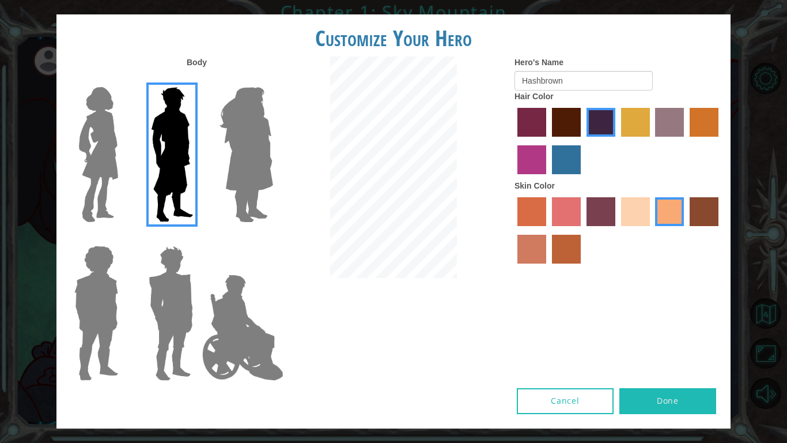
click at [559, 152] on label "lachmara hair color" at bounding box center [566, 159] width 29 height 29
click at [548, 178] on input "lachmara hair color" at bounding box center [548, 178] width 0 height 0
click at [536, 172] on label "medium red violet hair color" at bounding box center [531, 159] width 29 height 29
click at [720, 141] on input "medium red violet hair color" at bounding box center [720, 141] width 0 height 0
click at [644, 127] on label "tulip tree hair color" at bounding box center [635, 122] width 29 height 29
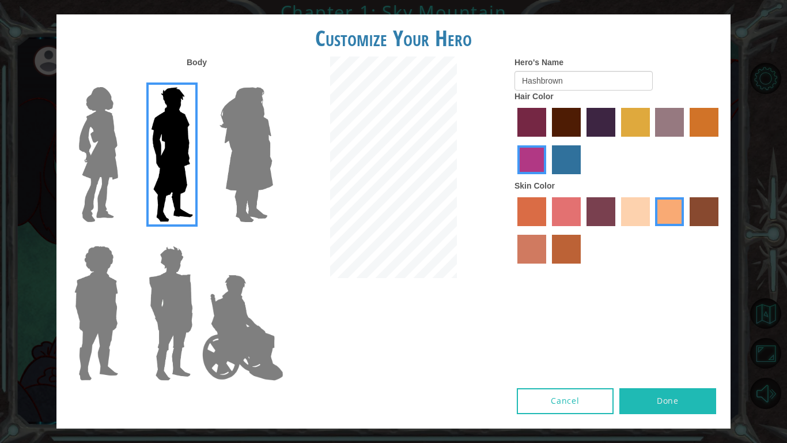
click at [617, 141] on input "tulip tree hair color" at bounding box center [617, 141] width 0 height 0
click at [604, 126] on label "hot purple hair color" at bounding box center [601, 122] width 29 height 29
click at [583, 141] on input "hot purple hair color" at bounding box center [583, 141] width 0 height 0
click at [638, 211] on label "sandy beach skin color" at bounding box center [635, 211] width 29 height 29
click at [617, 230] on input "sandy beach skin color" at bounding box center [617, 230] width 0 height 0
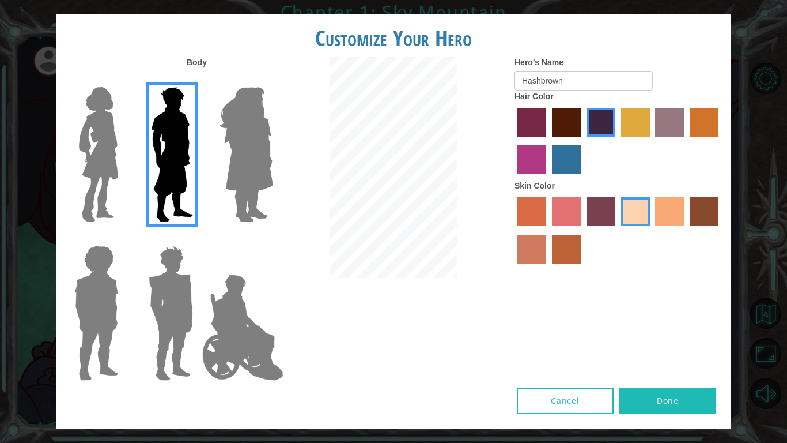
click at [703, 219] on label "karma skin color" at bounding box center [704, 211] width 29 height 29
click at [686, 230] on input "karma skin color" at bounding box center [686, 230] width 0 height 0
click at [666, 222] on label "tacao skin color" at bounding box center [669, 211] width 29 height 29
click at [652, 230] on input "tacao skin color" at bounding box center [652, 230] width 0 height 0
click at [531, 248] on label "burning sand skin color" at bounding box center [531, 249] width 29 height 29
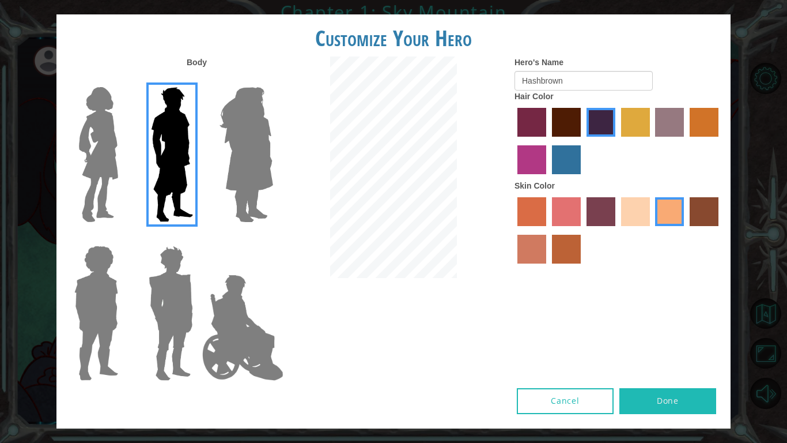
click at [720, 230] on input "burning sand skin color" at bounding box center [720, 230] width 0 height 0
click at [662, 215] on label "tacao skin color" at bounding box center [669, 211] width 29 height 29
click at [652, 230] on input "tacao skin color" at bounding box center [652, 230] width 0 height 0
click at [112, 182] on img at bounding box center [98, 154] width 48 height 144
click at [123, 80] on input "Hero Connie" at bounding box center [123, 80] width 0 height 0
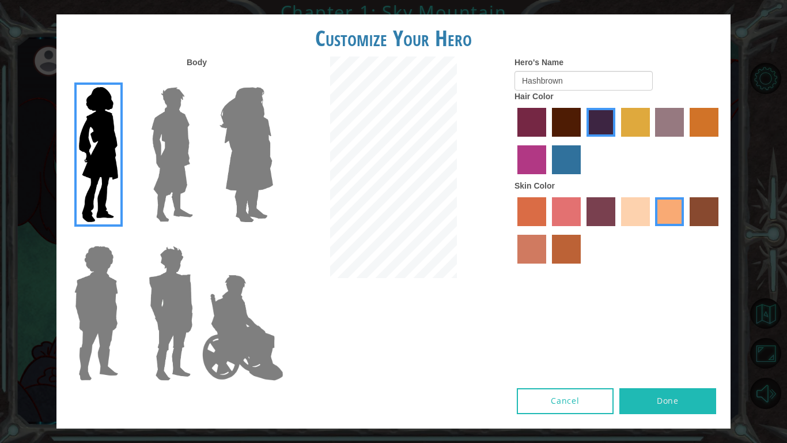
click at [232, 138] on img at bounding box center [246, 154] width 63 height 144
click at [273, 80] on input "Hero Amethyst" at bounding box center [273, 80] width 0 height 0
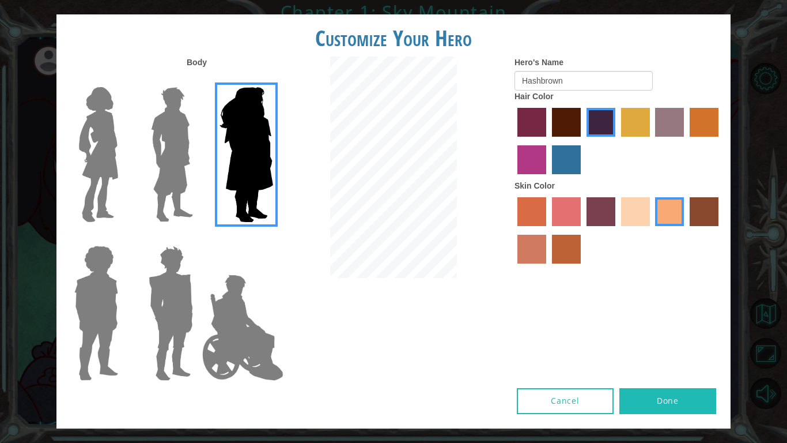
click at [100, 313] on img at bounding box center [96, 313] width 53 height 144
click at [123, 238] on input "Hero Steven" at bounding box center [123, 238] width 0 height 0
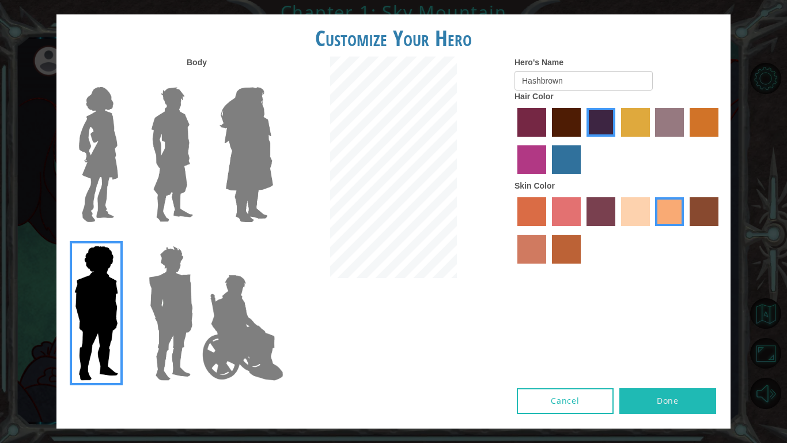
click at [165, 323] on img at bounding box center [171, 313] width 54 height 144
click at [198, 238] on input "Hero Garnet" at bounding box center [198, 238] width 0 height 0
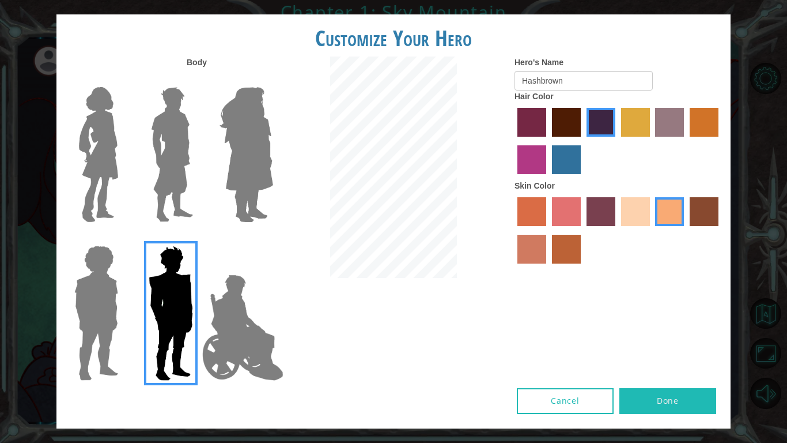
click at [234, 311] on img at bounding box center [243, 327] width 90 height 115
click at [273, 238] on input "Hero Jamie" at bounding box center [273, 238] width 0 height 0
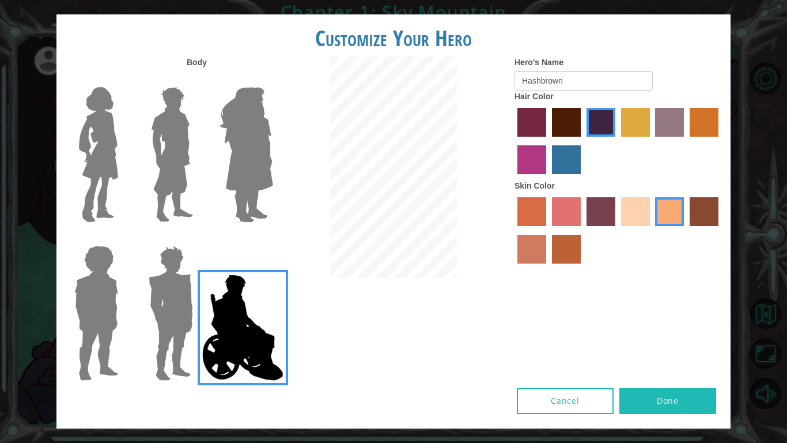
click at [229, 194] on img at bounding box center [246, 154] width 63 height 144
click at [273, 80] on input "Hero Amethyst" at bounding box center [273, 80] width 0 height 0
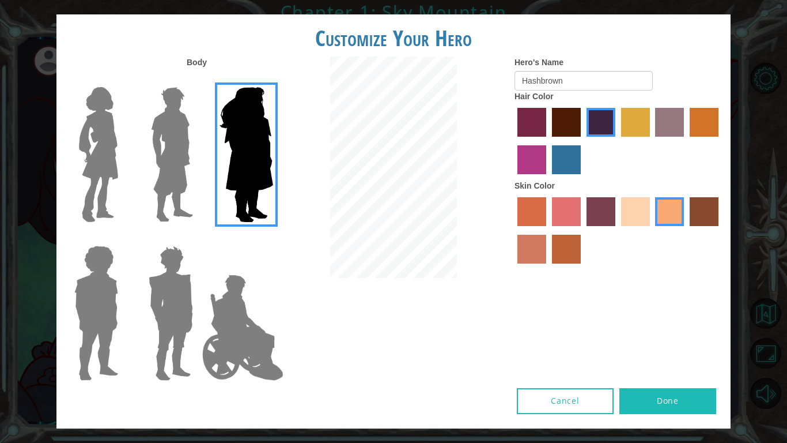
click at [237, 322] on img at bounding box center [243, 327] width 90 height 115
click at [273, 238] on input "Hero Jamie" at bounding box center [273, 238] width 0 height 0
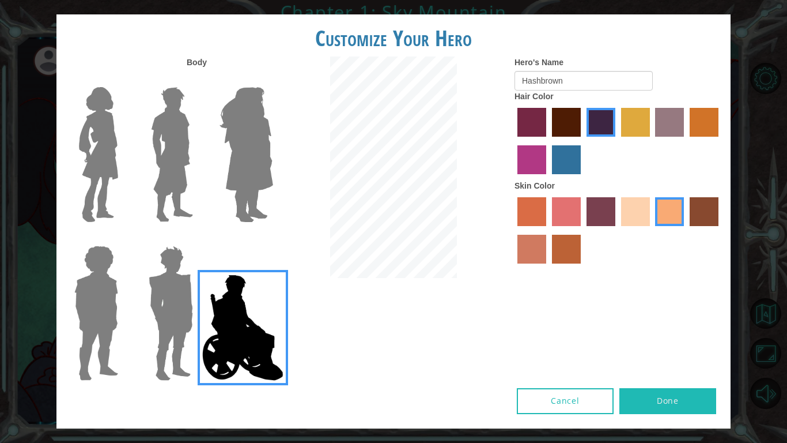
click at [164, 302] on img at bounding box center [171, 313] width 54 height 144
click at [198, 238] on input "Hero Garnet" at bounding box center [198, 238] width 0 height 0
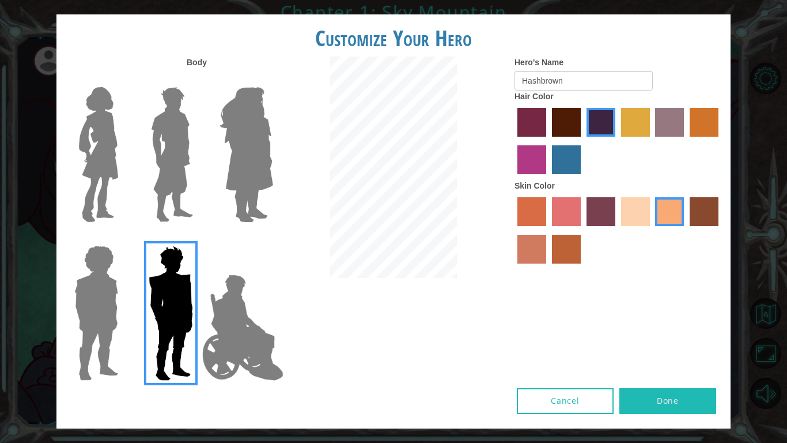
click at [112, 308] on img at bounding box center [96, 313] width 53 height 144
click at [123, 238] on input "Hero Steven" at bounding box center [123, 238] width 0 height 0
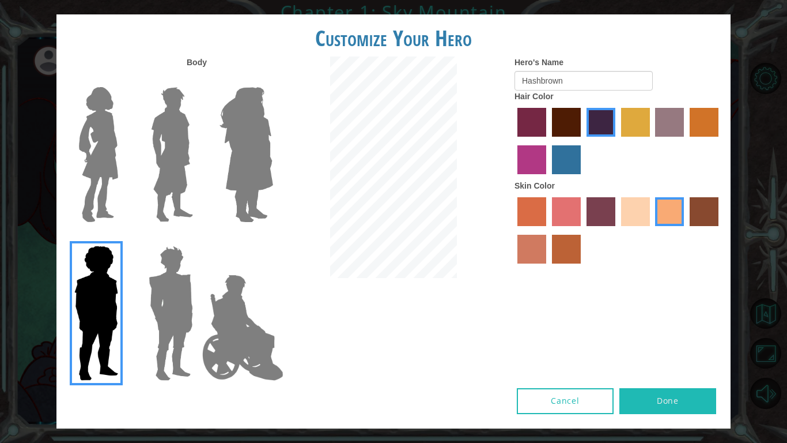
click at [231, 162] on img at bounding box center [246, 154] width 63 height 144
click at [273, 80] on input "Hero Amethyst" at bounding box center [273, 80] width 0 height 0
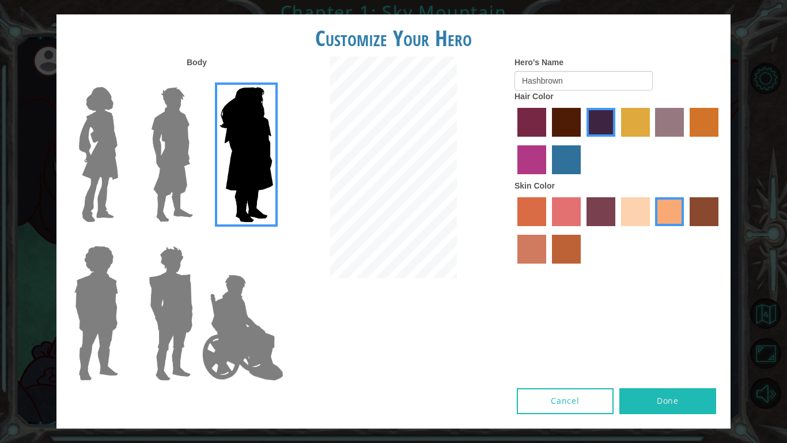
click at [107, 160] on img at bounding box center [98, 154] width 48 height 144
click at [123, 80] on input "Hero Connie" at bounding box center [123, 80] width 0 height 0
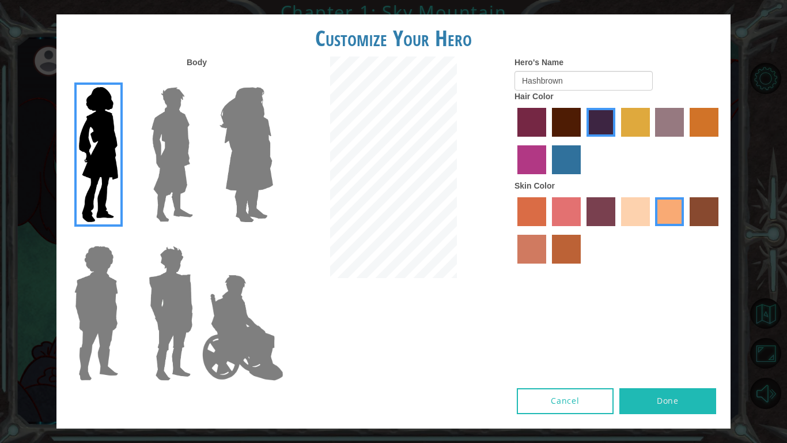
click at [165, 143] on img at bounding box center [171, 154] width 51 height 144
click at [198, 80] on input "Hero Lars" at bounding box center [198, 80] width 0 height 0
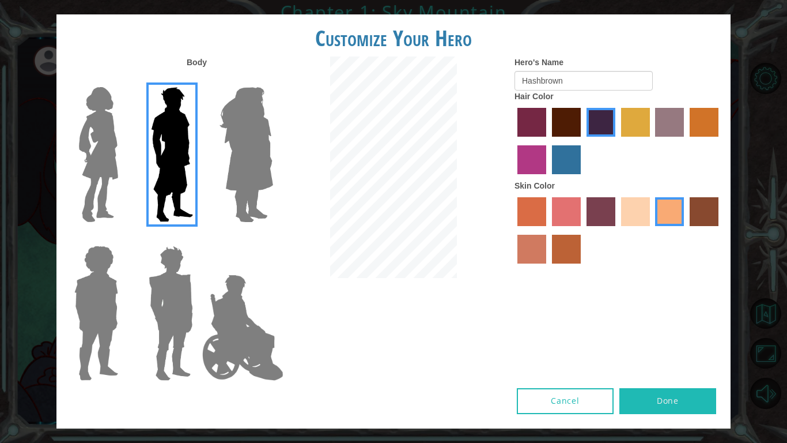
click at [670, 420] on div "Cancel Done" at bounding box center [393, 408] width 674 height 40
click at [561, 163] on label "lachmara hair color" at bounding box center [566, 159] width 29 height 29
click at [548, 178] on input "lachmara hair color" at bounding box center [548, 178] width 0 height 0
click at [648, 403] on button "Done" at bounding box center [667, 401] width 97 height 26
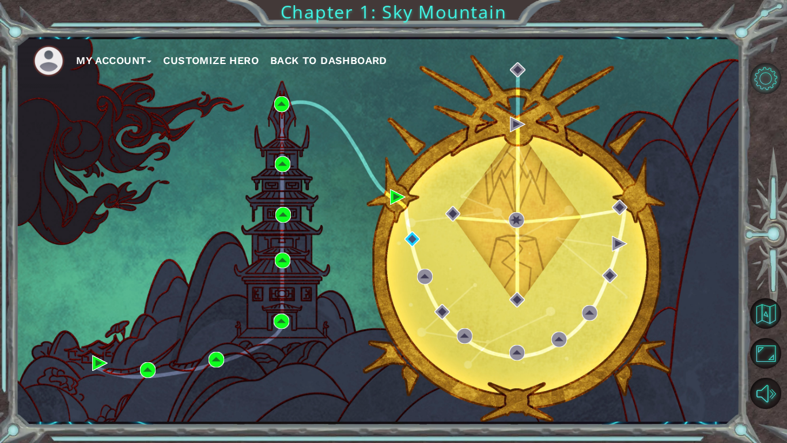
click at [778, 89] on button "Level Options" at bounding box center [765, 78] width 31 height 31
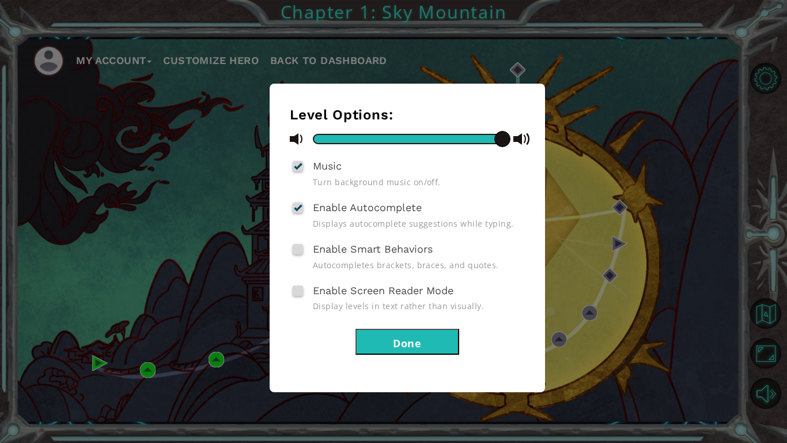
click at [301, 248] on span at bounding box center [298, 249] width 10 height 10
click at [0, 0] on input "Enable Smart Behaviors" at bounding box center [0, 0] width 0 height 0
click at [297, 285] on span at bounding box center [298, 290] width 10 height 10
click at [0, 0] on input "Enable Screen Reader Mode" at bounding box center [0, 0] width 0 height 0
click at [293, 292] on span at bounding box center [298, 290] width 10 height 10
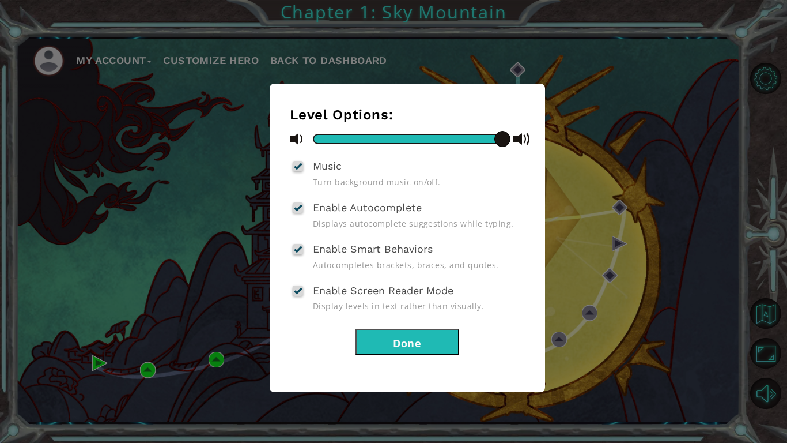
click at [0, 0] on input "Enable Screen Reader Mode" at bounding box center [0, 0] width 0 height 0
click at [379, 338] on button "Done" at bounding box center [408, 341] width 104 height 26
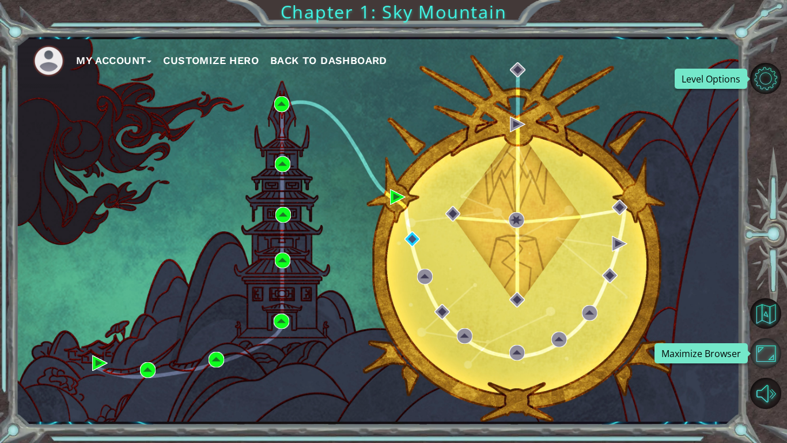
click at [774, 362] on button "Maximize Browser" at bounding box center [765, 353] width 31 height 31
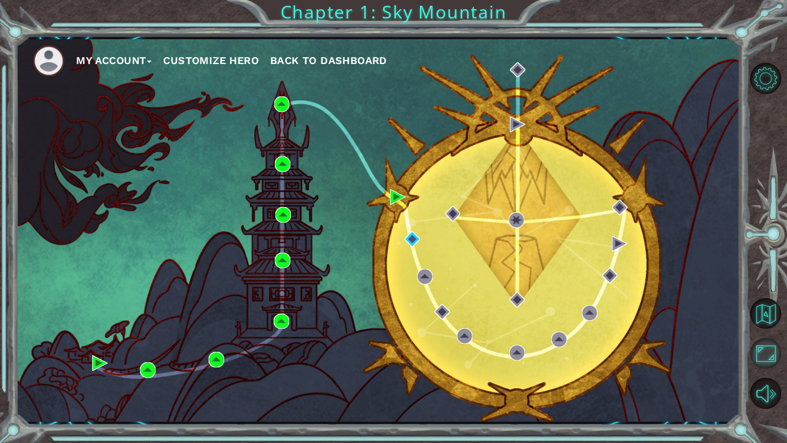
click at [774, 362] on button "Maximize Browser" at bounding box center [765, 353] width 31 height 31
